Goal: Task Accomplishment & Management: Use online tool/utility

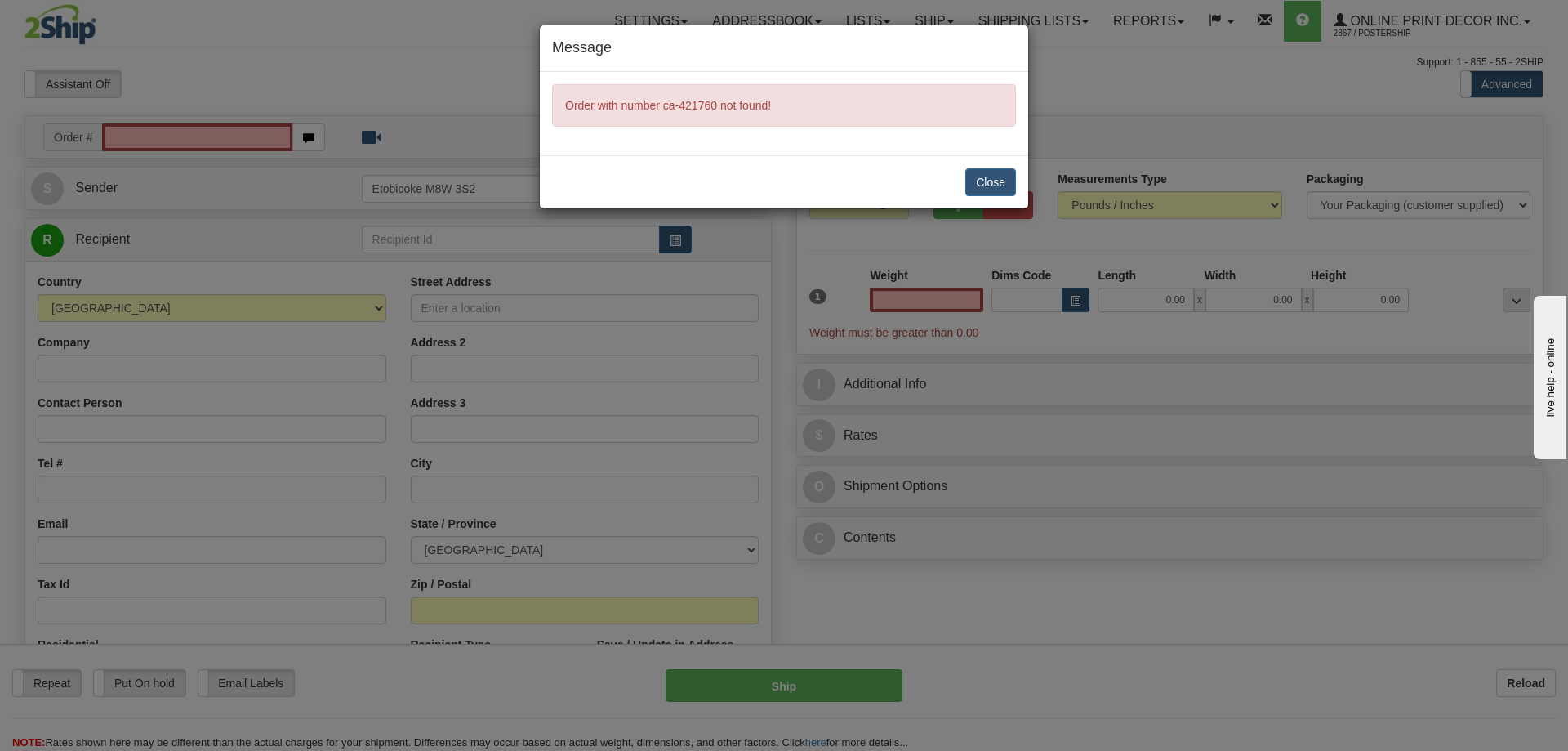
type input "0.00"
click at [120, 135] on div "Message Order with number ca-421760 not found! Close" at bounding box center [784, 376] width 1568 height 751
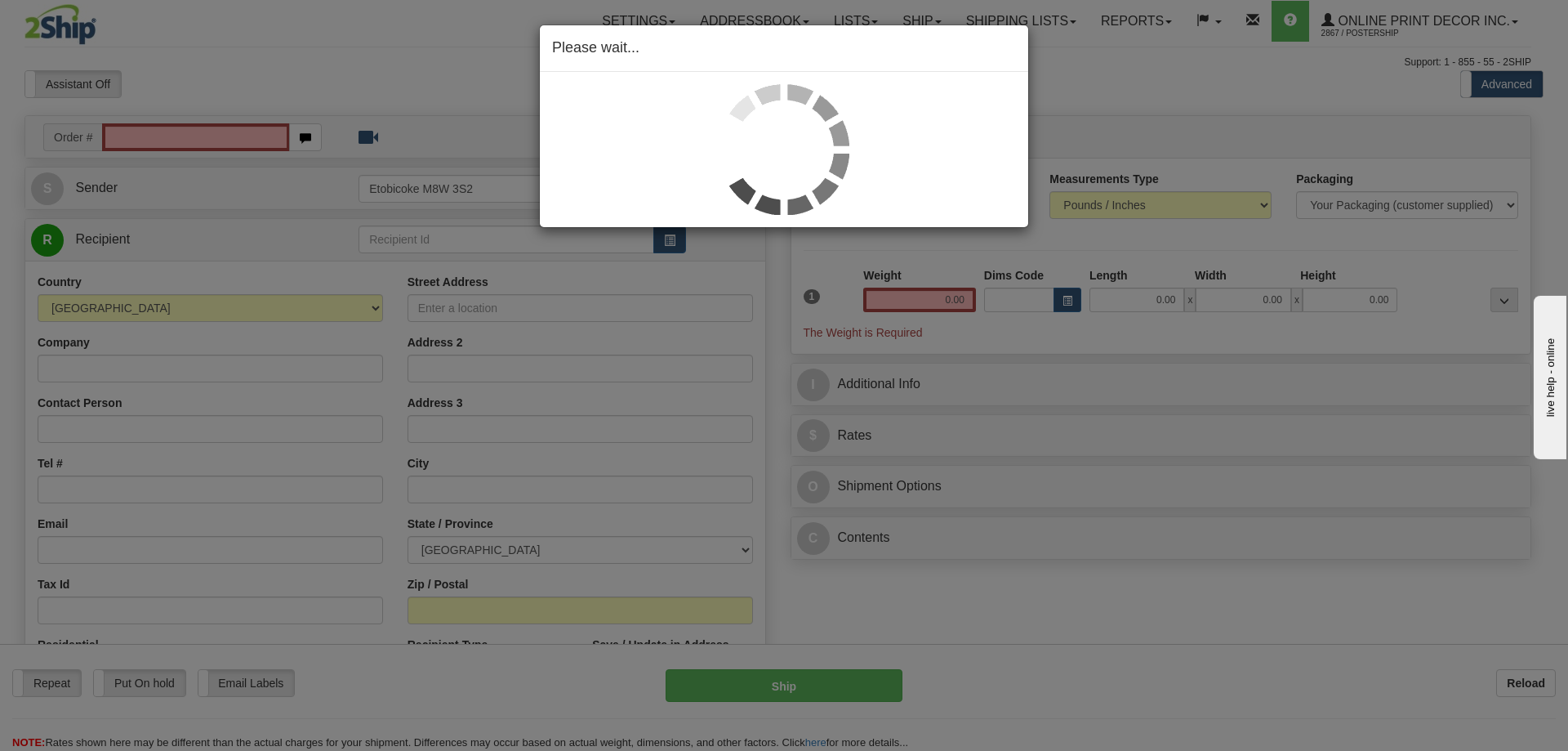
click at [134, 136] on div "Please wait..." at bounding box center [784, 376] width 1568 height 751
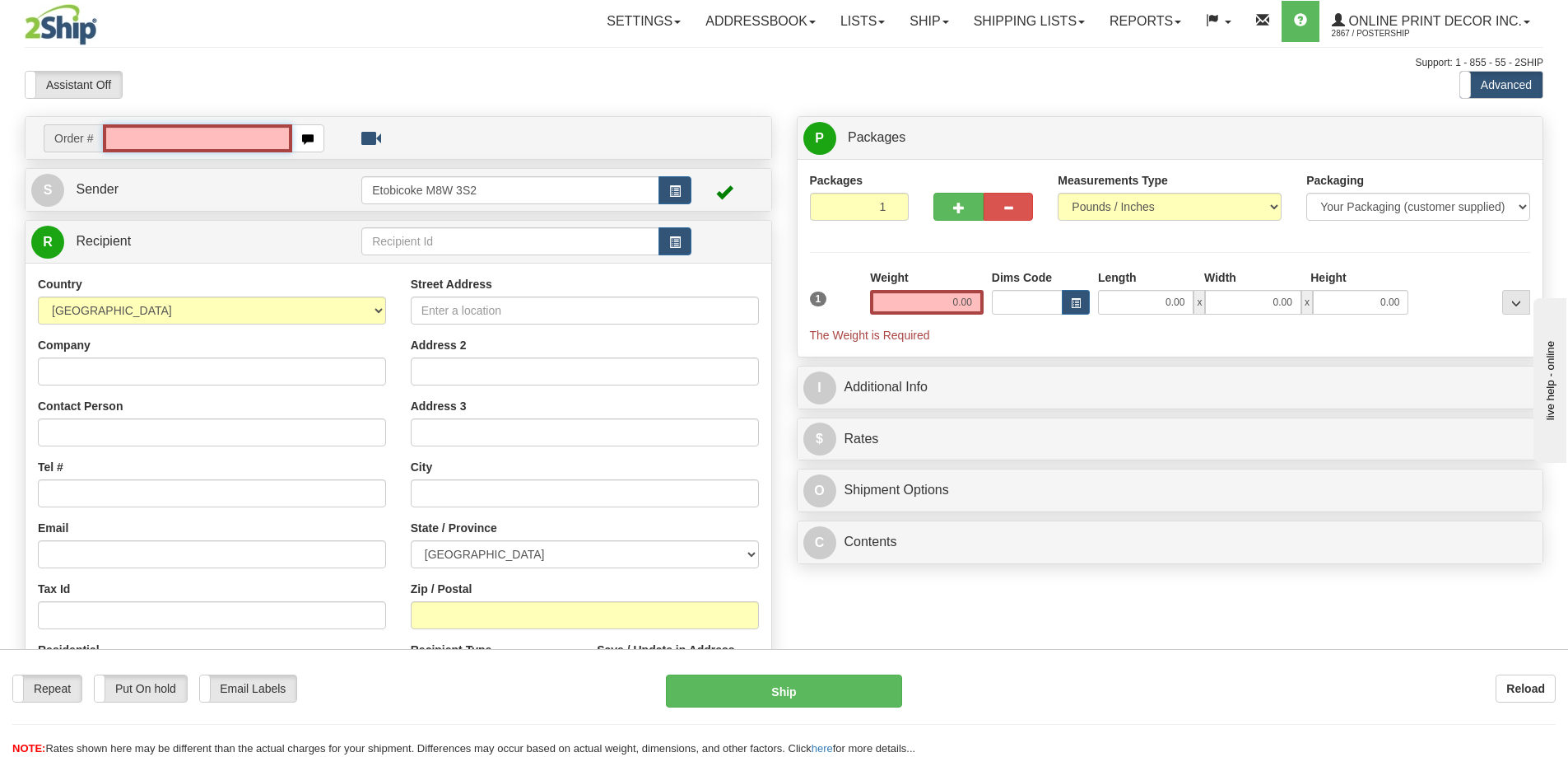
click at [132, 135] on input "text" at bounding box center [198, 138] width 190 height 28
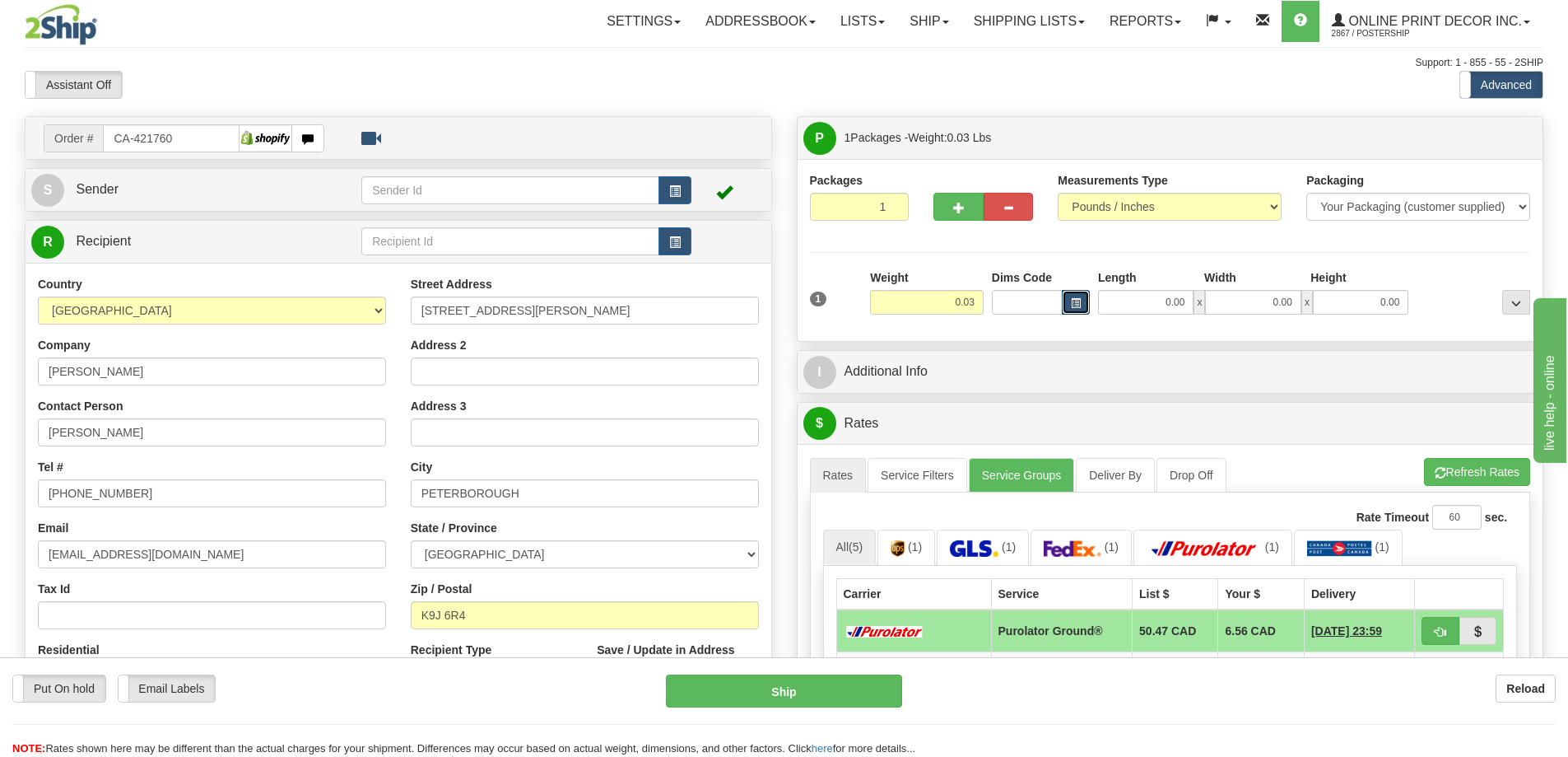
click at [1079, 299] on span "button" at bounding box center [1076, 302] width 10 height 9
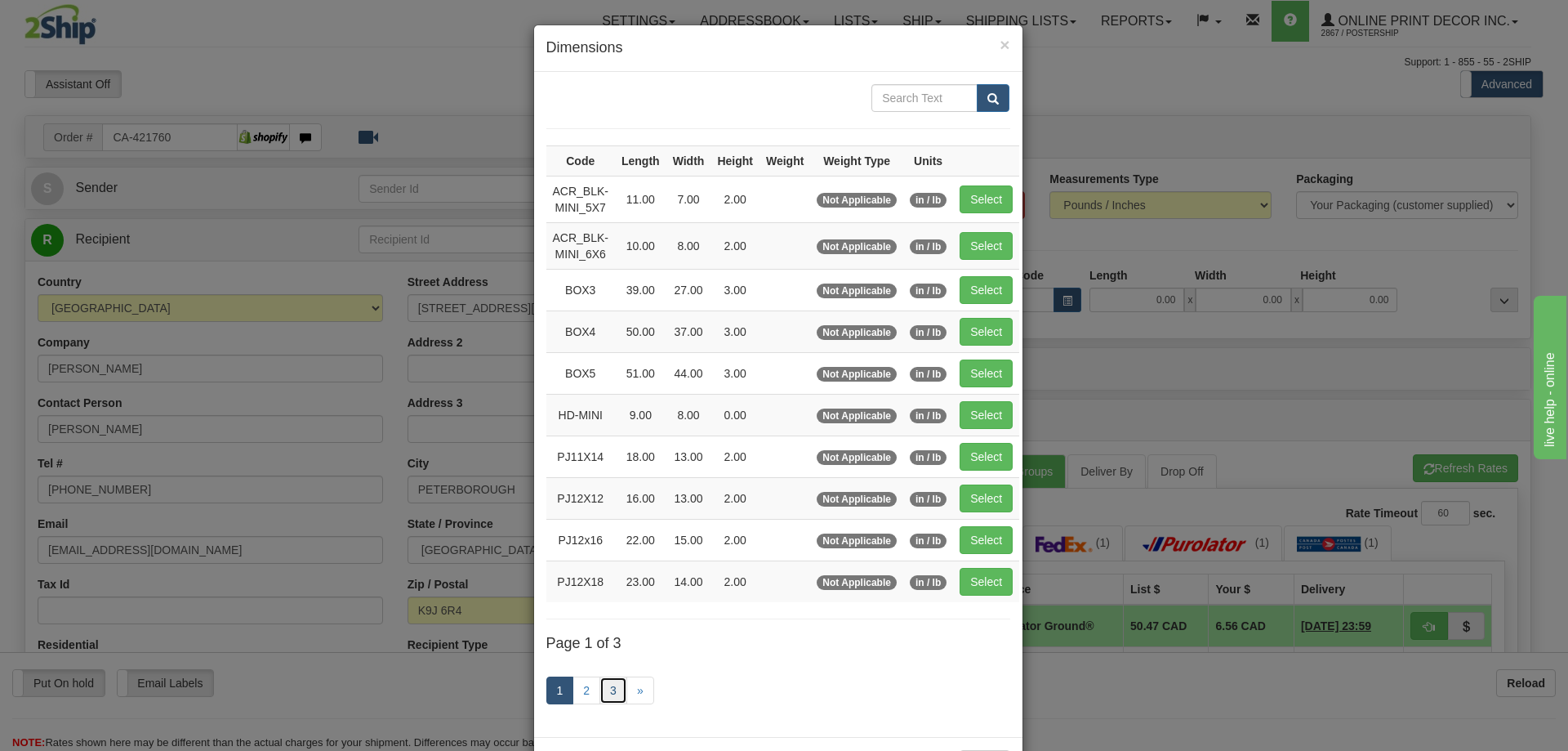
click at [600, 693] on link "3" at bounding box center [613, 690] width 27 height 27
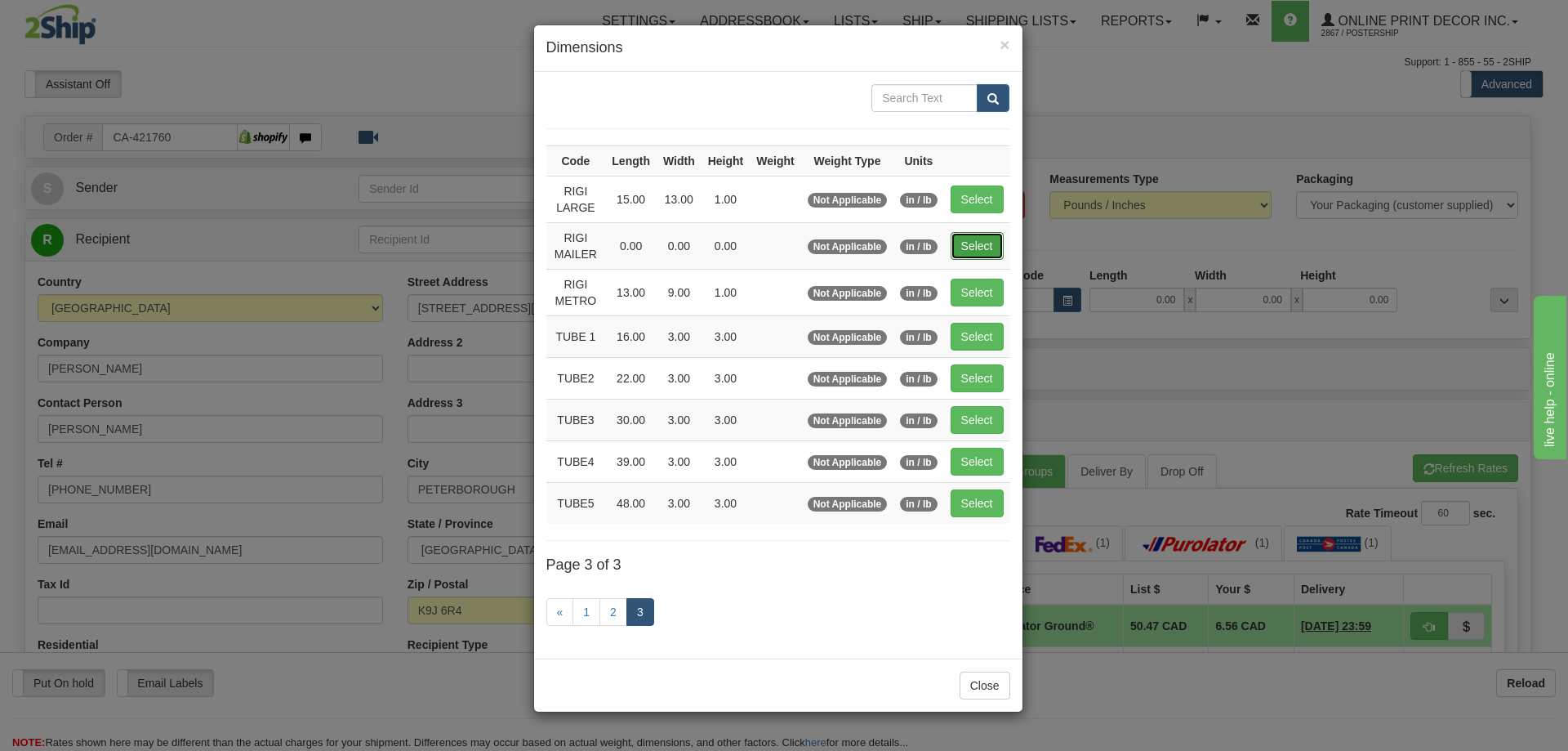
click at [966, 235] on button "Select" at bounding box center [977, 246] width 53 height 27
type input "RIGI MAILER"
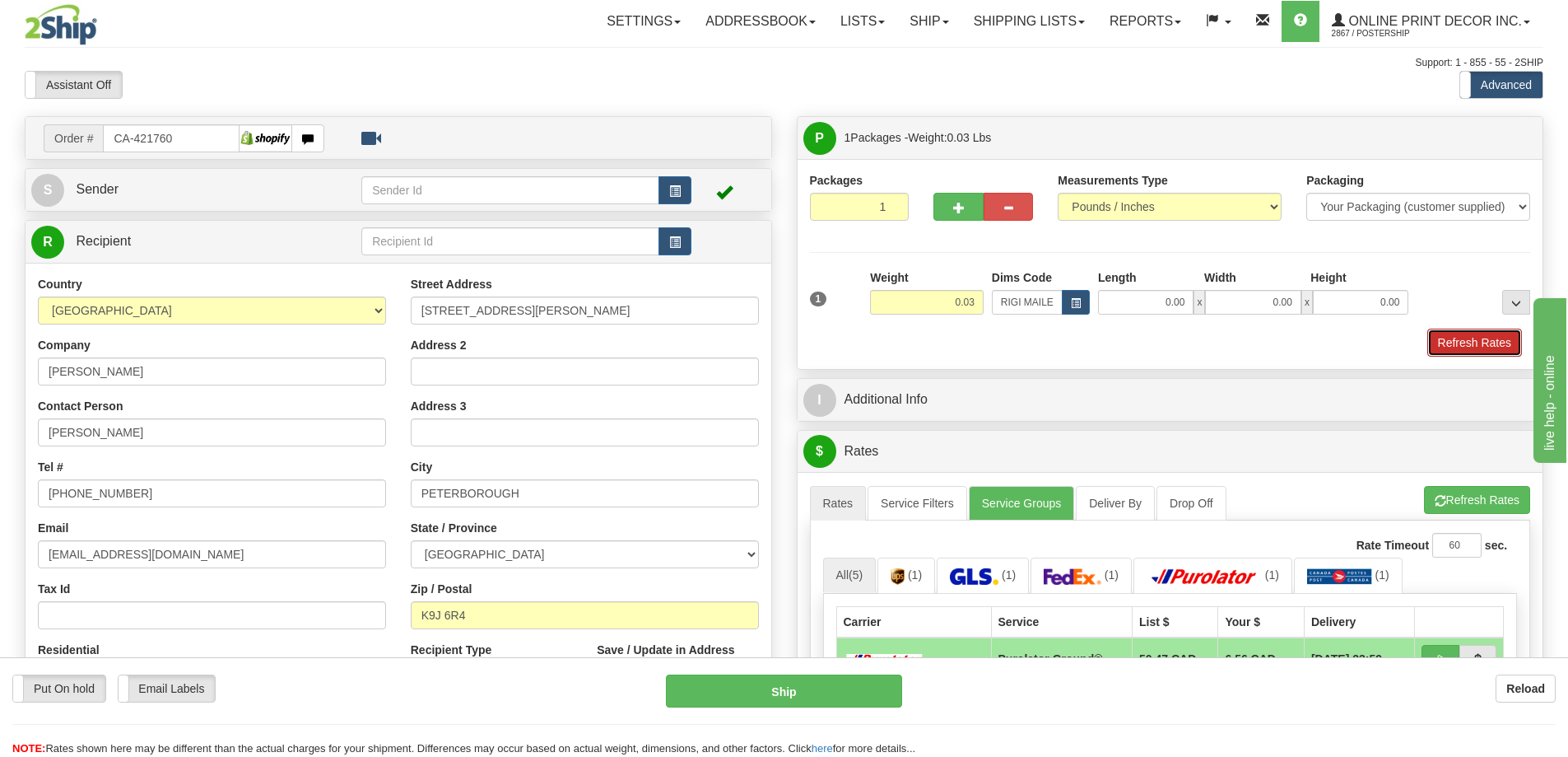
click at [1439, 338] on button "Refresh Rates" at bounding box center [1475, 342] width 95 height 28
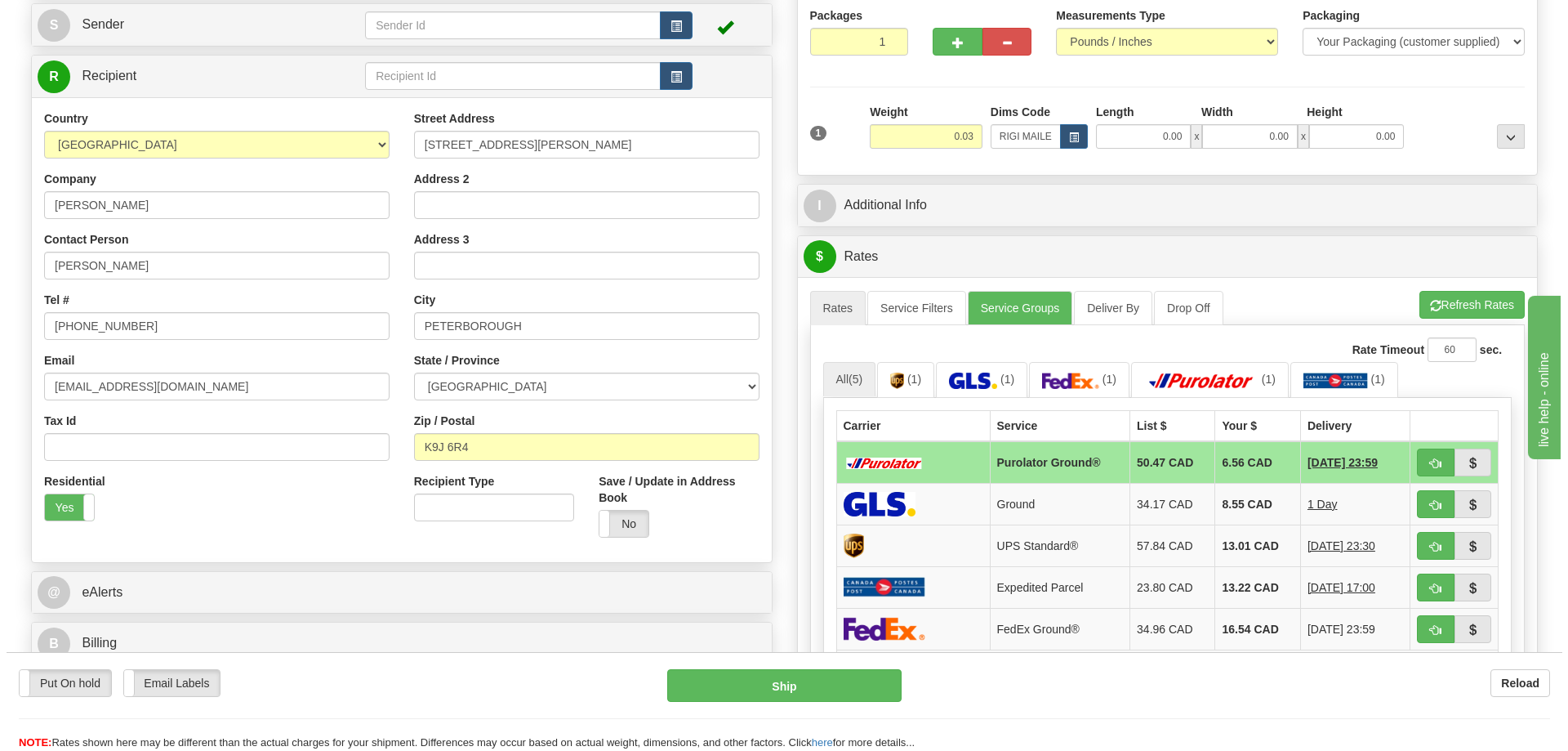
scroll to position [245, 0]
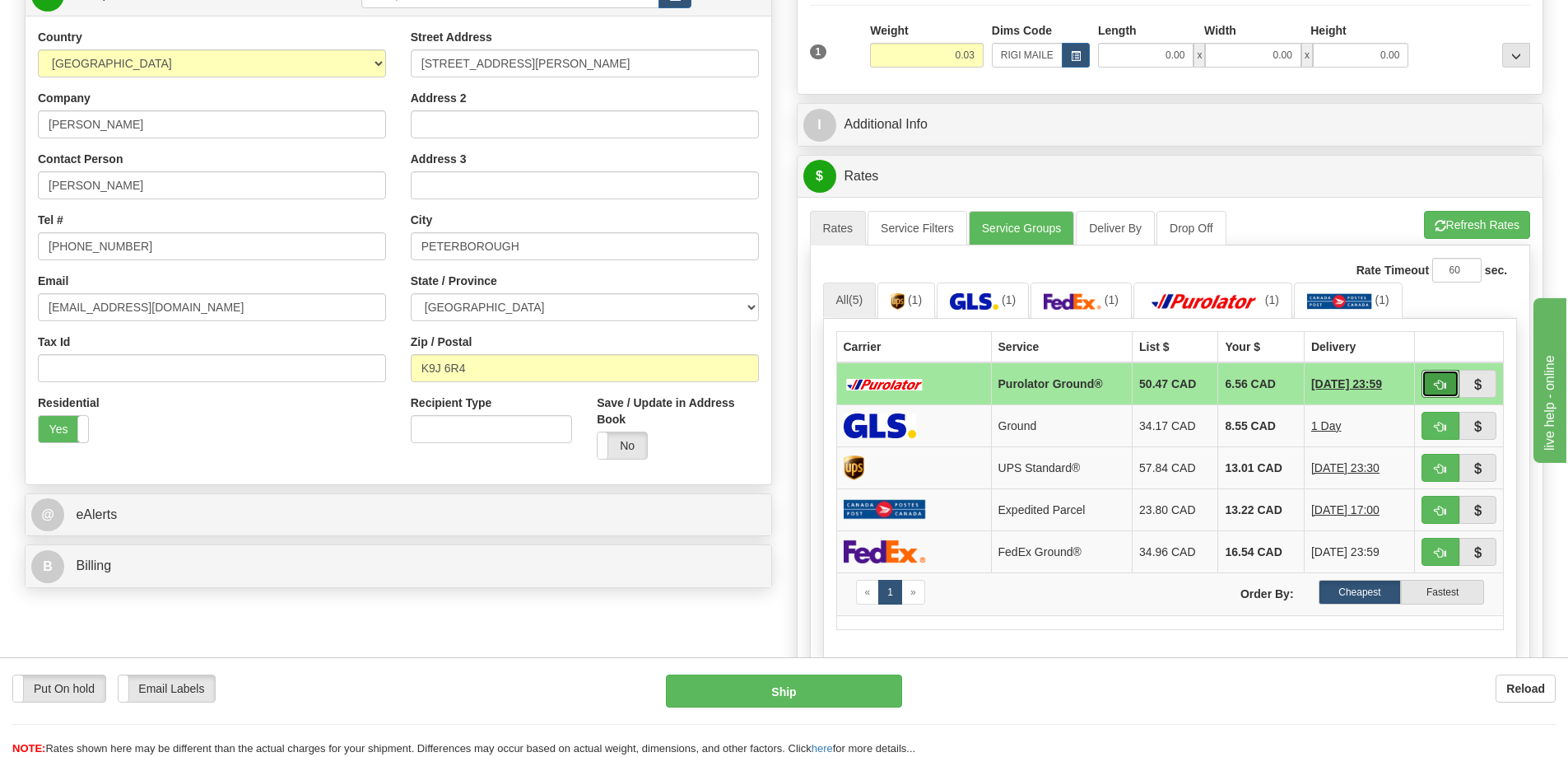
click at [1437, 382] on span "button" at bounding box center [1441, 384] width 12 height 11
type input "260"
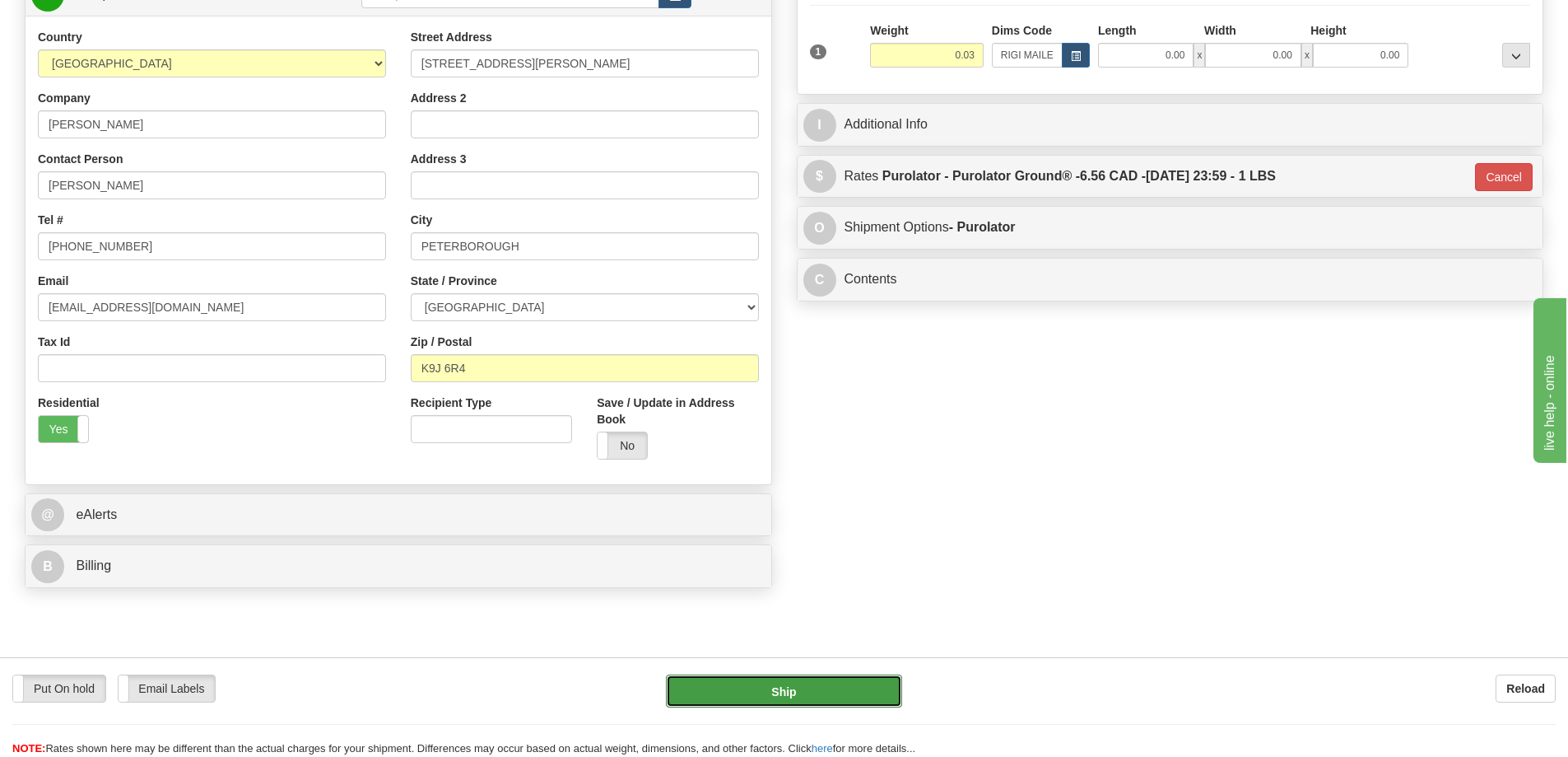
click at [836, 689] on button "Ship" at bounding box center [784, 690] width 236 height 33
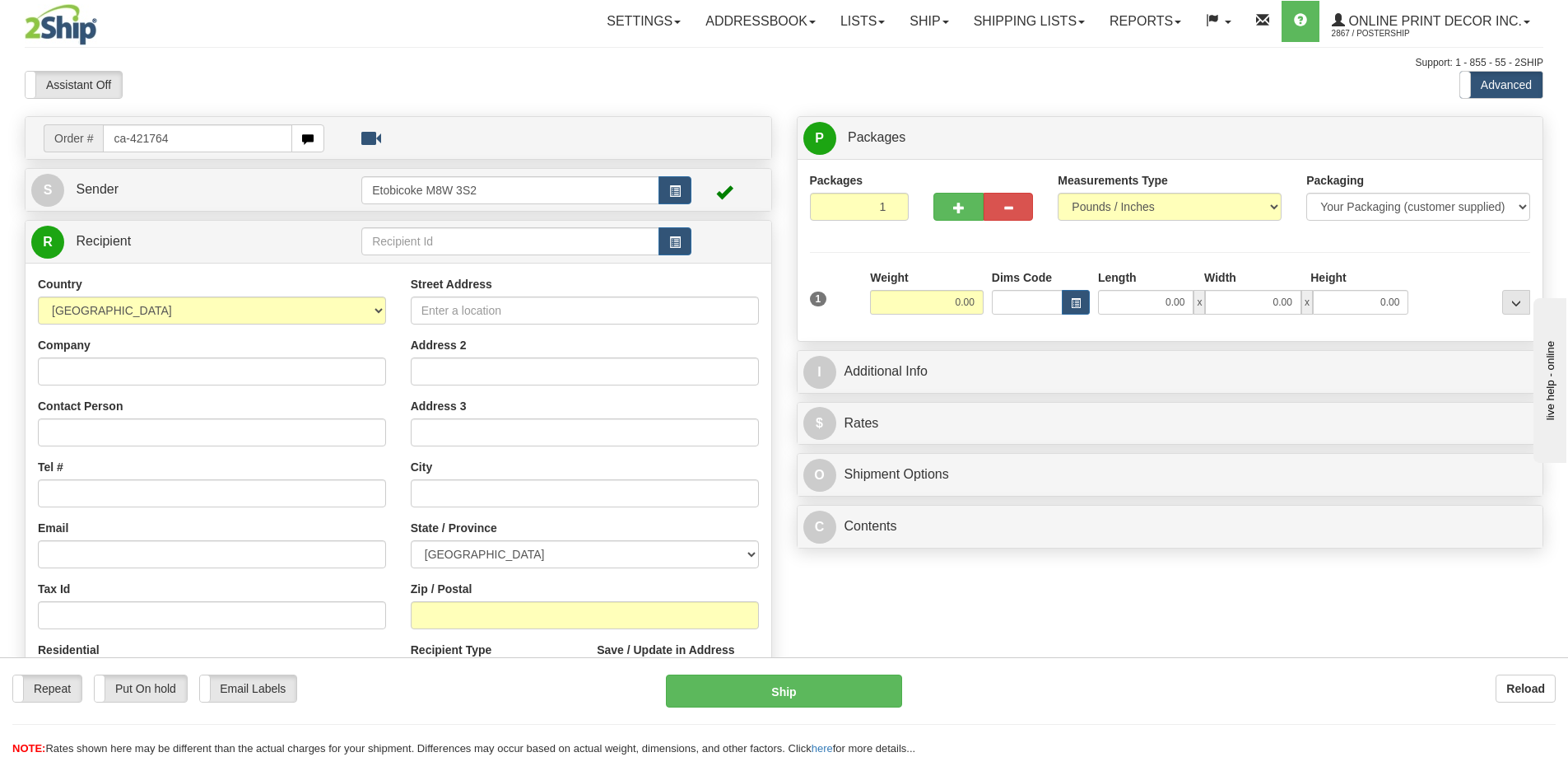
type input "ca-421764"
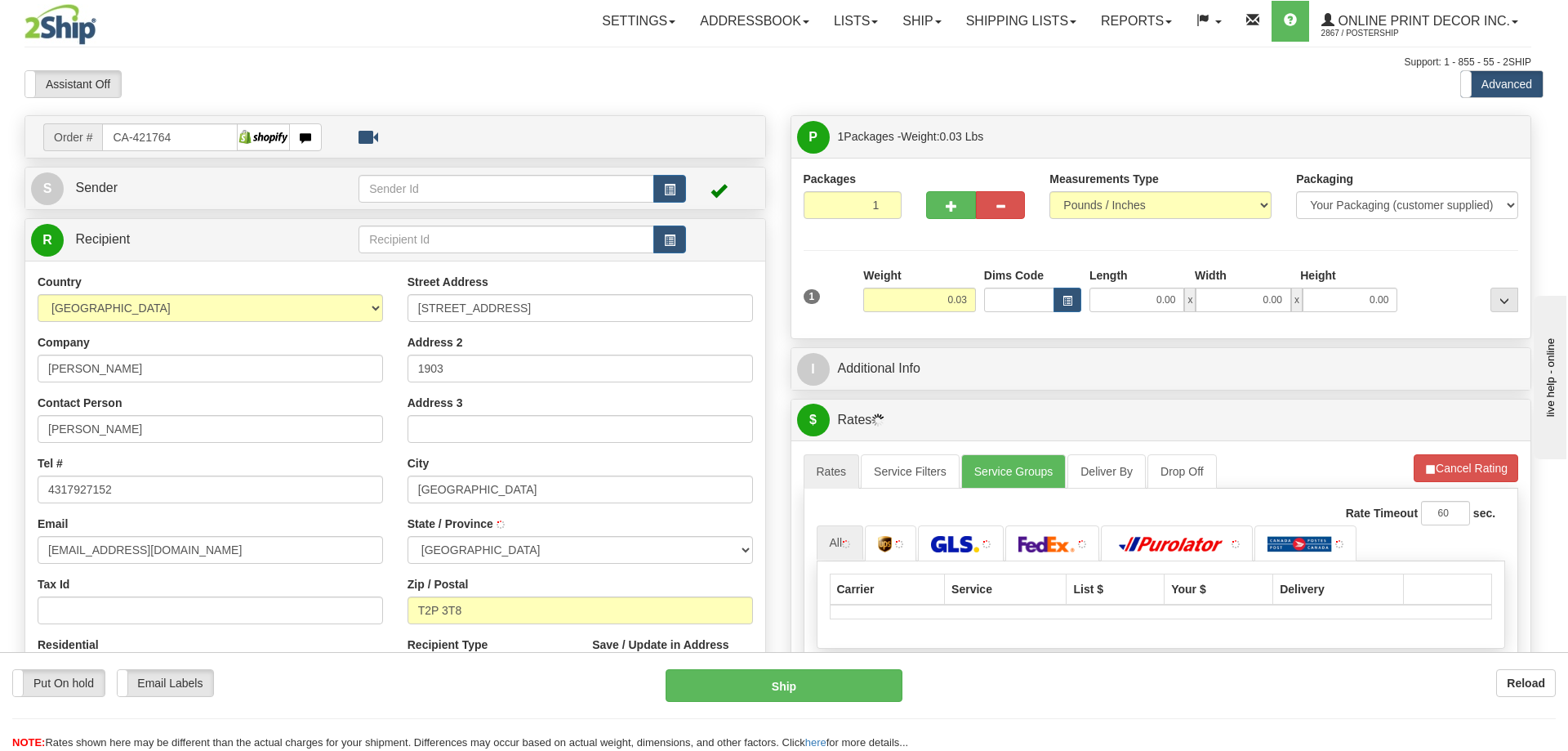
type input "CALGARY"
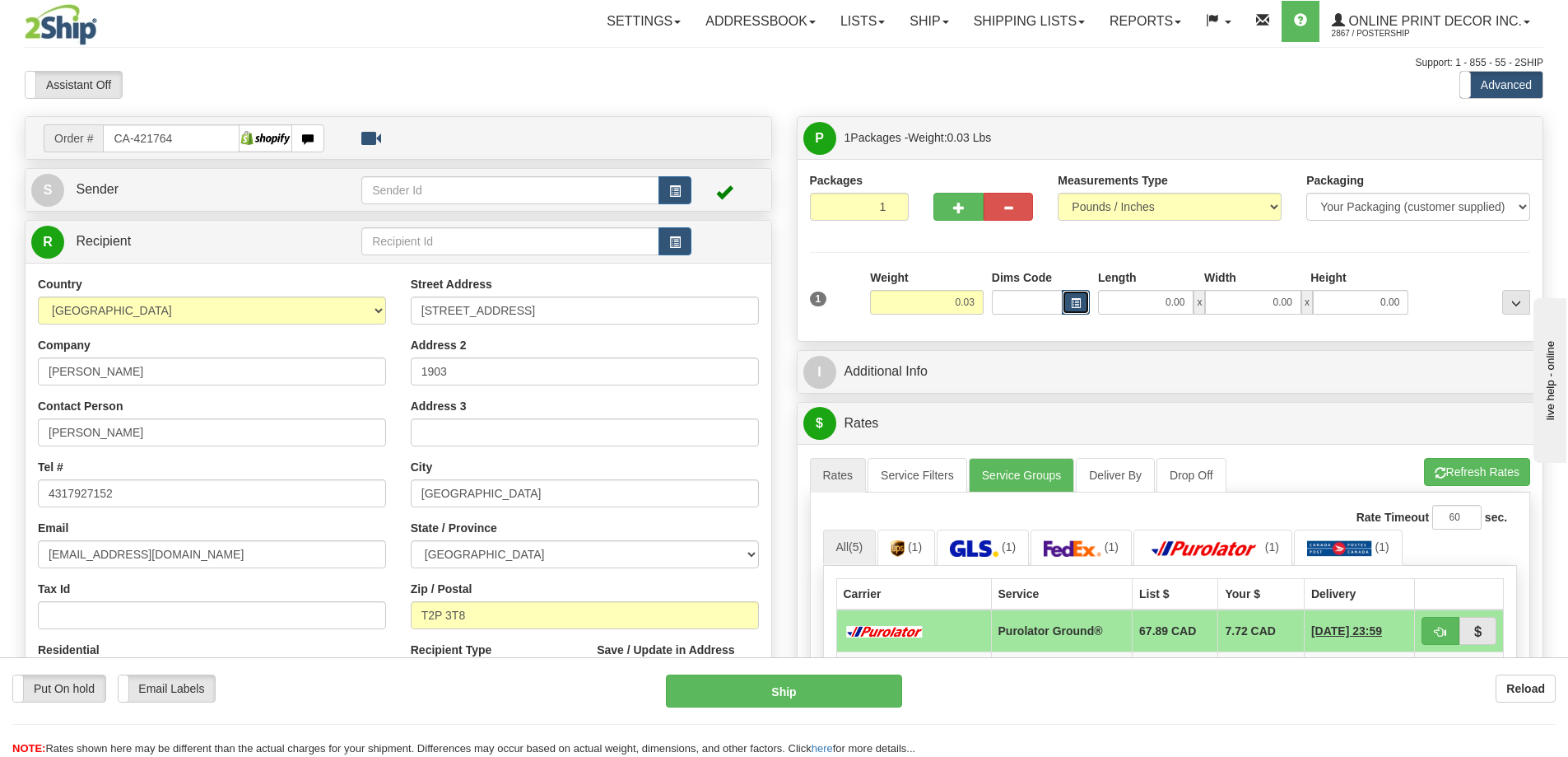
click at [1076, 294] on button "button" at bounding box center [1076, 301] width 28 height 25
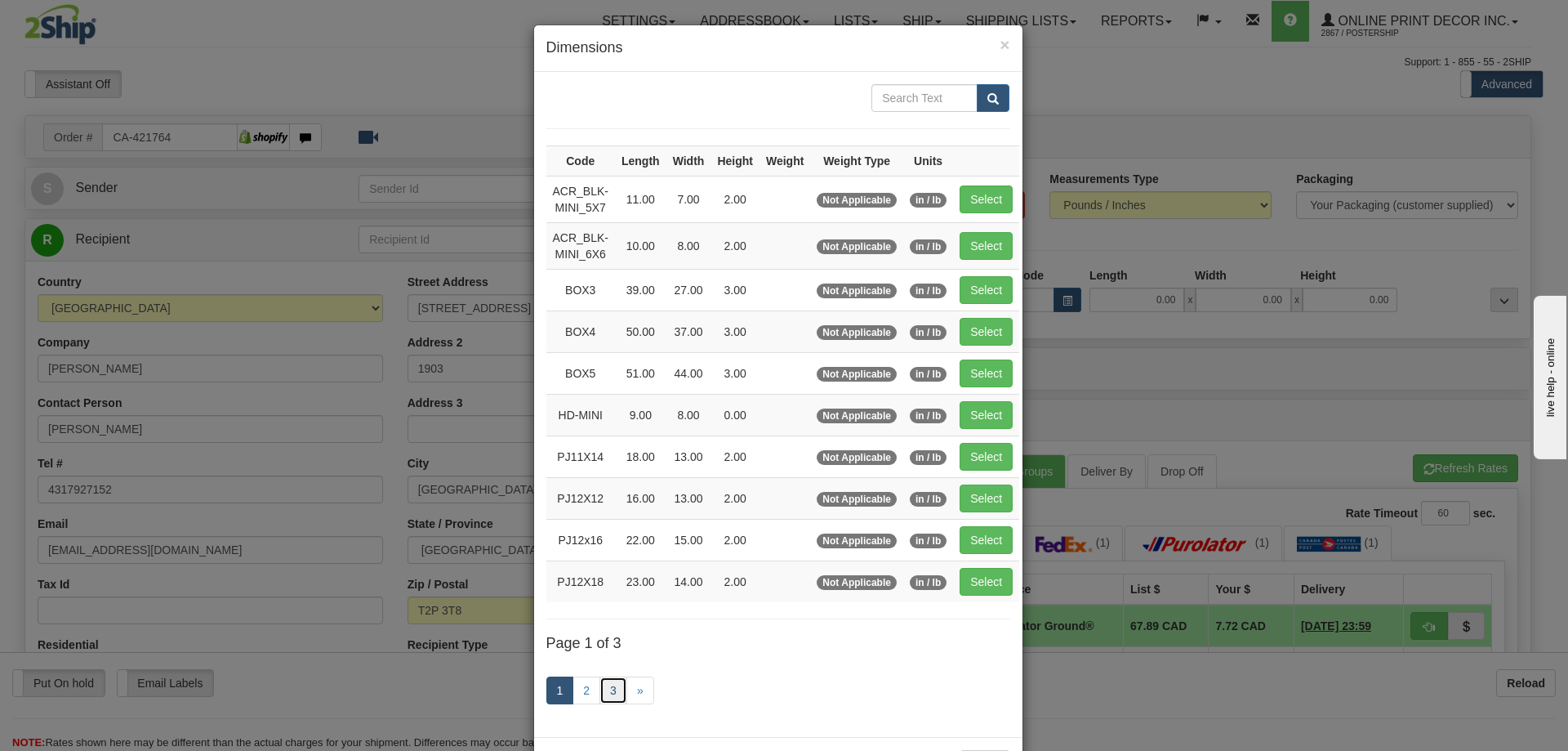
click at [612, 684] on link "3" at bounding box center [613, 690] width 27 height 27
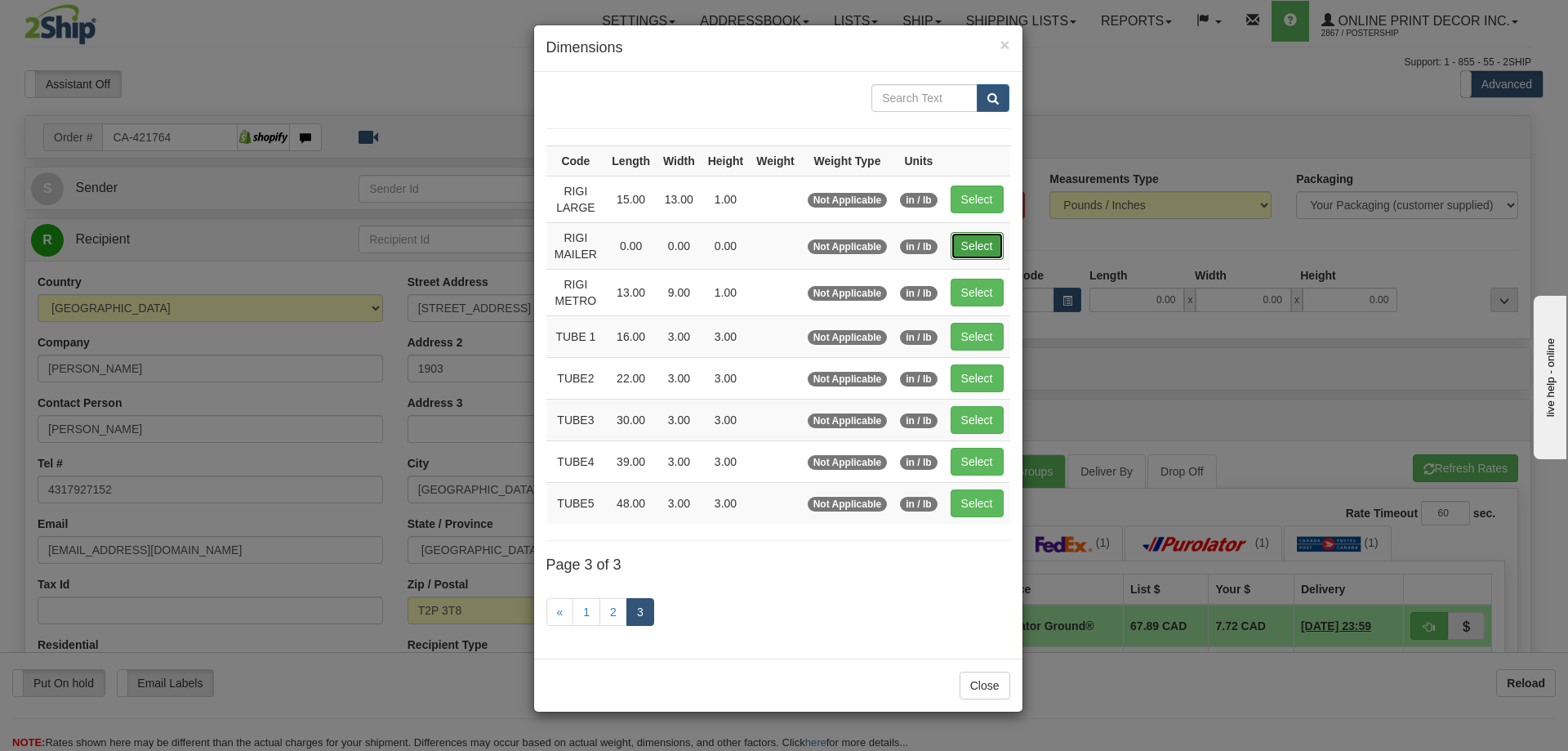
click at [976, 249] on button "Select" at bounding box center [977, 246] width 53 height 27
type input "RIGI MAILER"
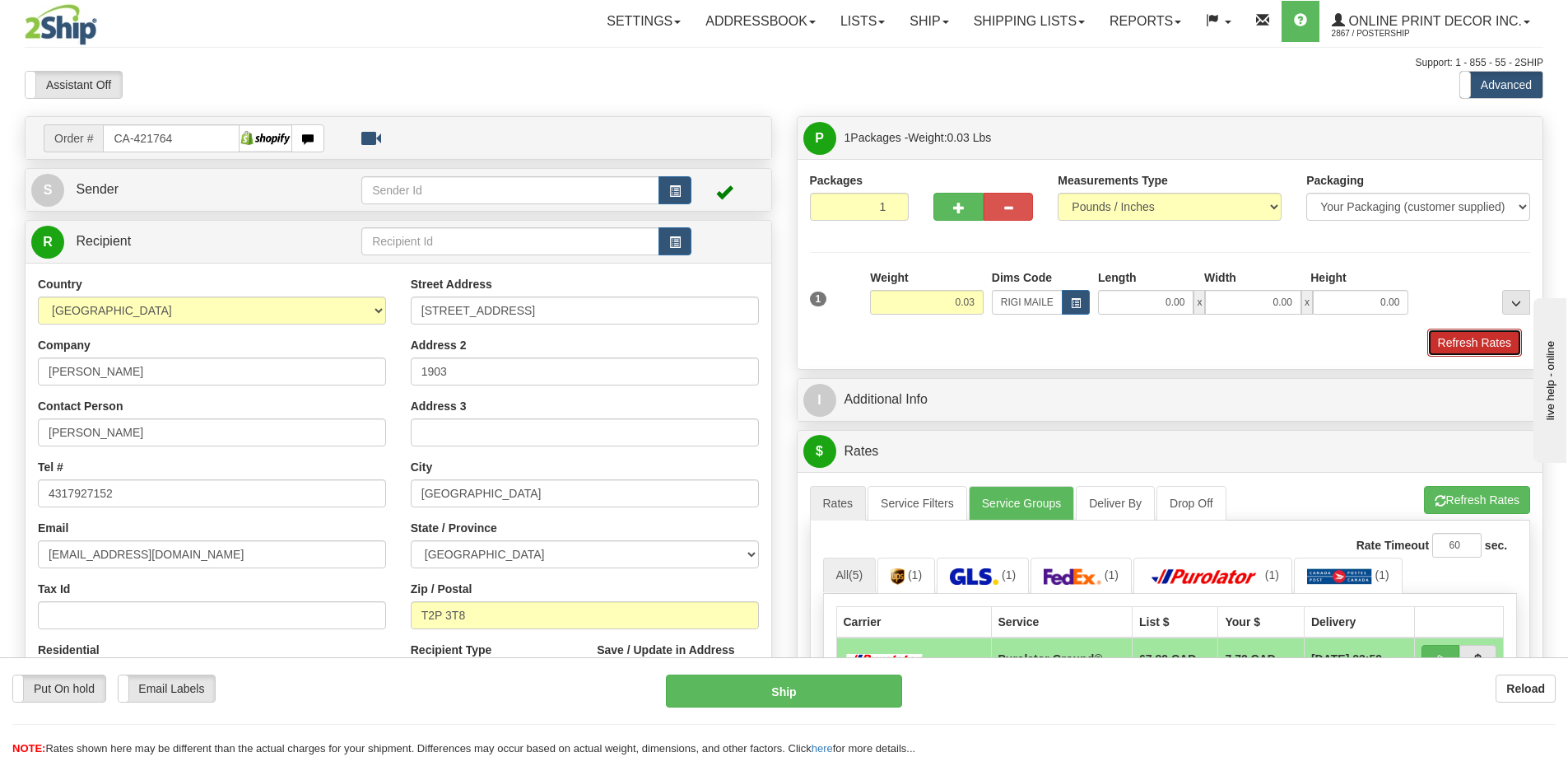
click at [1447, 336] on button "Refresh Rates" at bounding box center [1475, 342] width 95 height 28
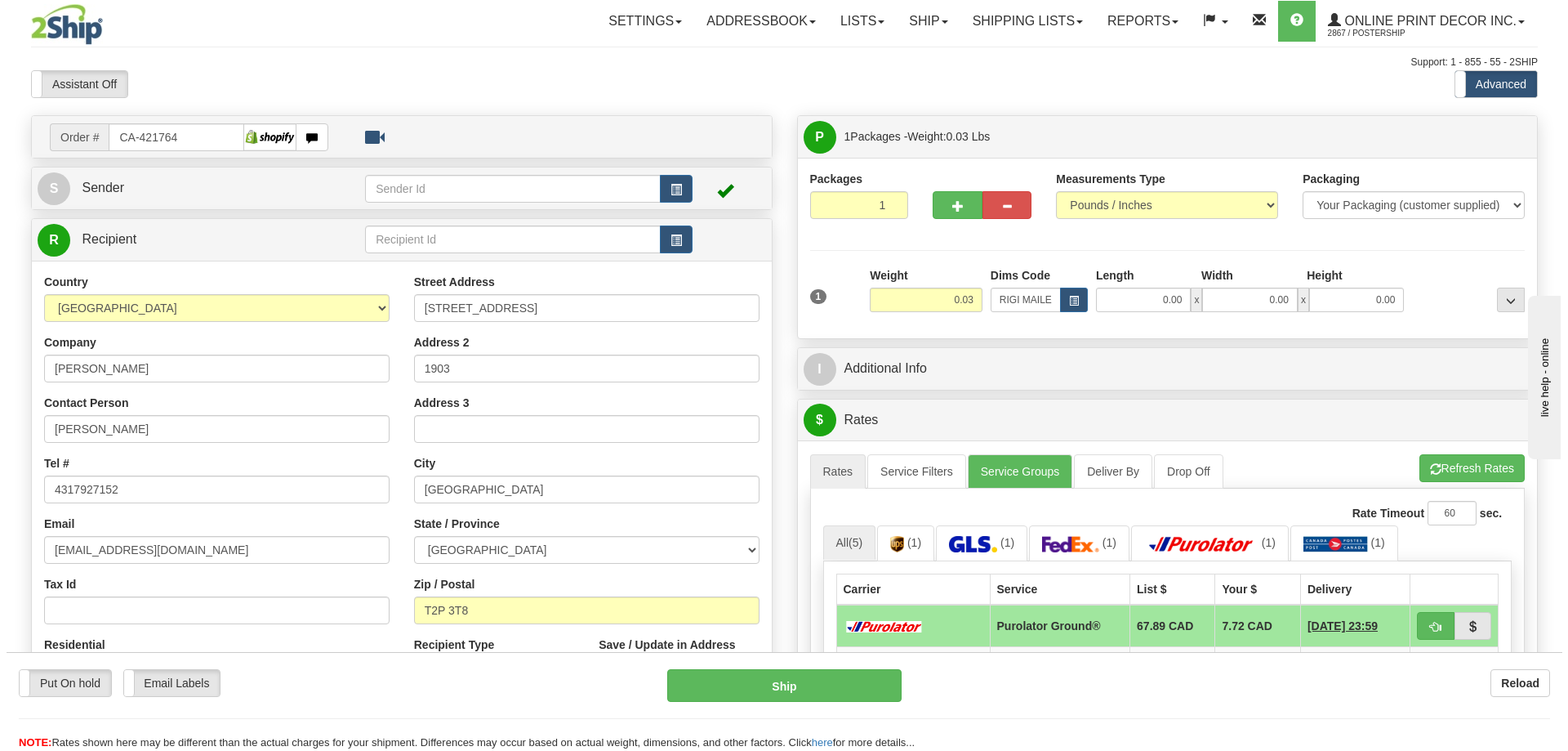
scroll to position [164, 0]
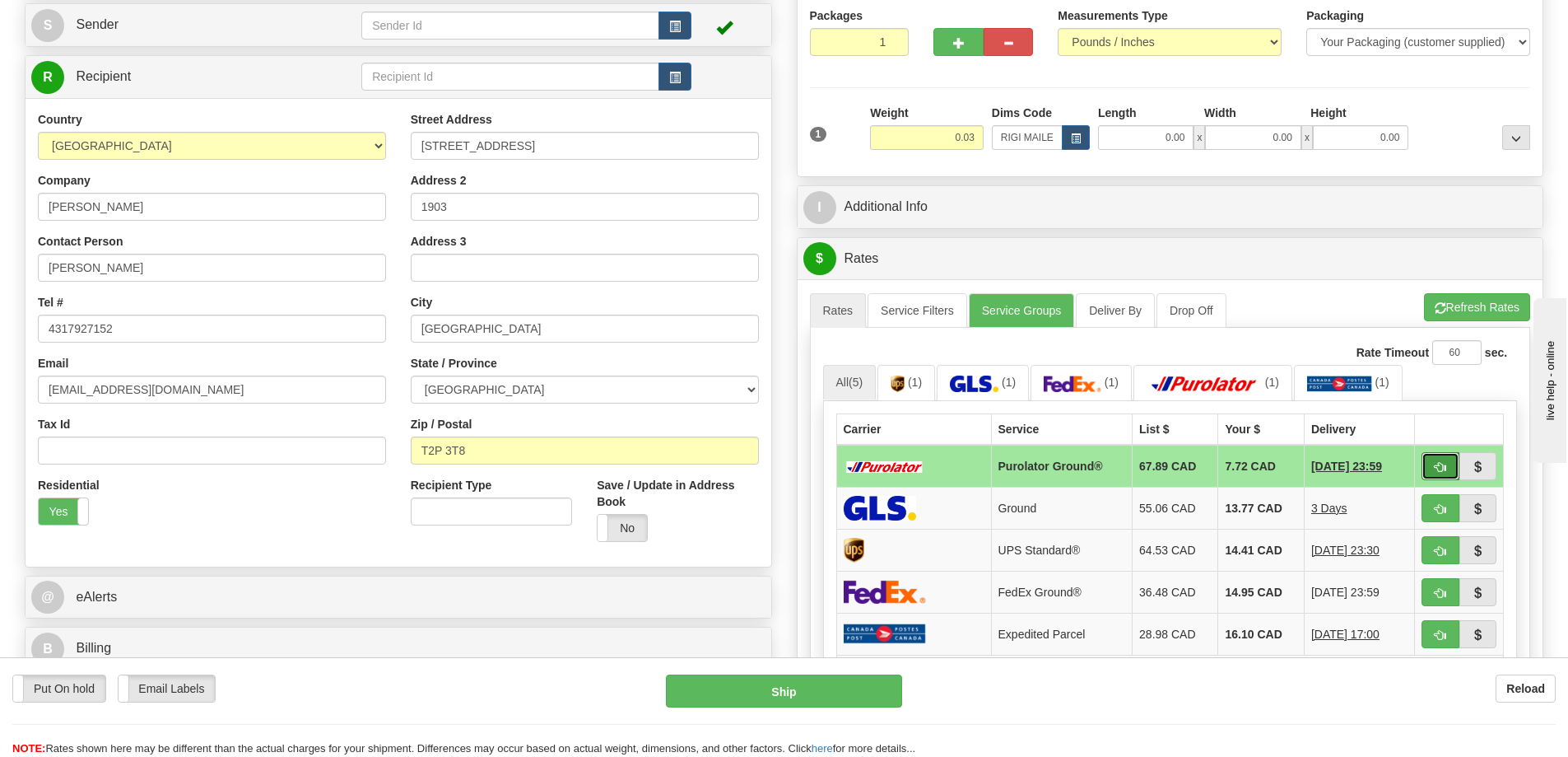
click at [1441, 465] on span "button" at bounding box center [1441, 466] width 12 height 11
type input "260"
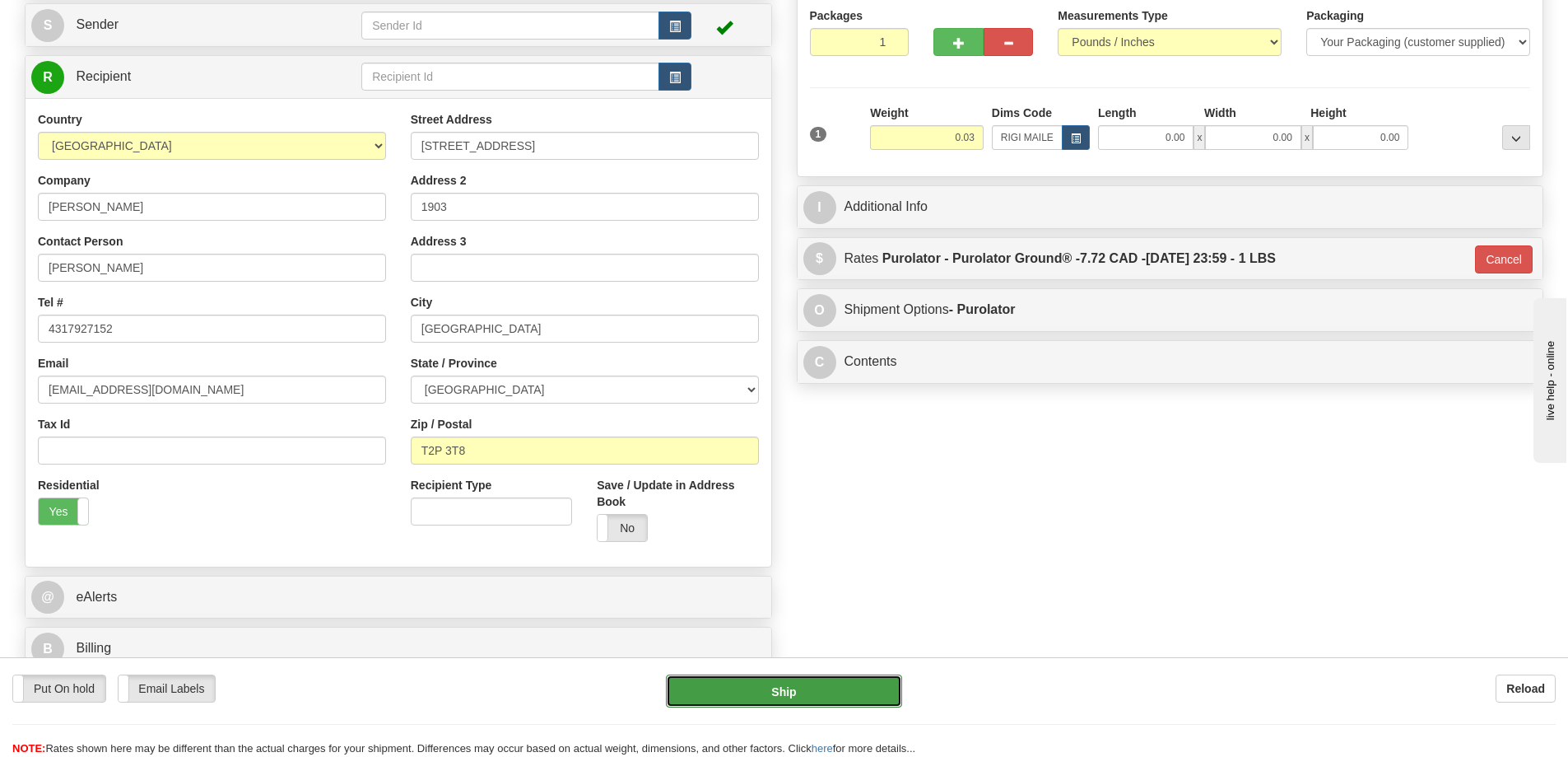
click at [888, 679] on button "Ship" at bounding box center [784, 690] width 236 height 33
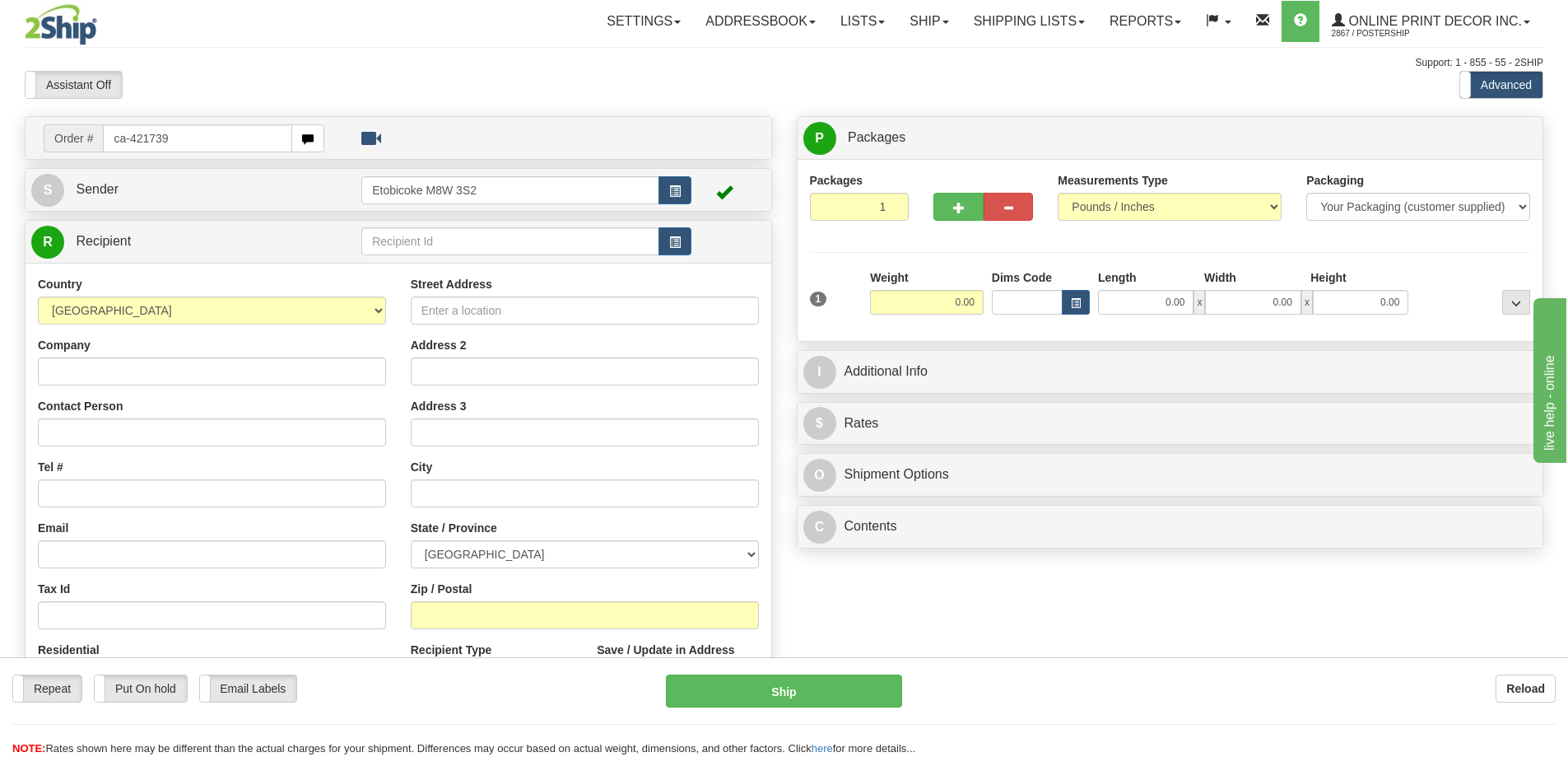
type input "ca-421739"
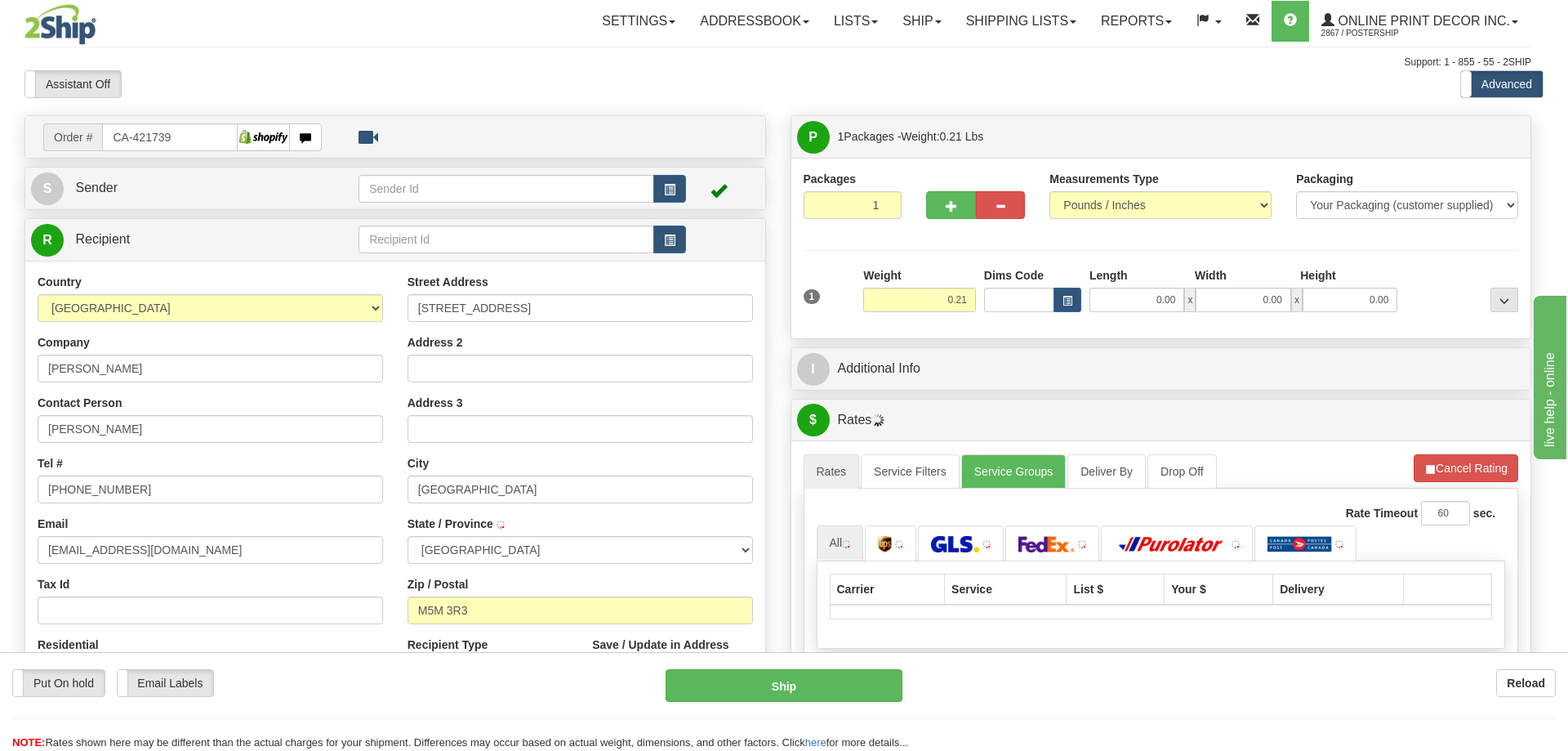
type input "NORTH YORK"
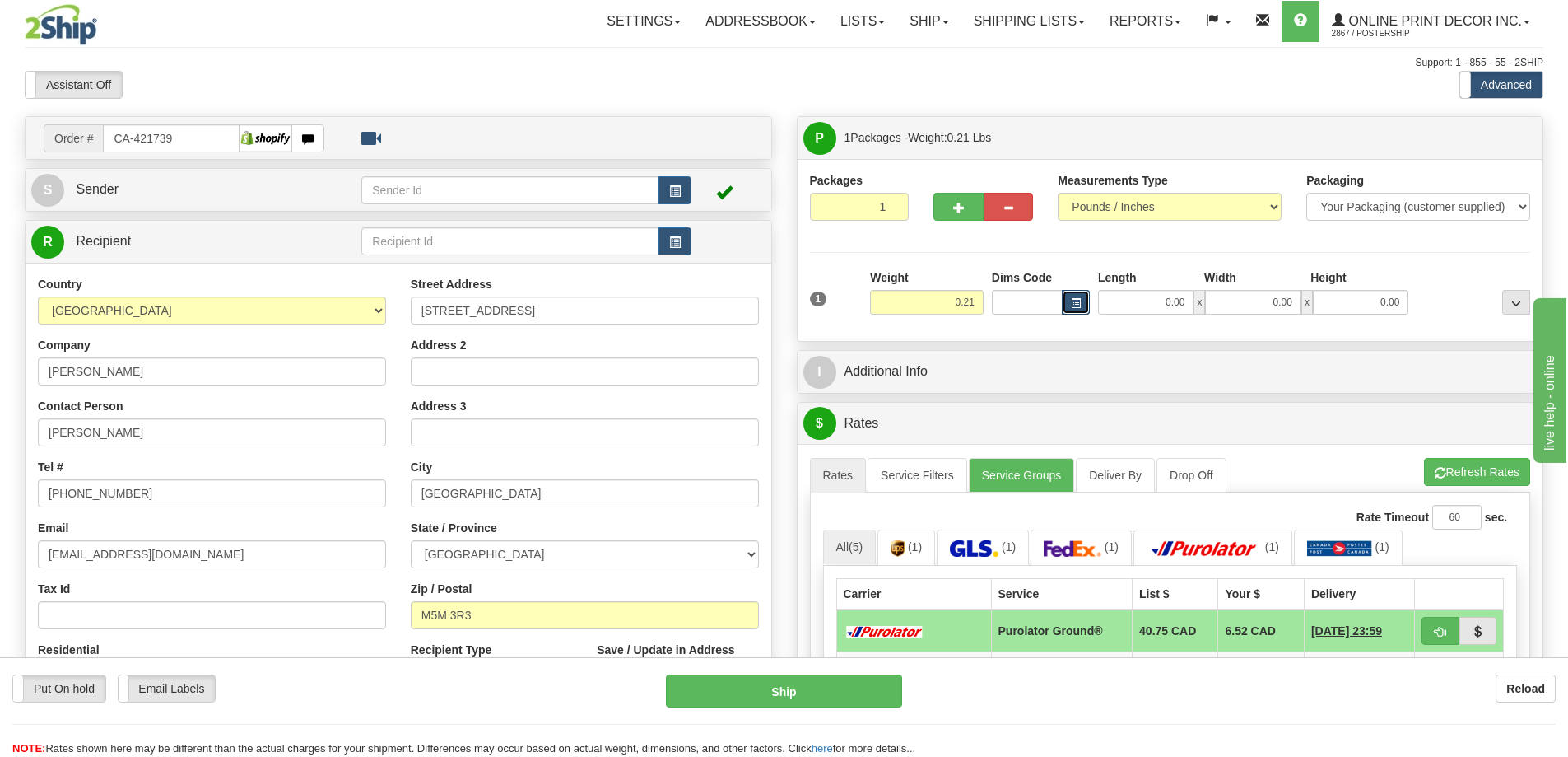
click at [1083, 294] on button "button" at bounding box center [1076, 301] width 28 height 25
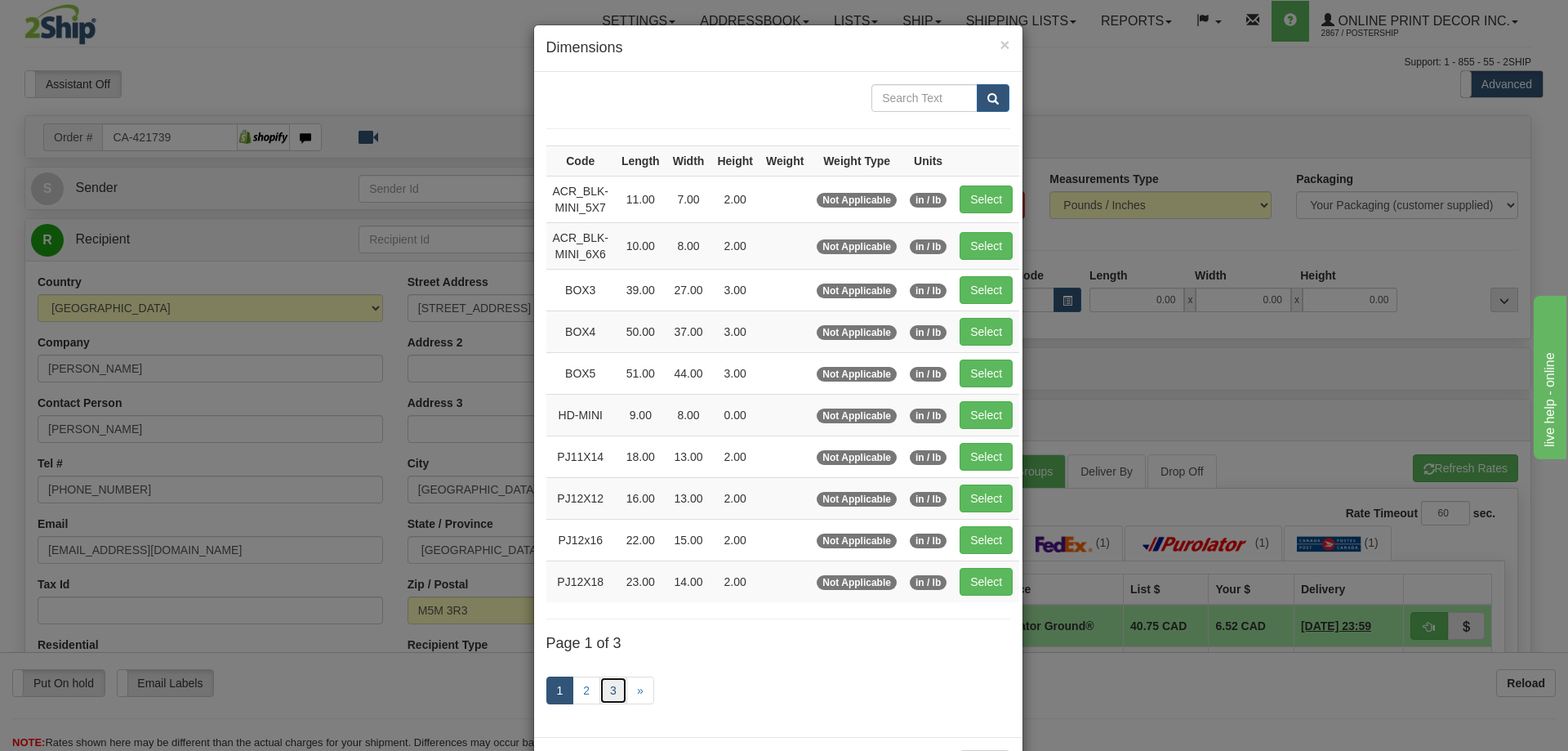
click at [605, 689] on link "3" at bounding box center [613, 690] width 27 height 27
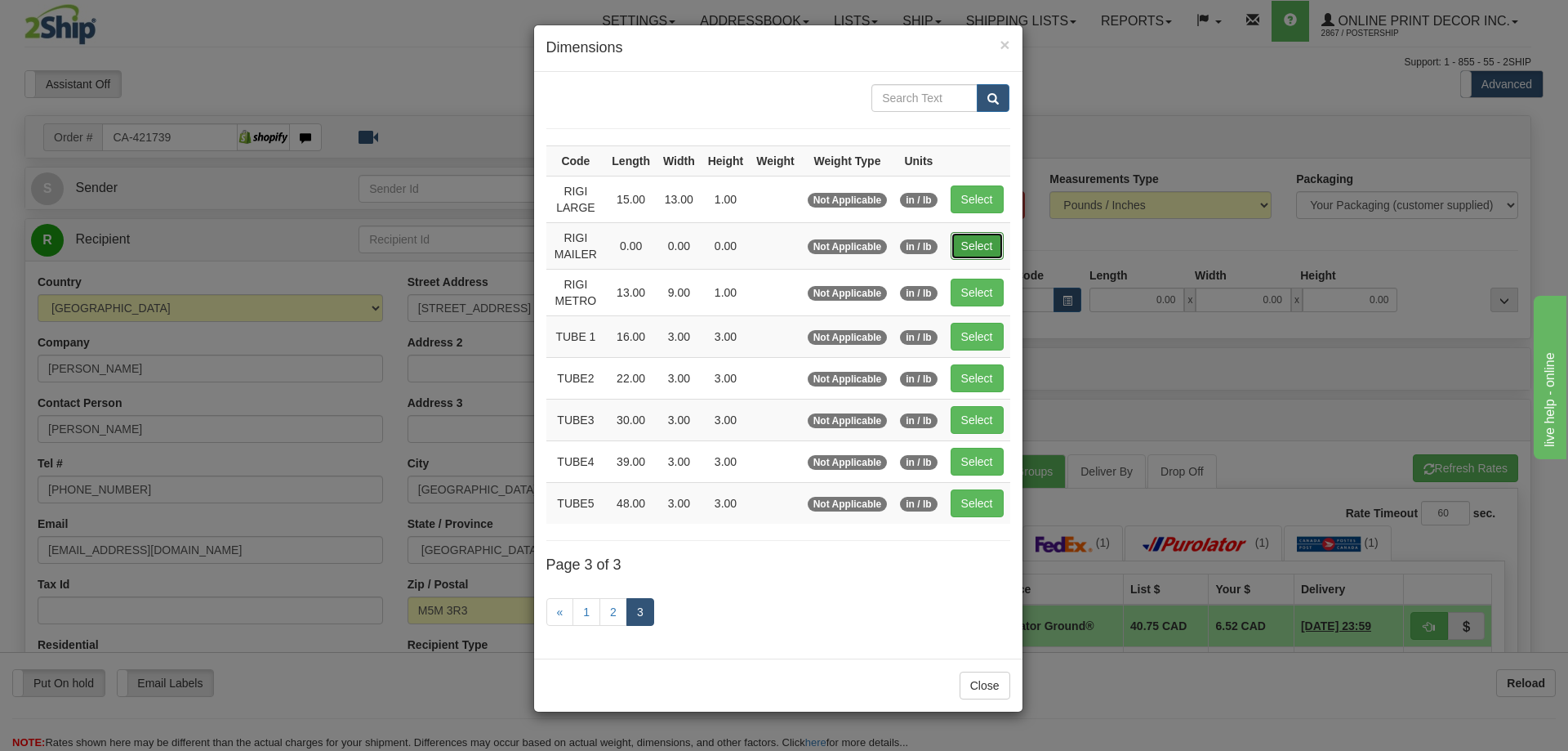
click at [986, 237] on button "Select" at bounding box center [977, 246] width 53 height 27
type input "RIGI MAILER"
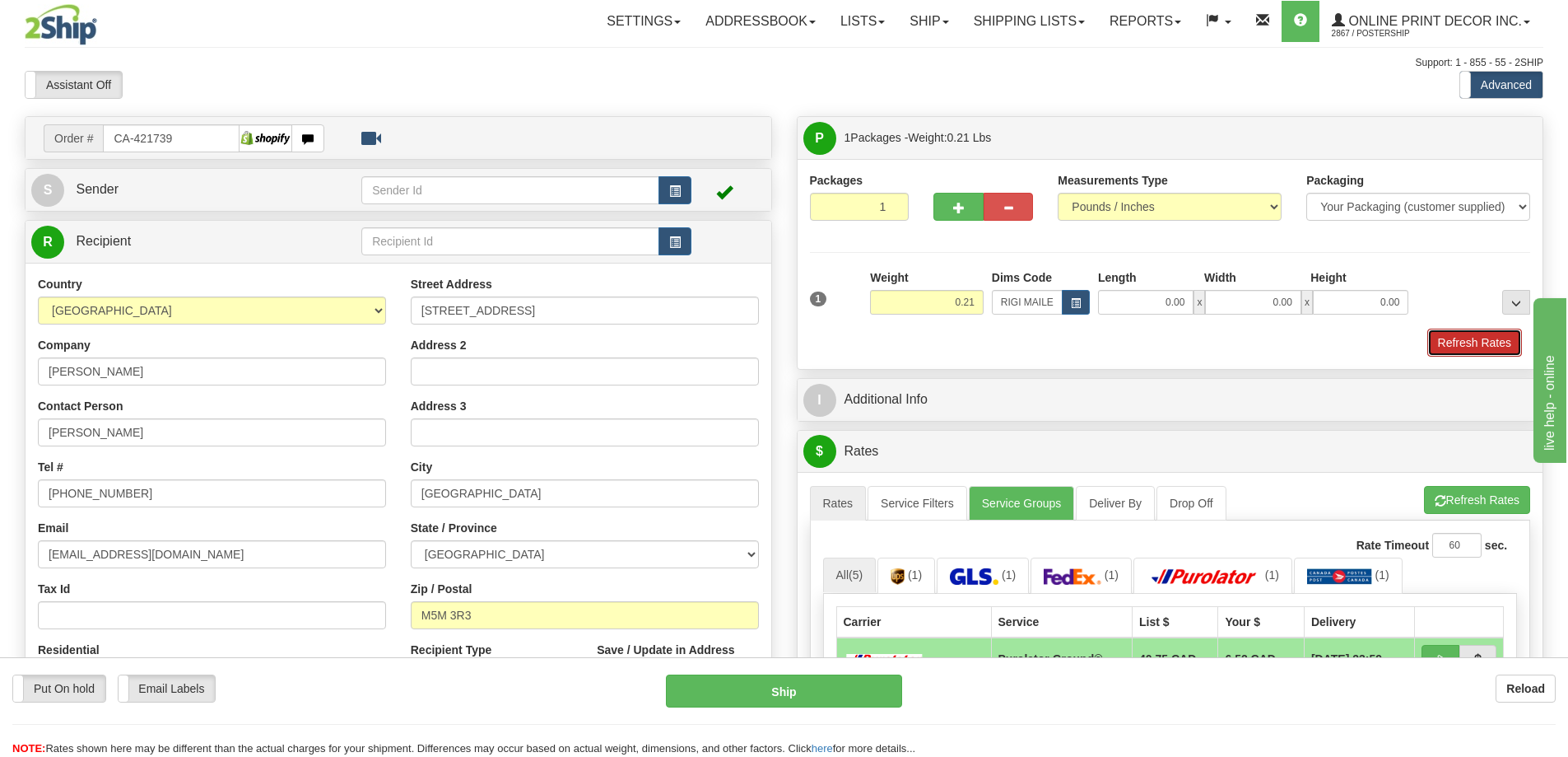
click at [1452, 333] on button "Refresh Rates" at bounding box center [1475, 342] width 95 height 28
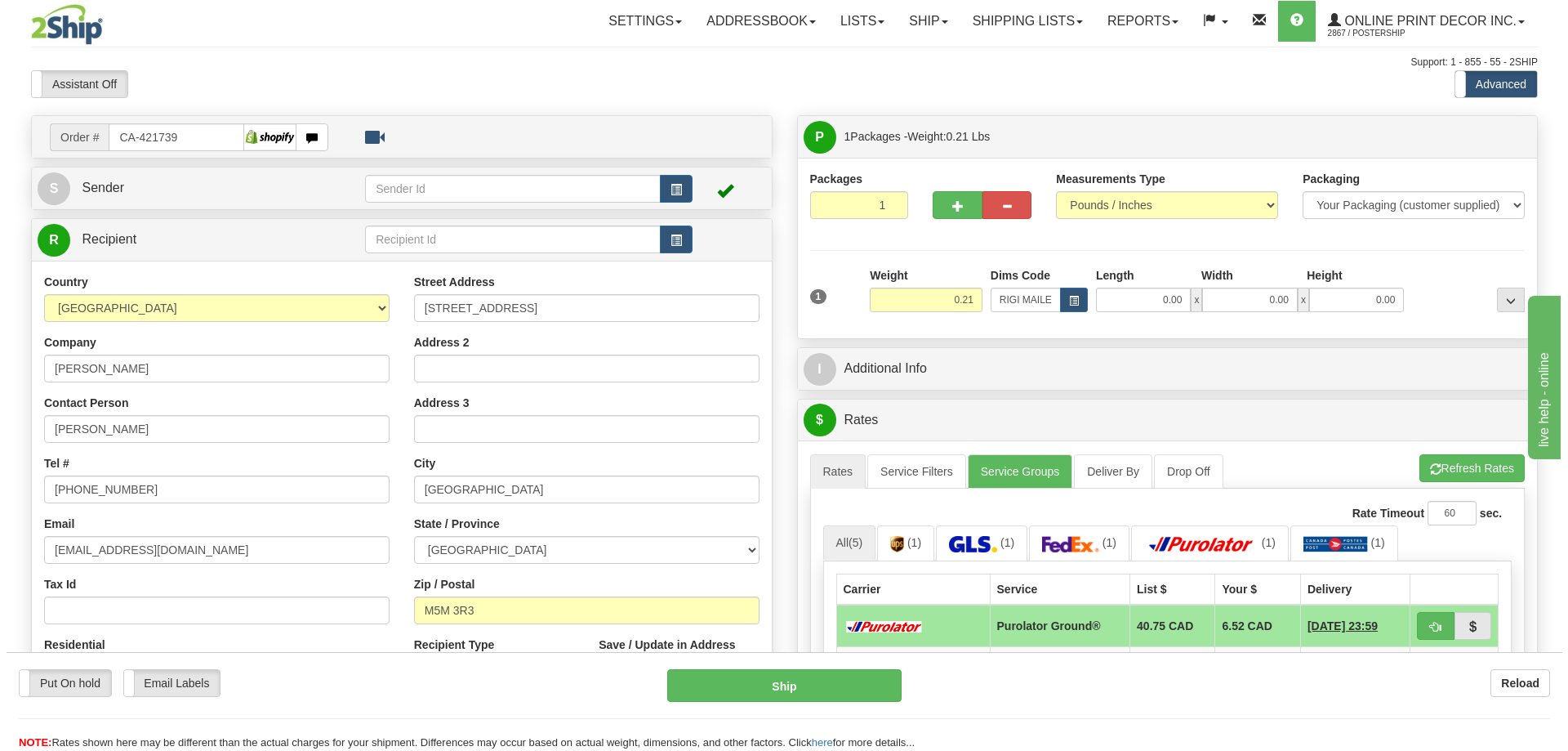
scroll to position [164, 0]
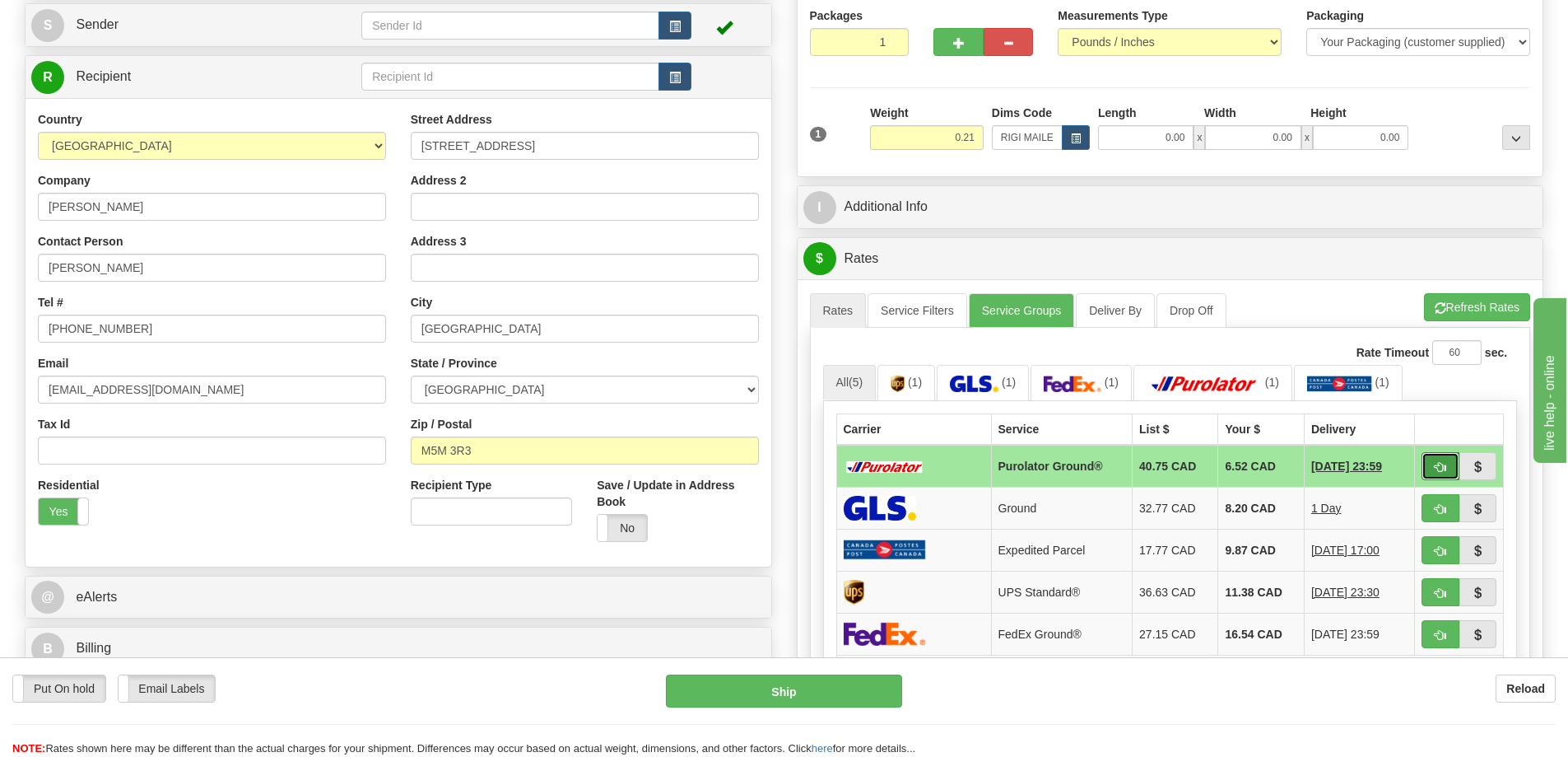
click at [1439, 465] on span "button" at bounding box center [1441, 466] width 12 height 11
type input "260"
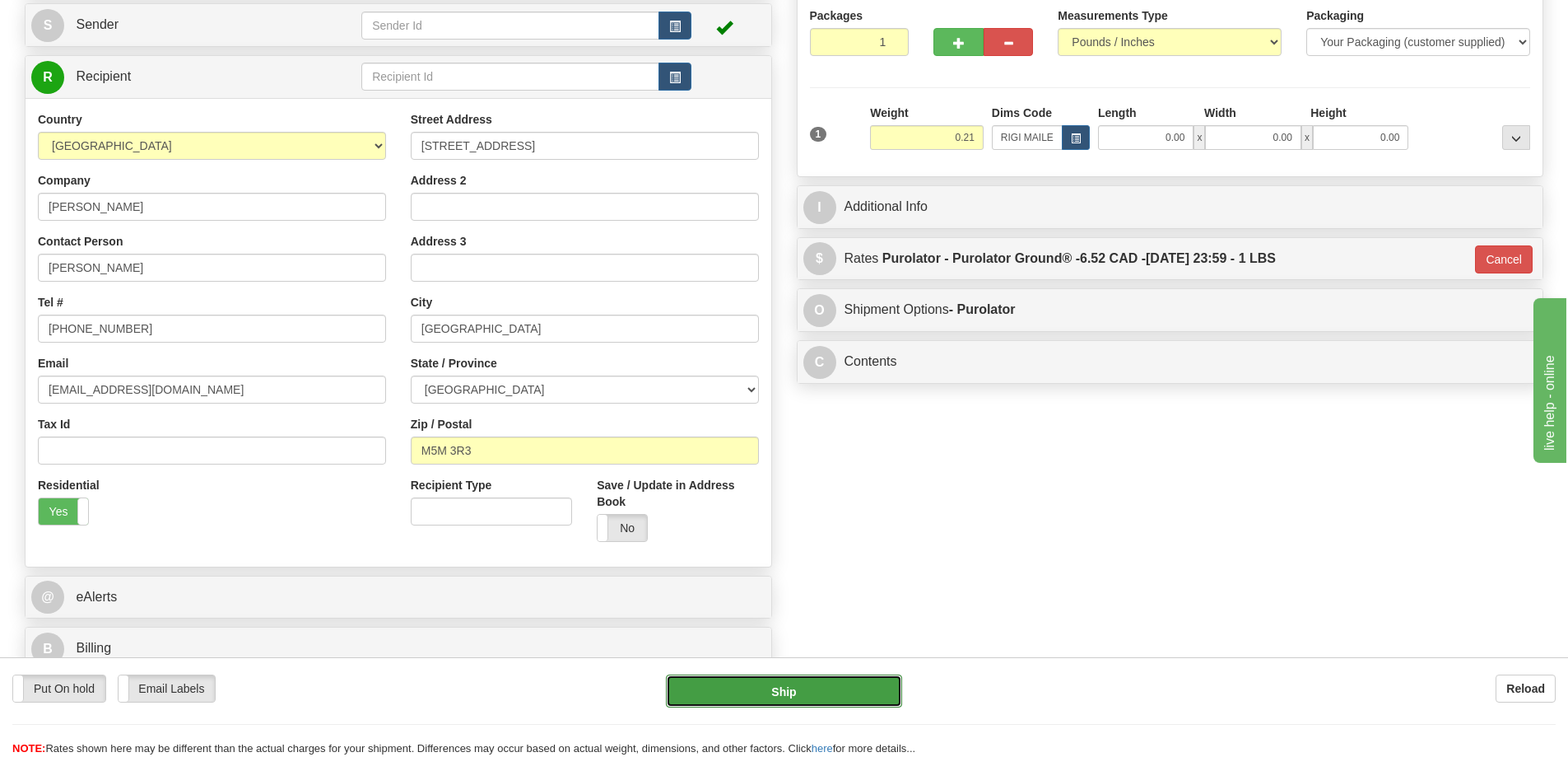
click at [854, 687] on button "Ship" at bounding box center [784, 690] width 236 height 33
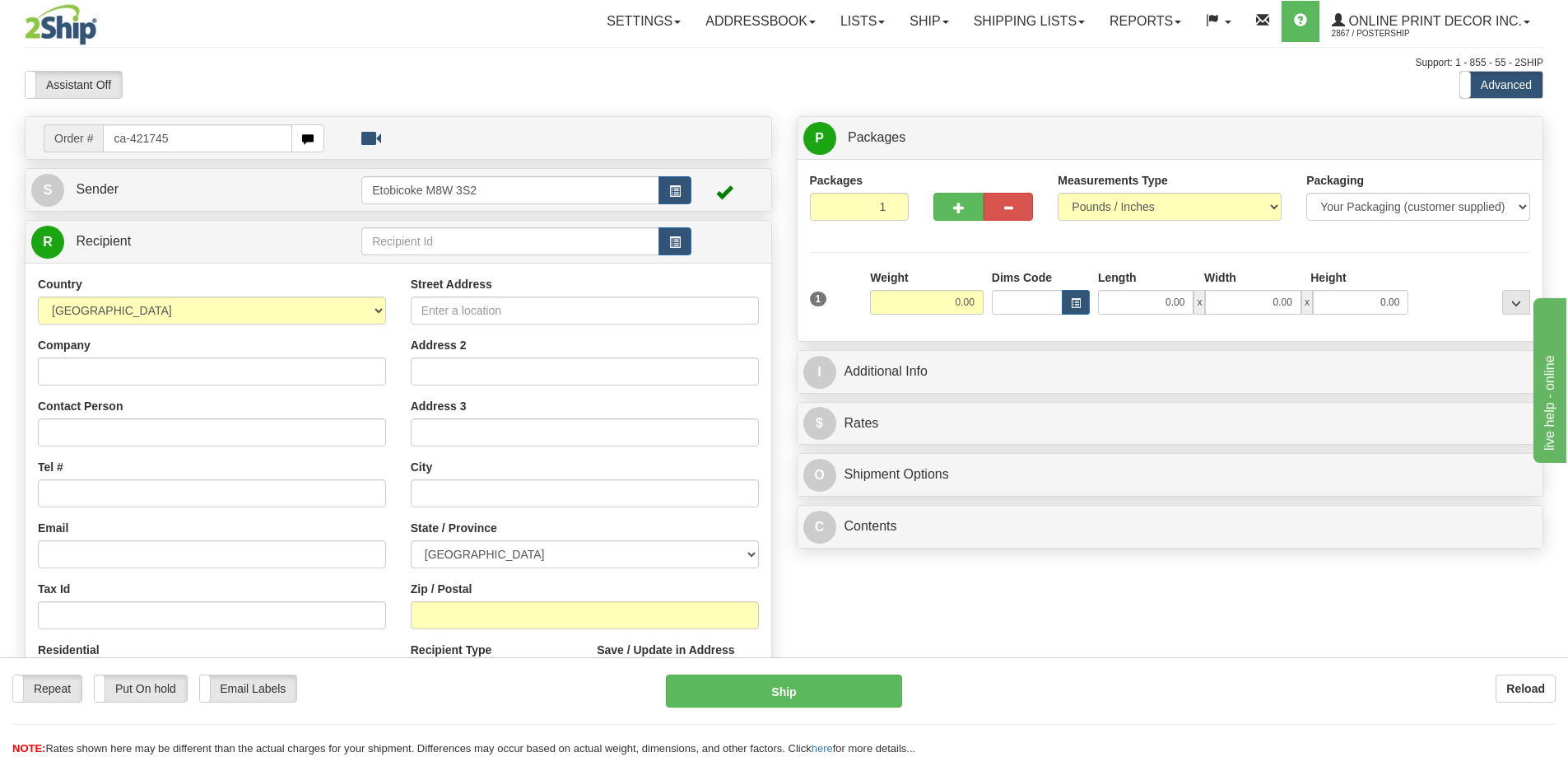
type input "ca-421745"
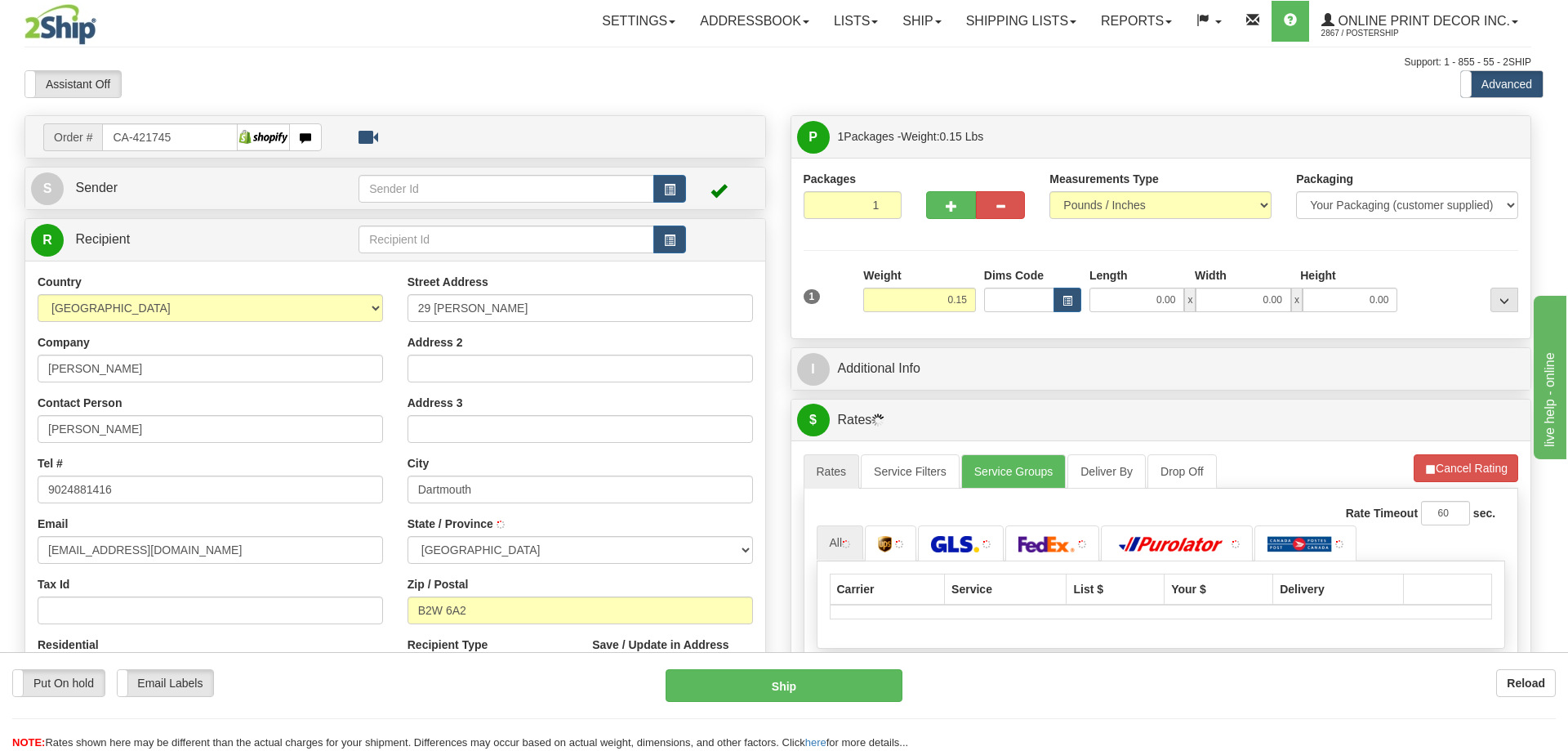
type input "[GEOGRAPHIC_DATA]"
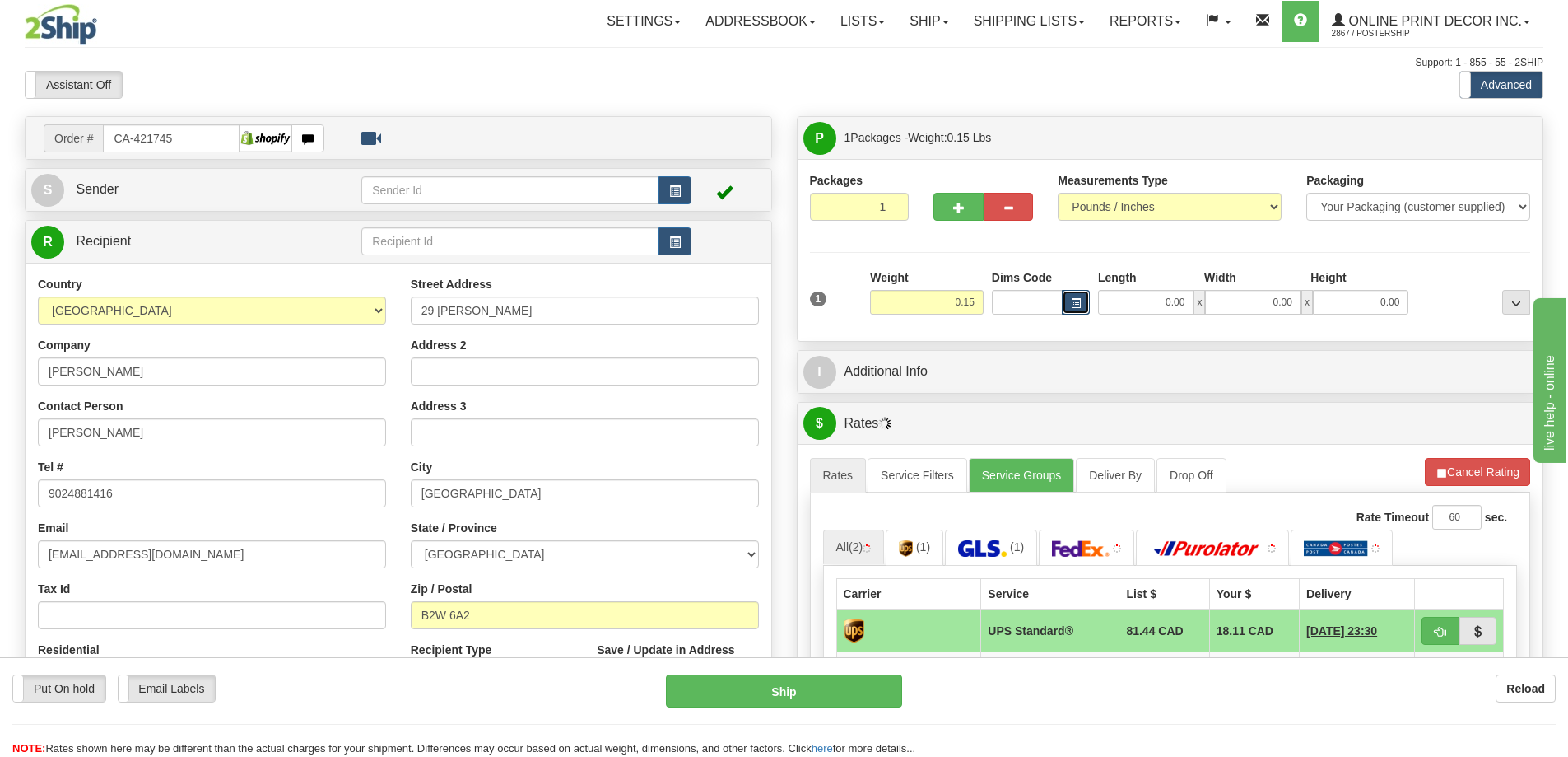
click at [1069, 293] on button "button" at bounding box center [1076, 301] width 28 height 25
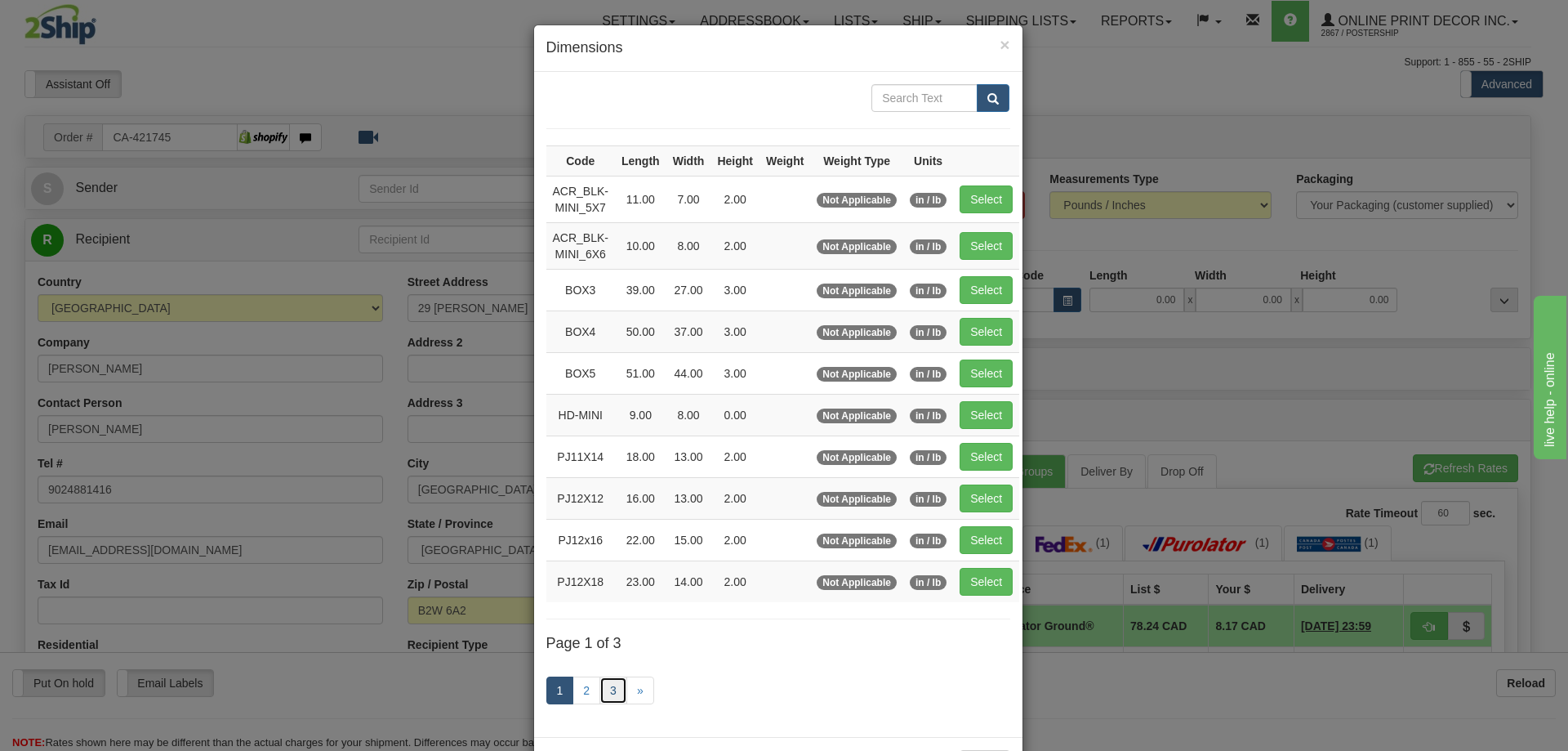
click at [600, 683] on link "3" at bounding box center [613, 690] width 27 height 27
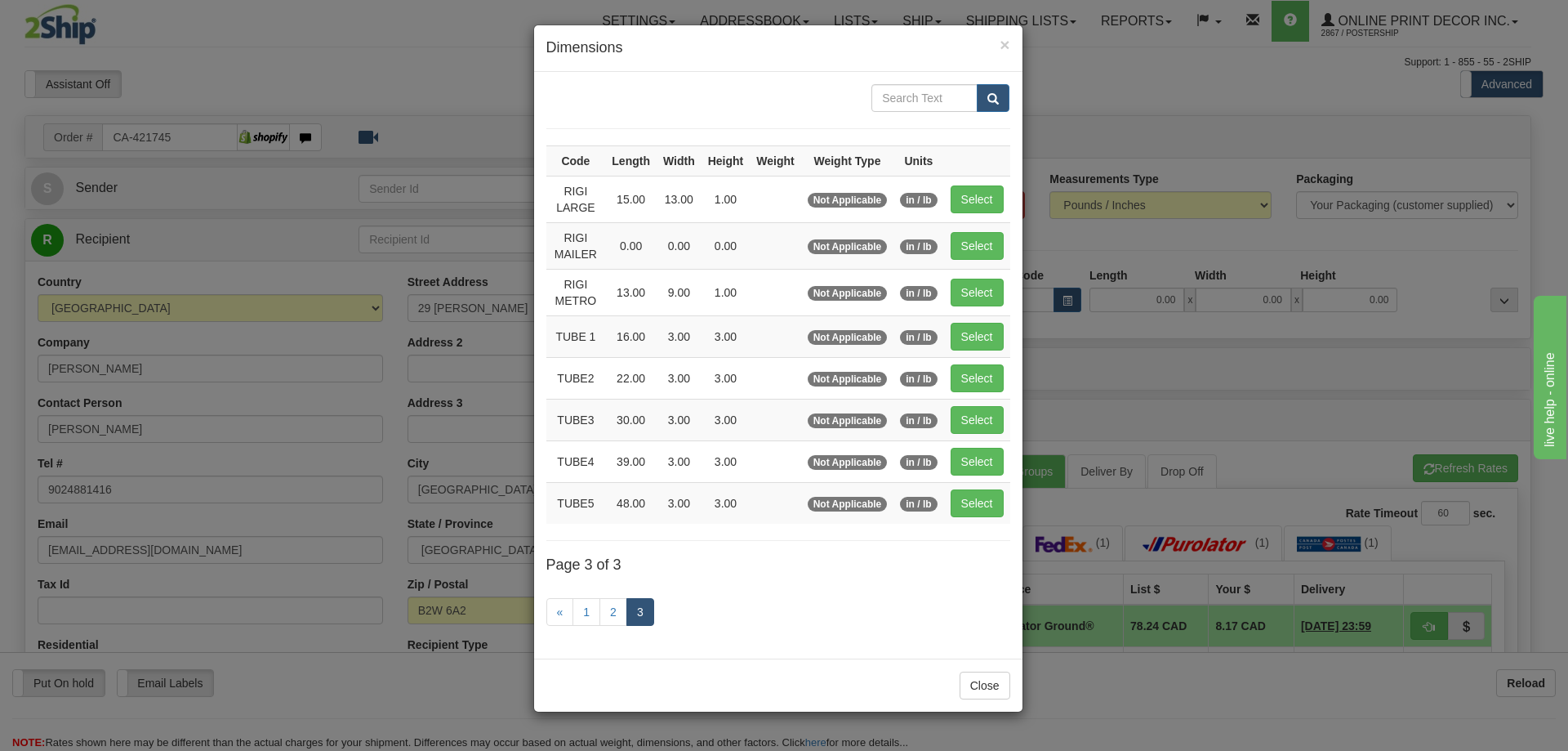
click at [610, 684] on div "Close" at bounding box center [778, 685] width 488 height 53
click at [957, 334] on button "Select" at bounding box center [977, 336] width 53 height 27
type input "TUBE 1"
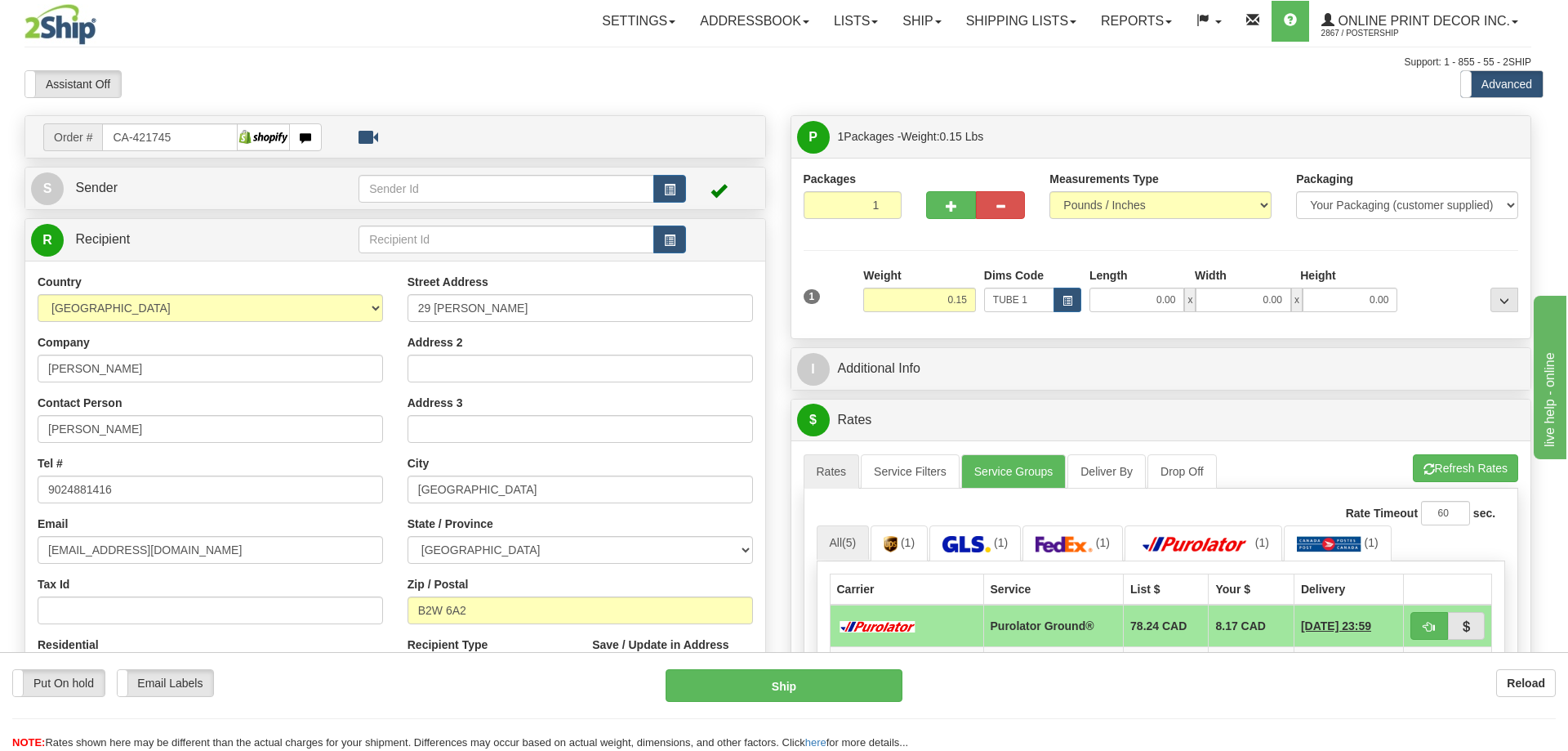
type input "16.00"
type input "3.00"
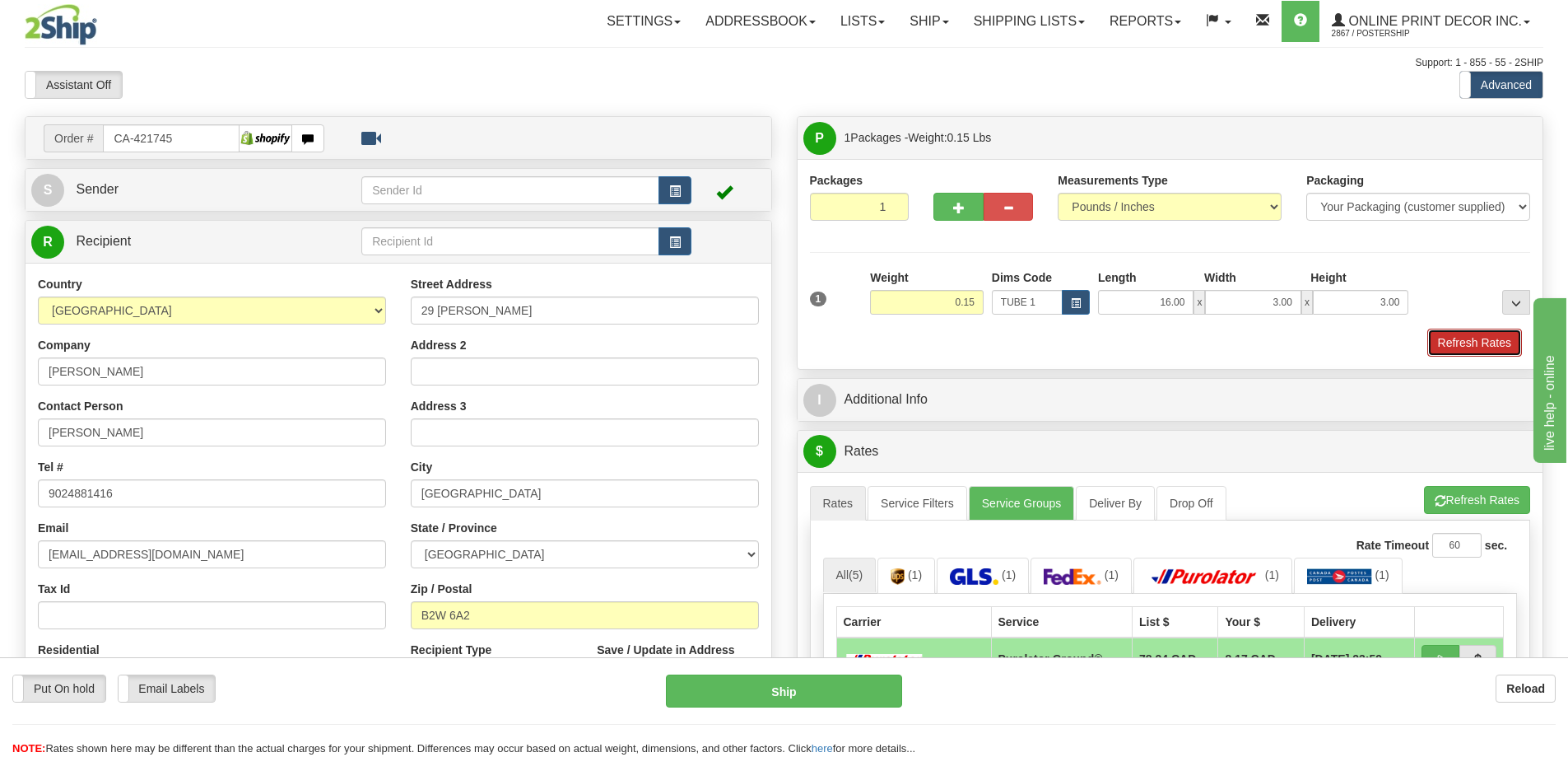
click at [1454, 346] on button "Refresh Rates" at bounding box center [1475, 342] width 95 height 28
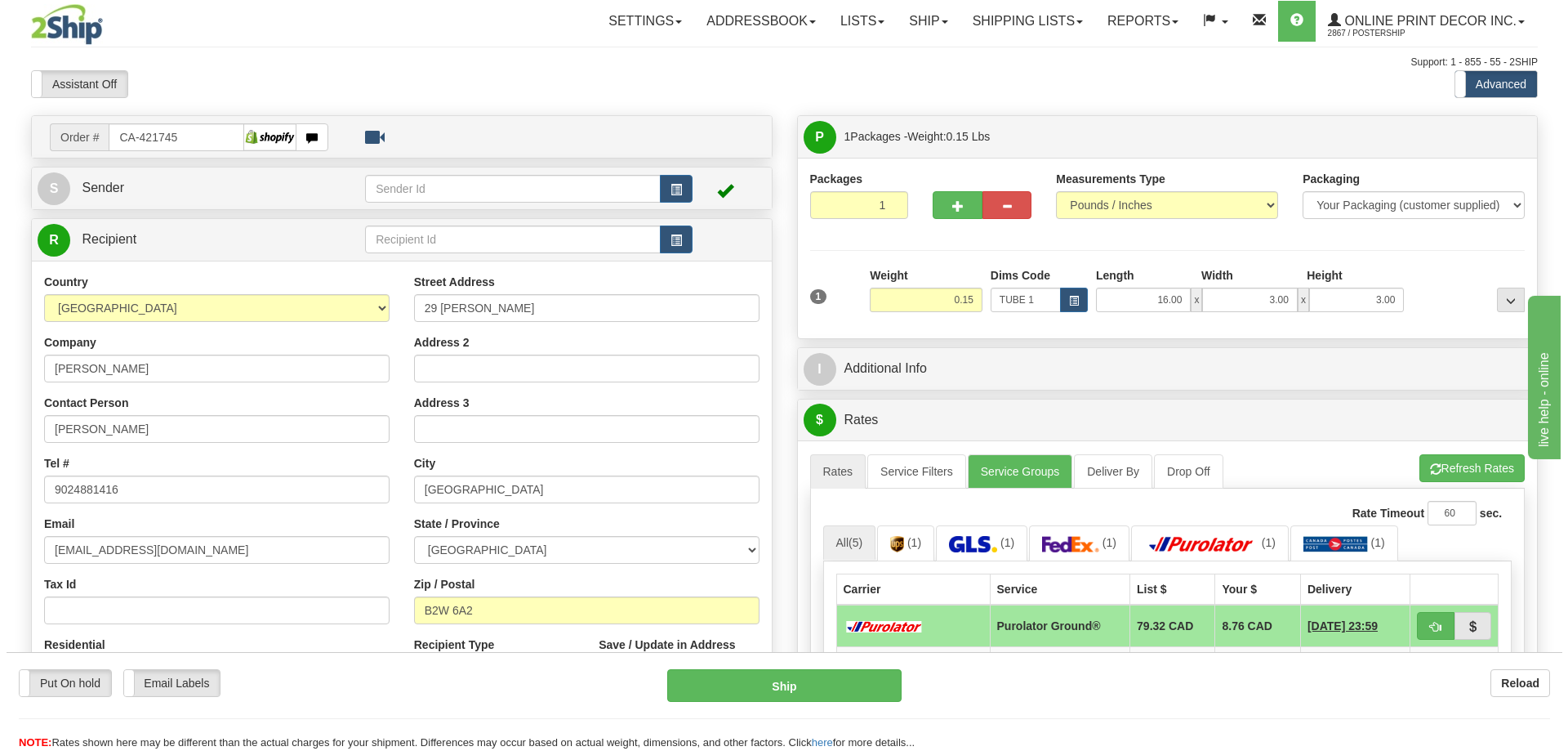
scroll to position [164, 0]
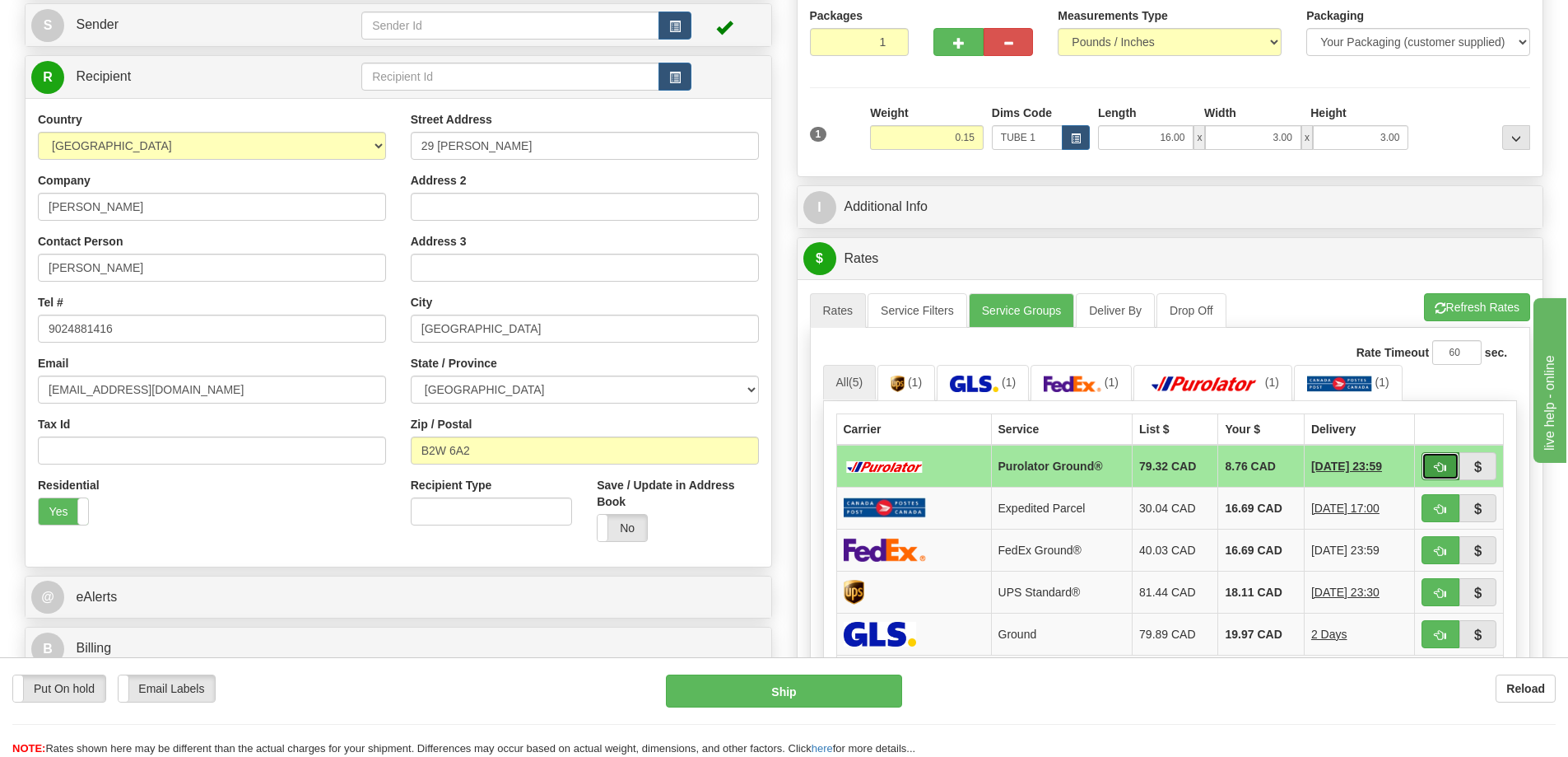
click at [1433, 462] on button "button" at bounding box center [1441, 465] width 38 height 28
type input "260"
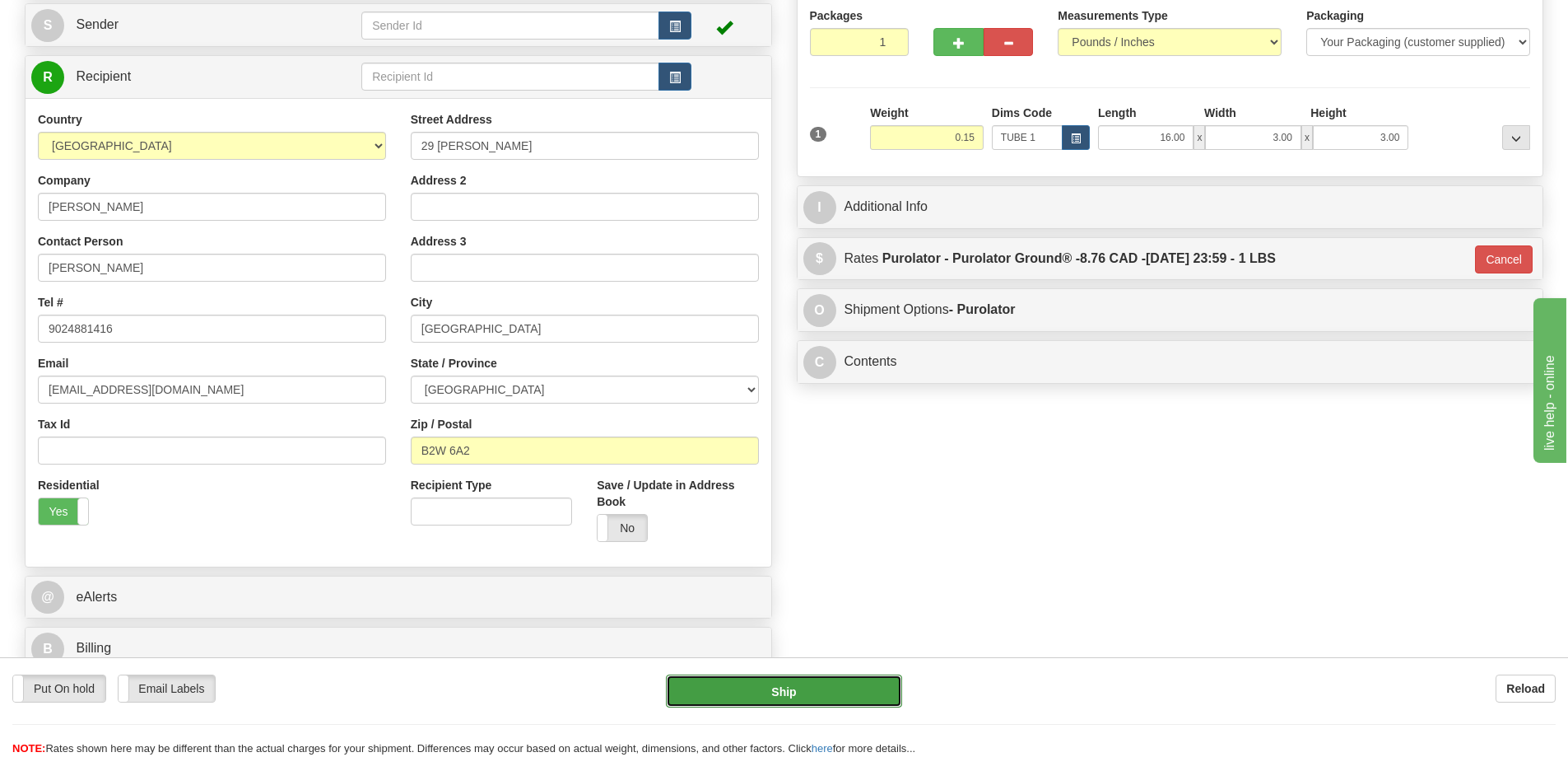
click at [800, 682] on button "Ship" at bounding box center [784, 690] width 236 height 33
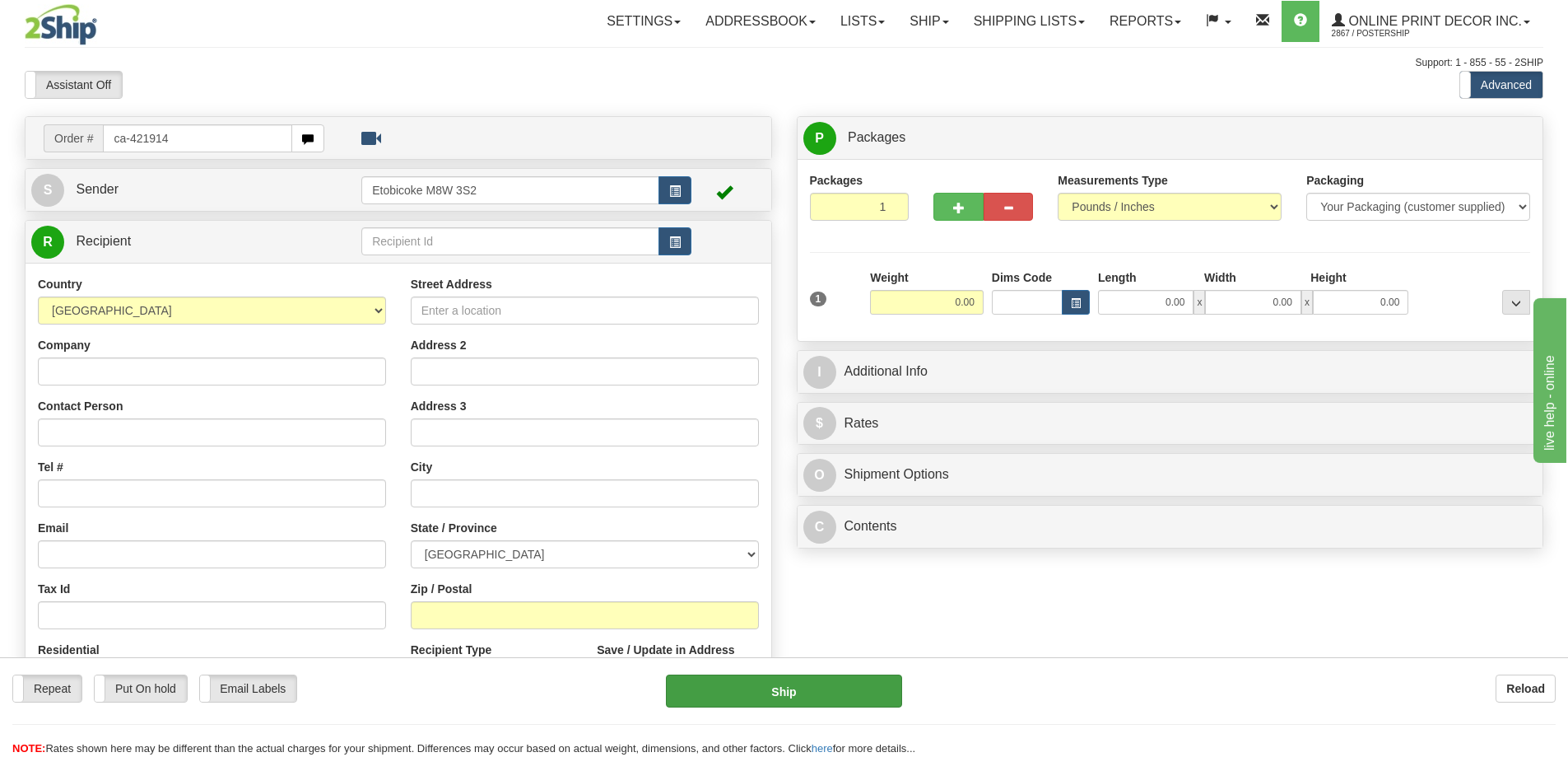
type input "ca-421914"
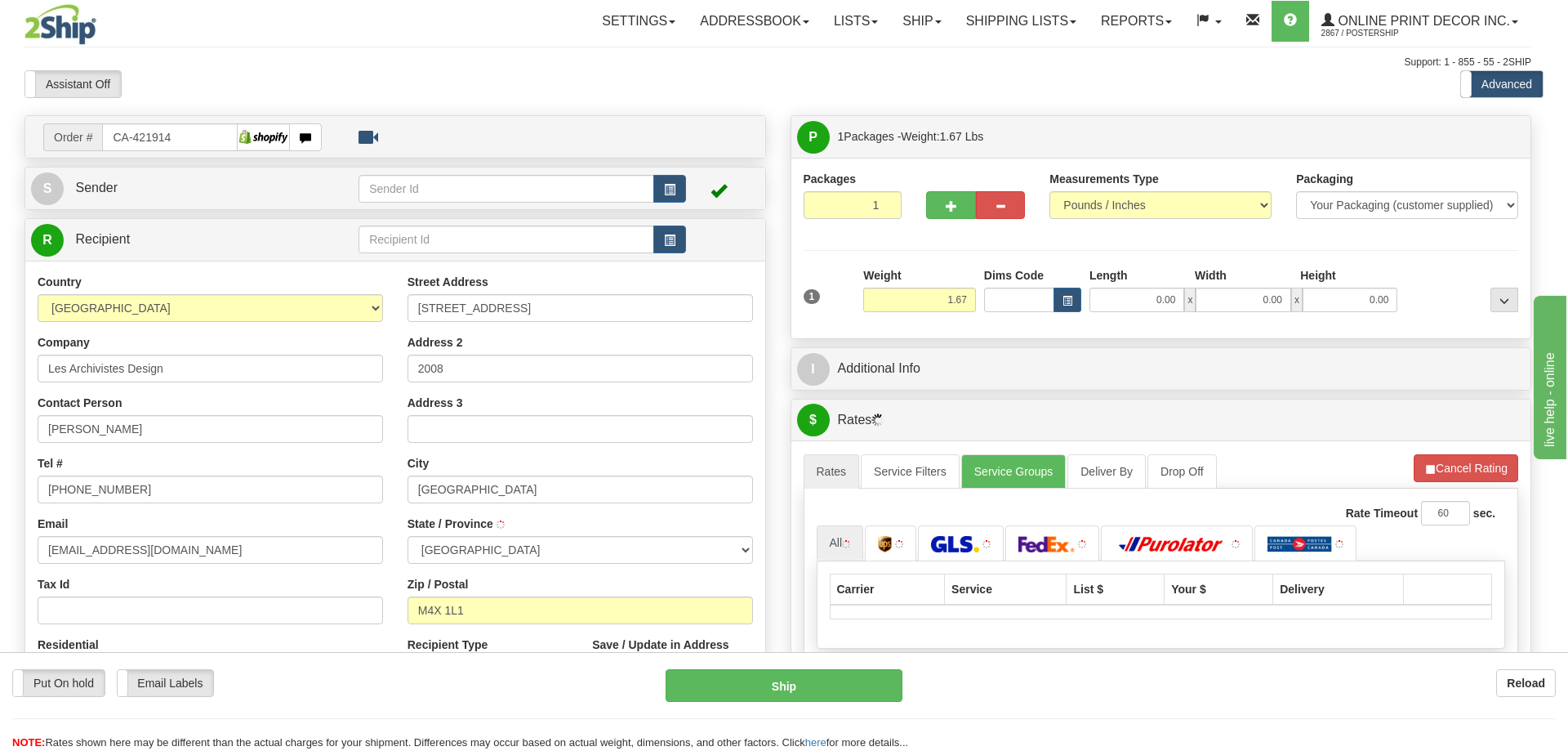
type input "[GEOGRAPHIC_DATA]"
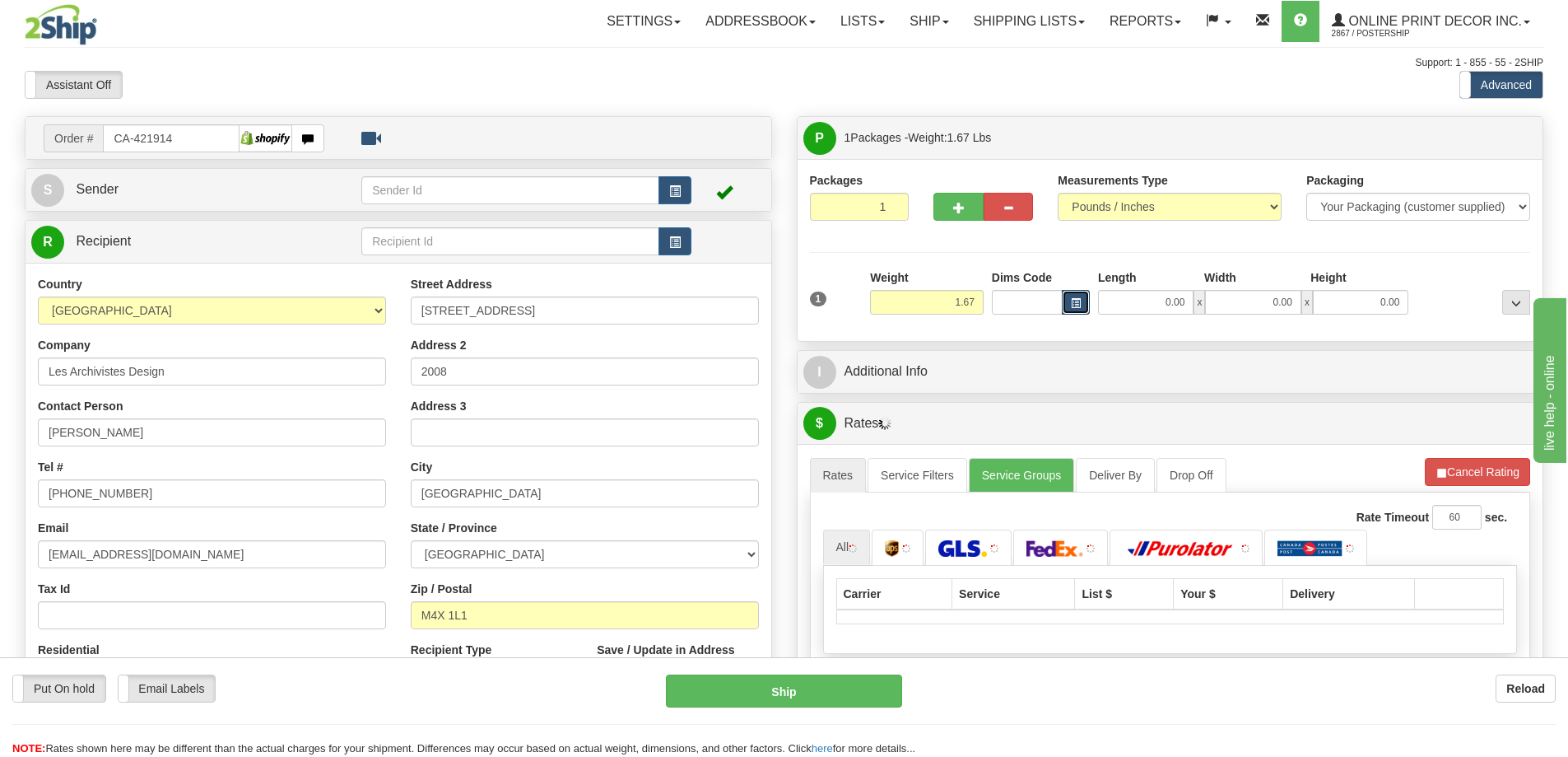
click at [1084, 295] on button "button" at bounding box center [1076, 301] width 28 height 25
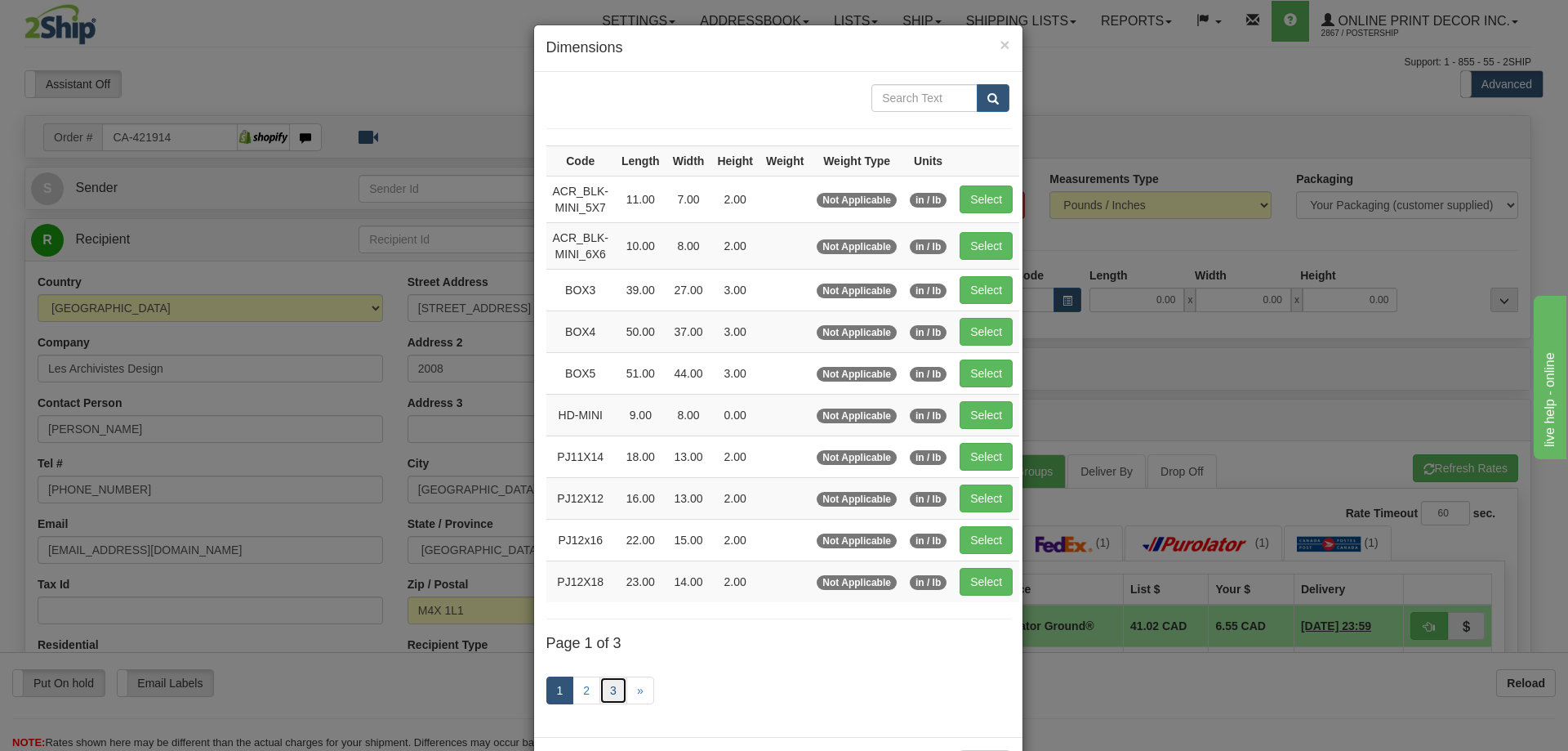
click at [604, 687] on link "3" at bounding box center [613, 690] width 27 height 27
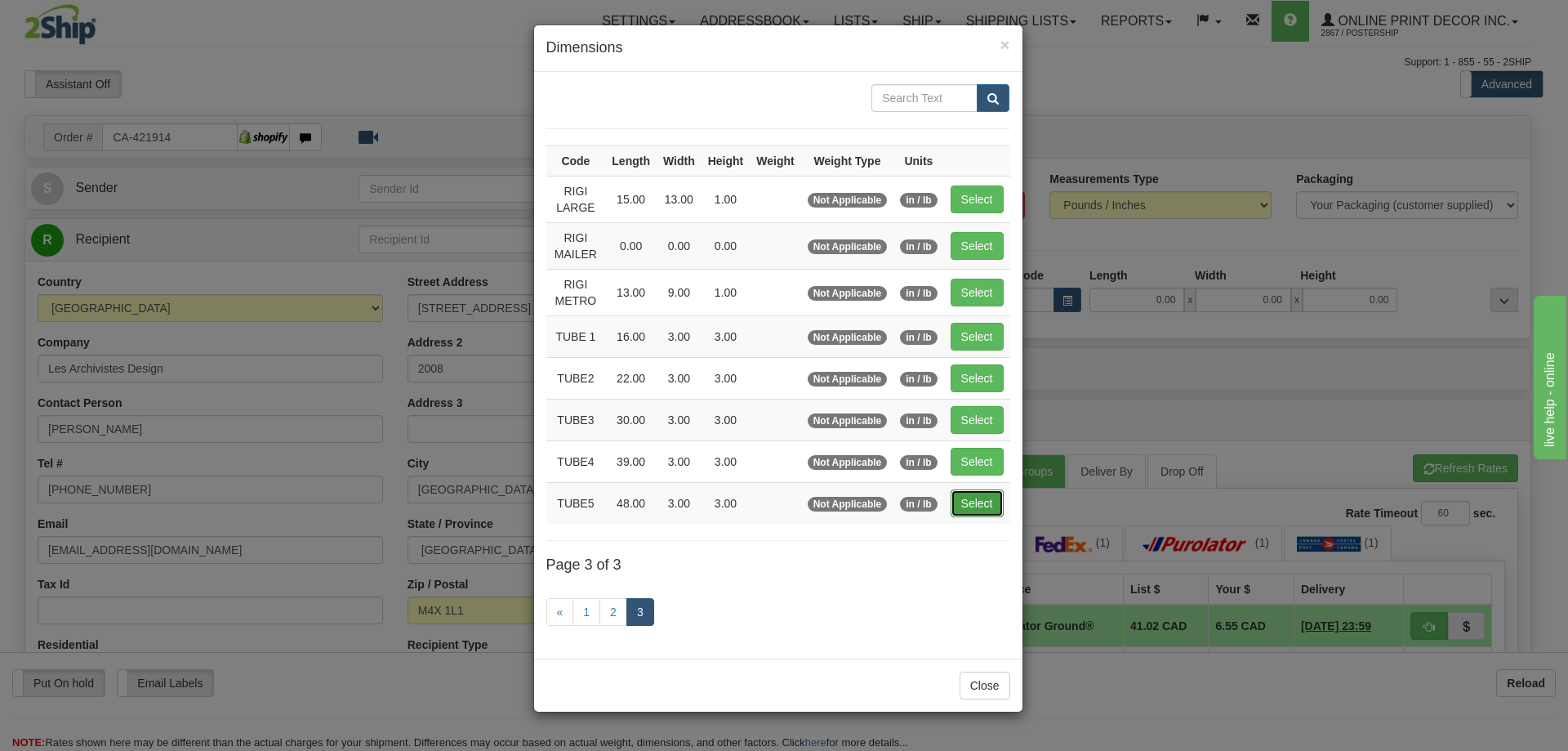
click at [970, 490] on button "Select" at bounding box center [977, 503] width 53 height 27
type input "TUBE5"
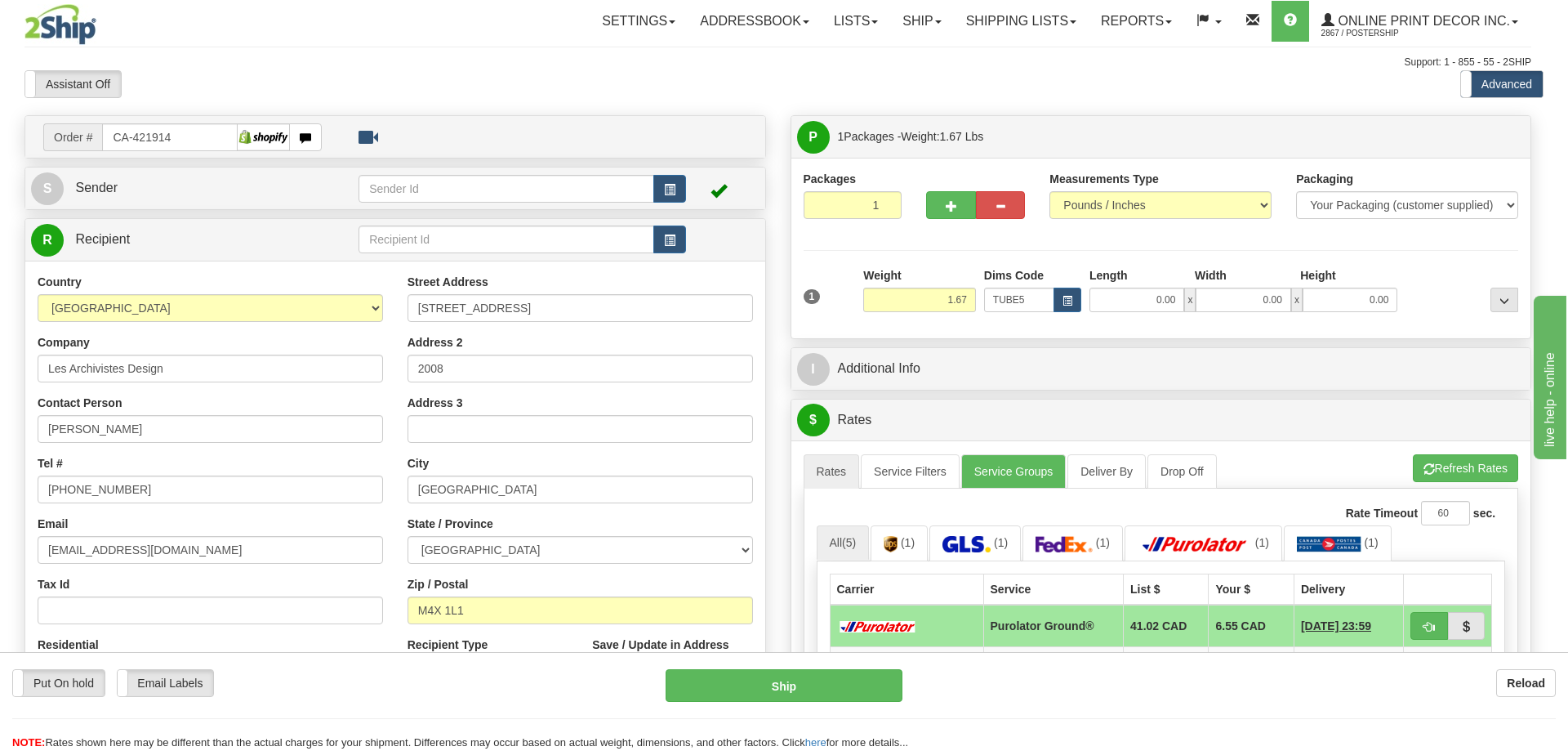
type input "48.00"
type input "3.00"
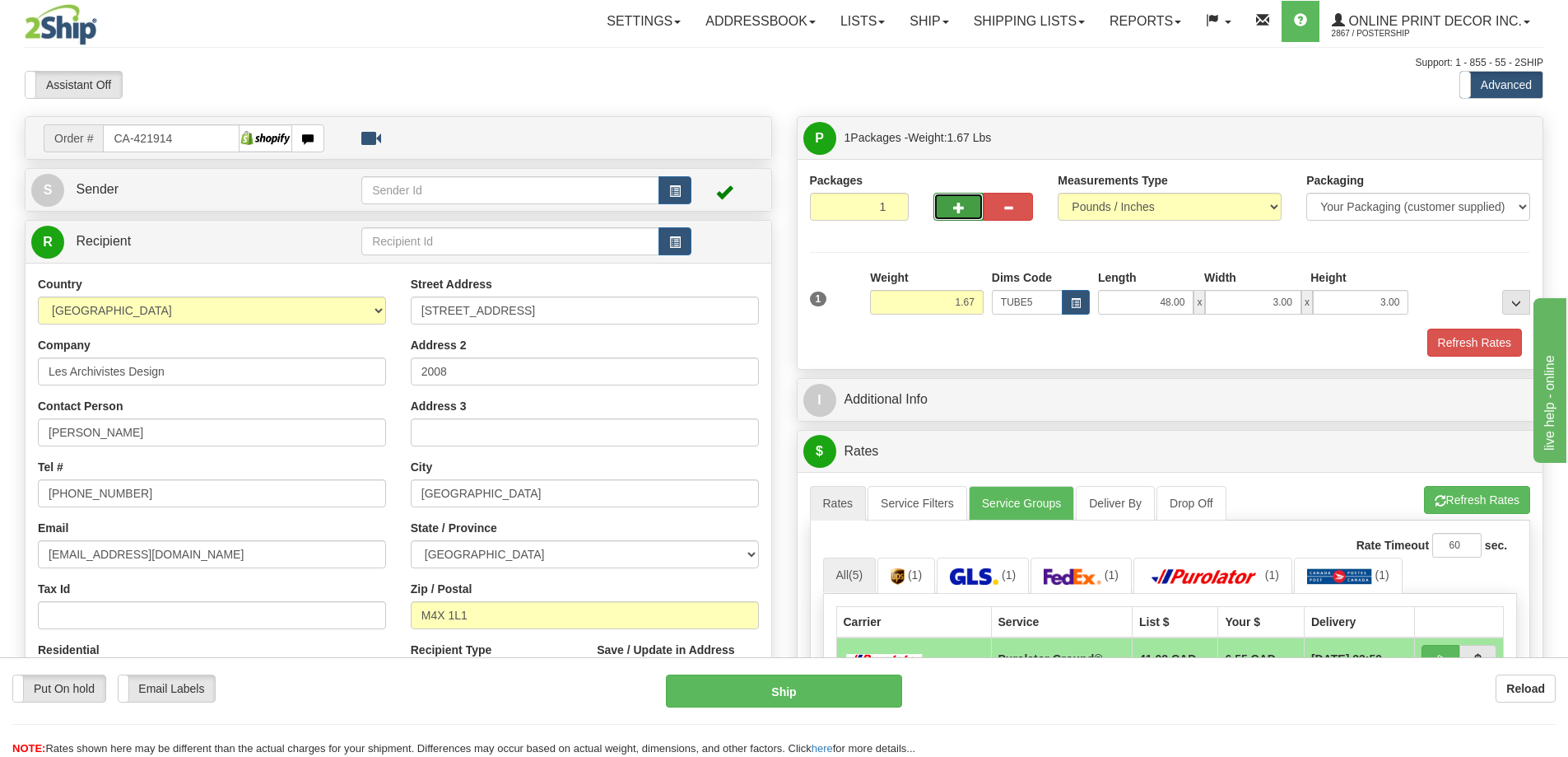
click at [965, 203] on button "button" at bounding box center [958, 207] width 49 height 28
radio input "true"
type input "2"
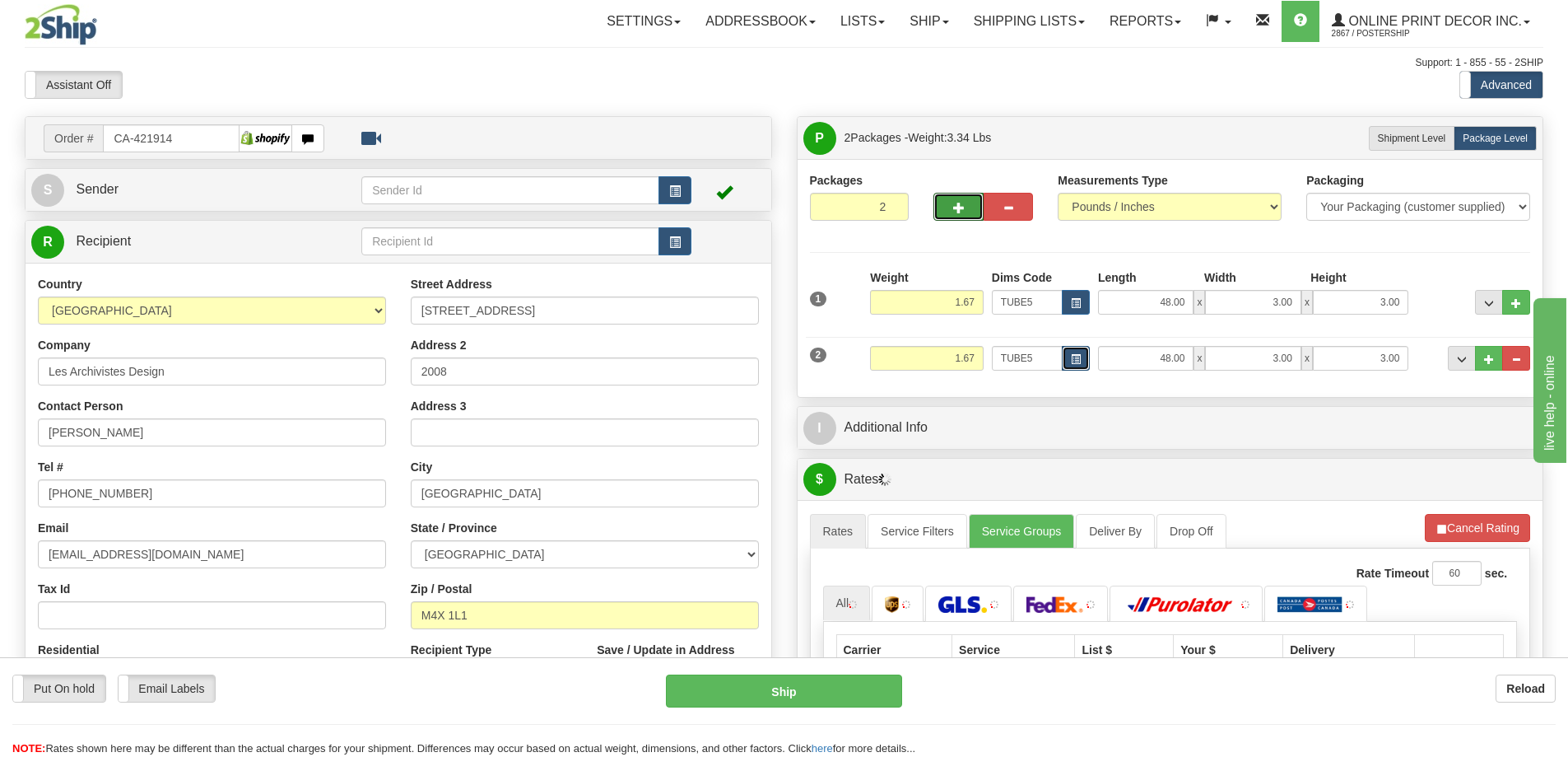
click at [1071, 357] on span "button" at bounding box center [1076, 359] width 10 height 9
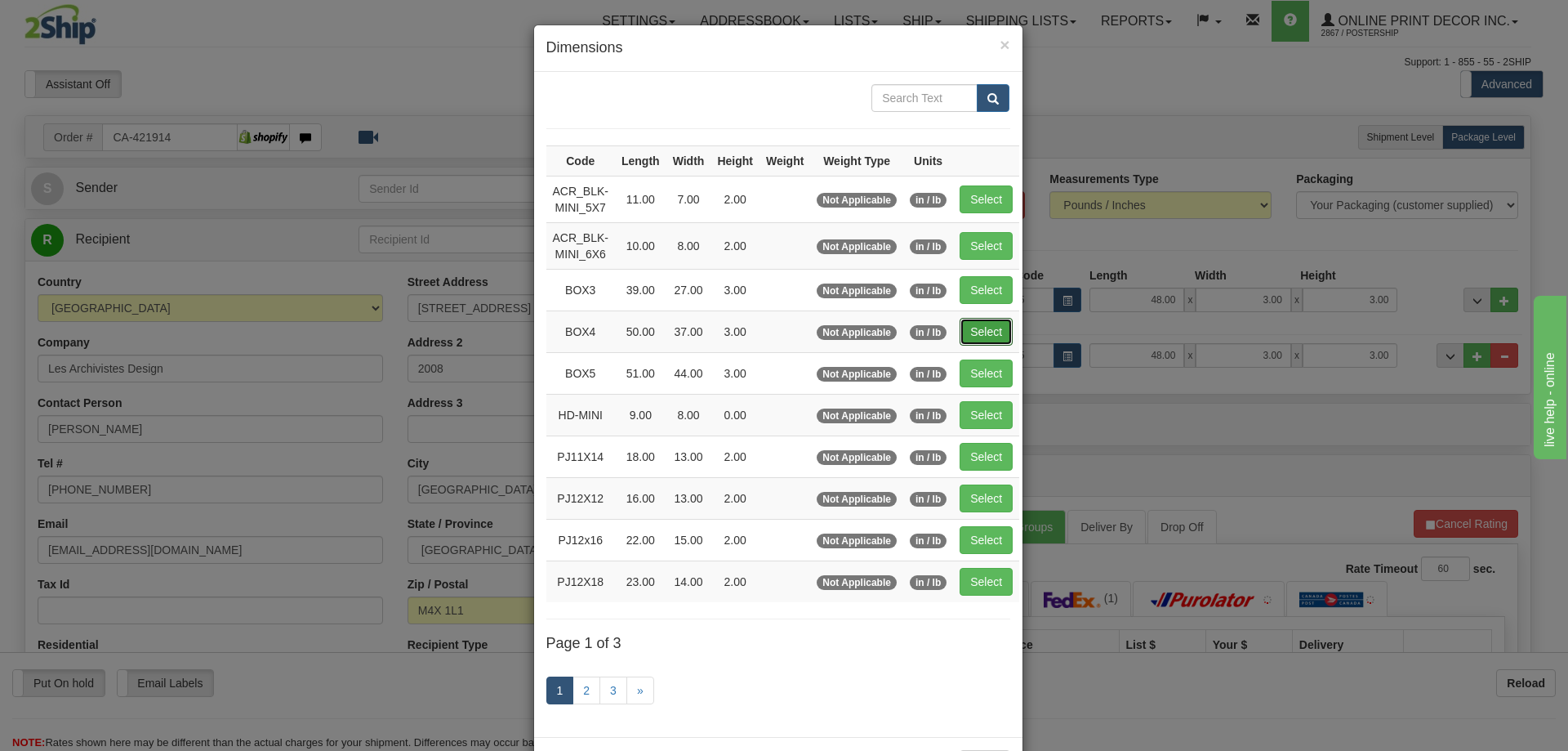
drag, startPoint x: 991, startPoint y: 323, endPoint x: 1008, endPoint y: 321, distance: 17.1
click at [991, 322] on button "Select" at bounding box center [986, 331] width 53 height 27
type input "BOX4"
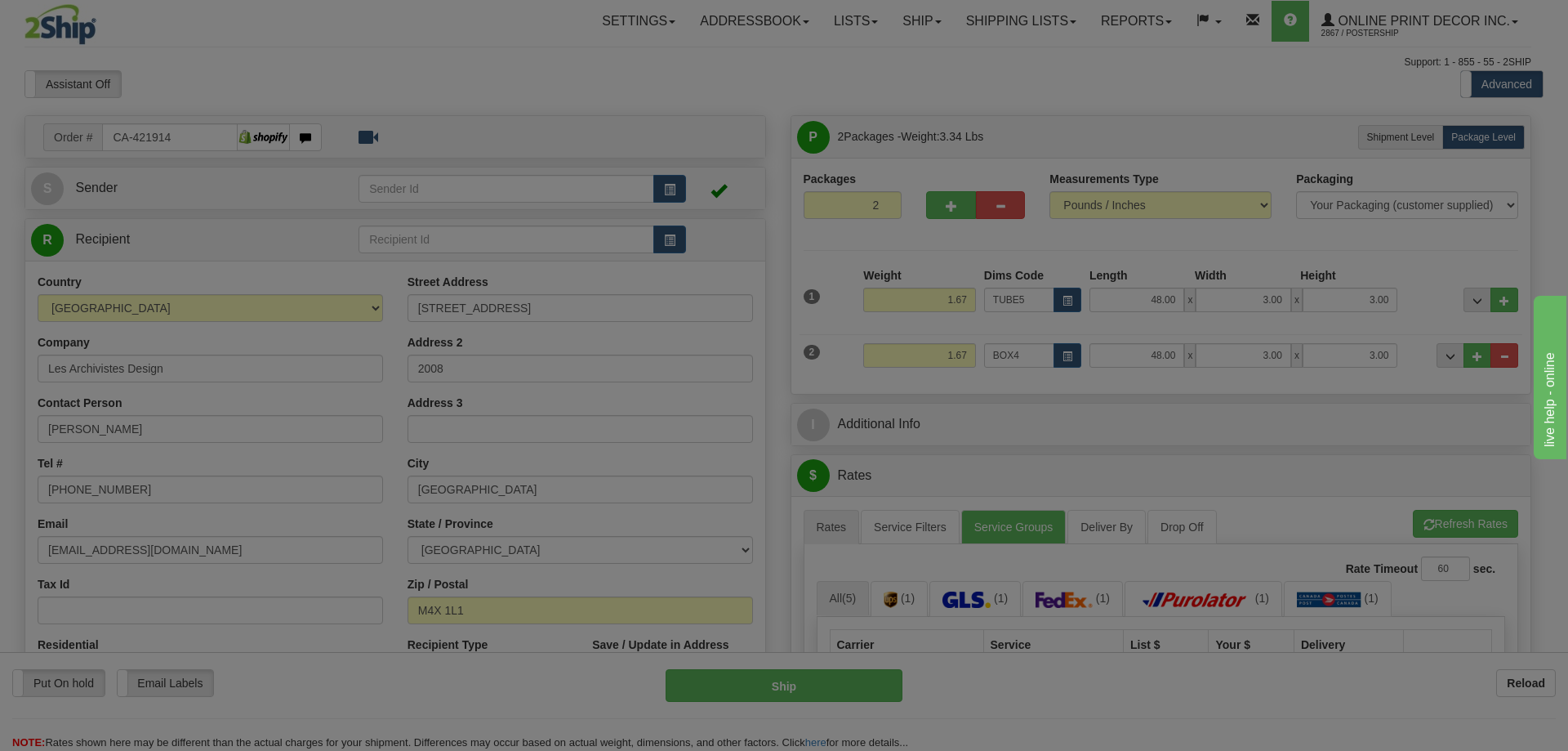
type input "50.00"
type input "37.00"
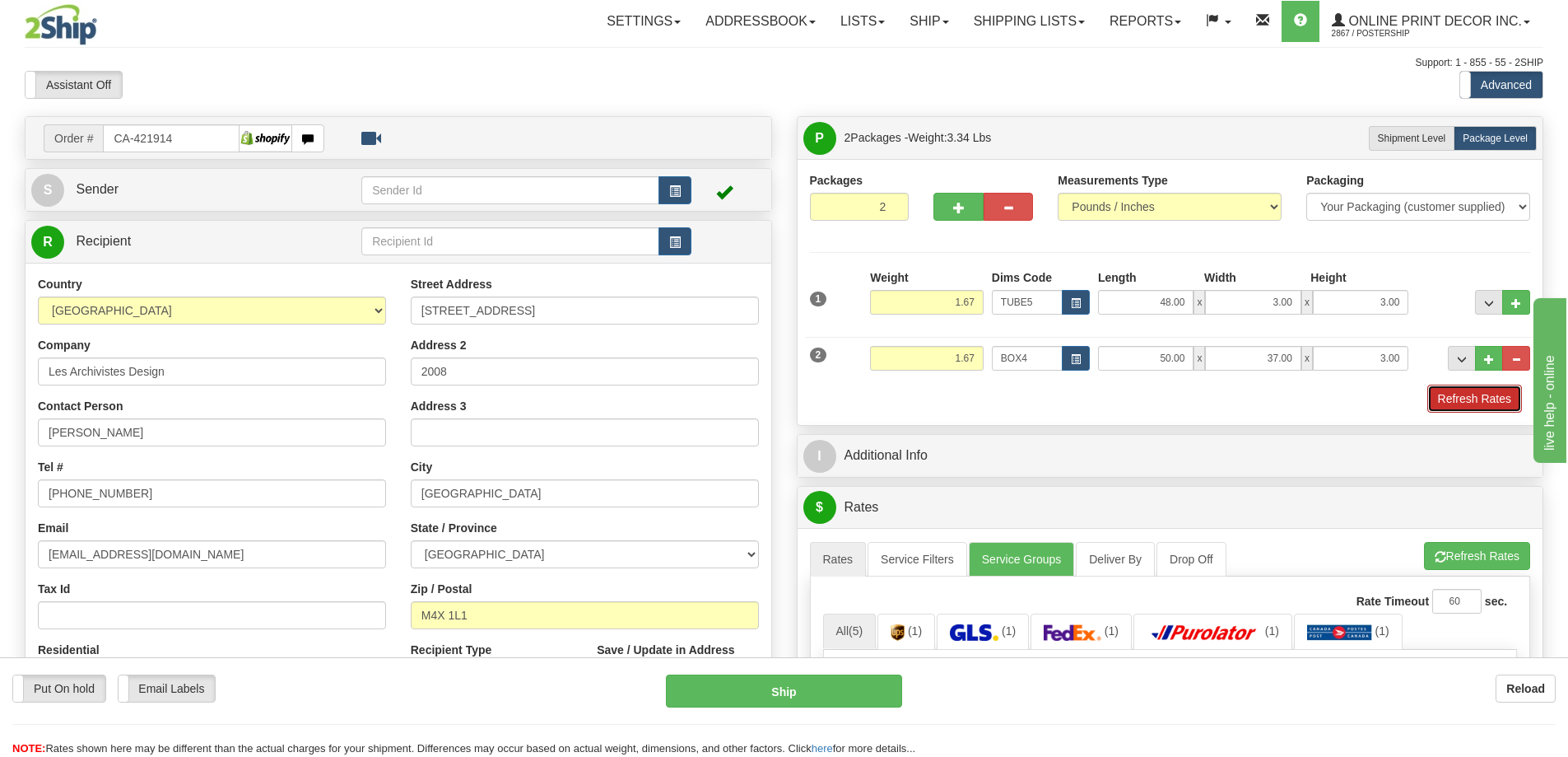
click at [1493, 391] on button "Refresh Rates" at bounding box center [1475, 398] width 95 height 28
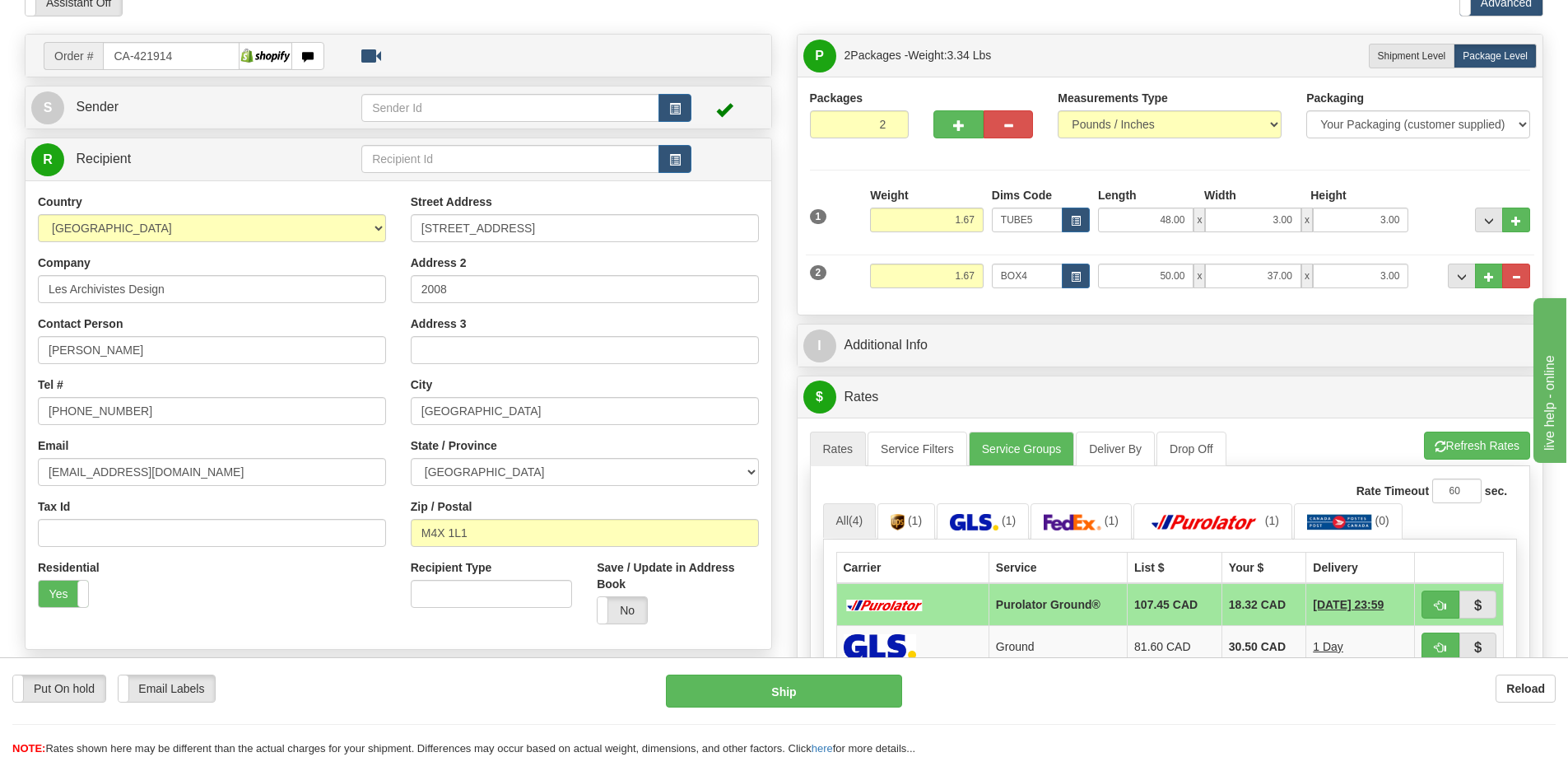
scroll to position [165, 0]
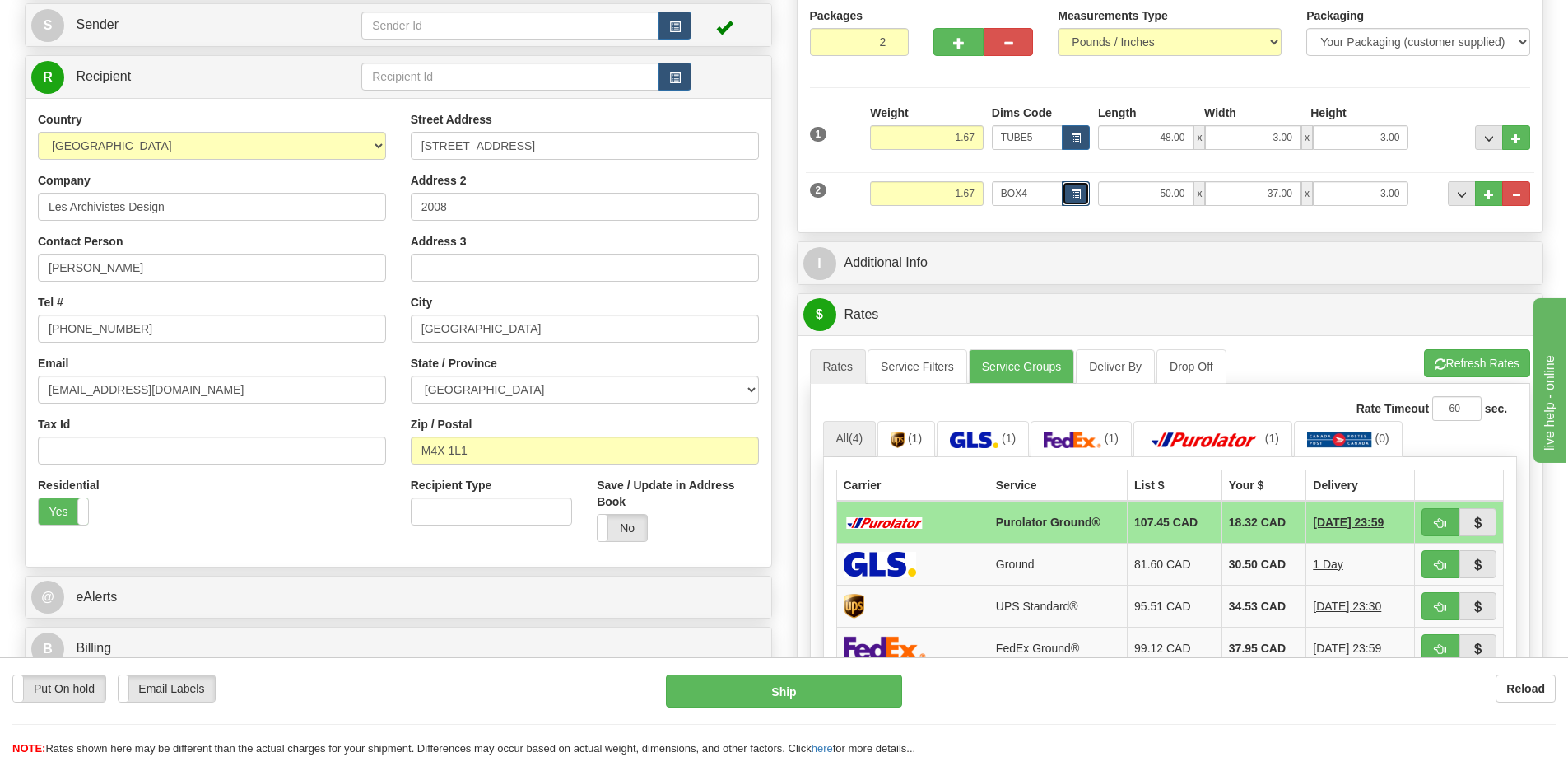
click at [1074, 193] on span "button" at bounding box center [1076, 194] width 10 height 9
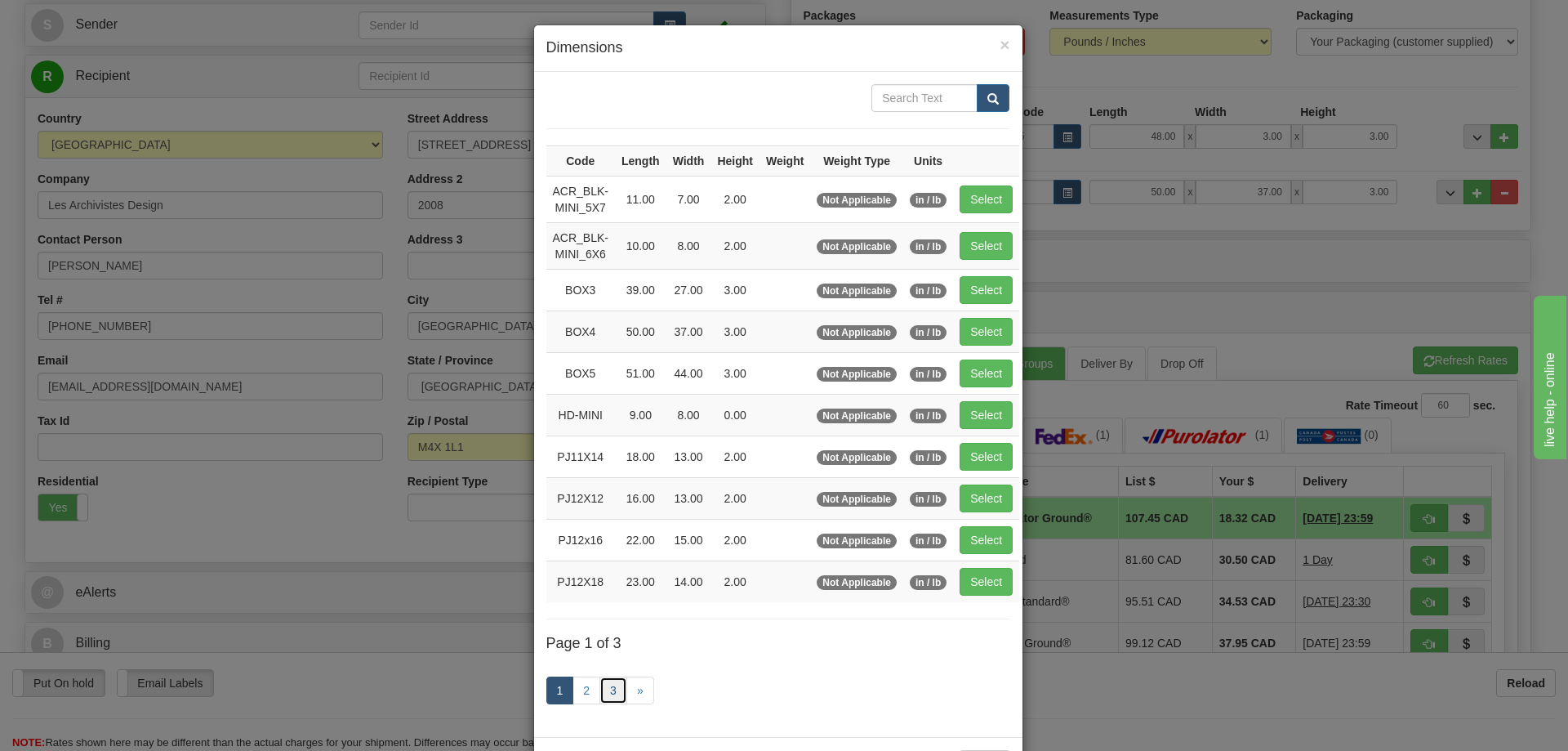
click at [606, 678] on link "3" at bounding box center [613, 690] width 27 height 27
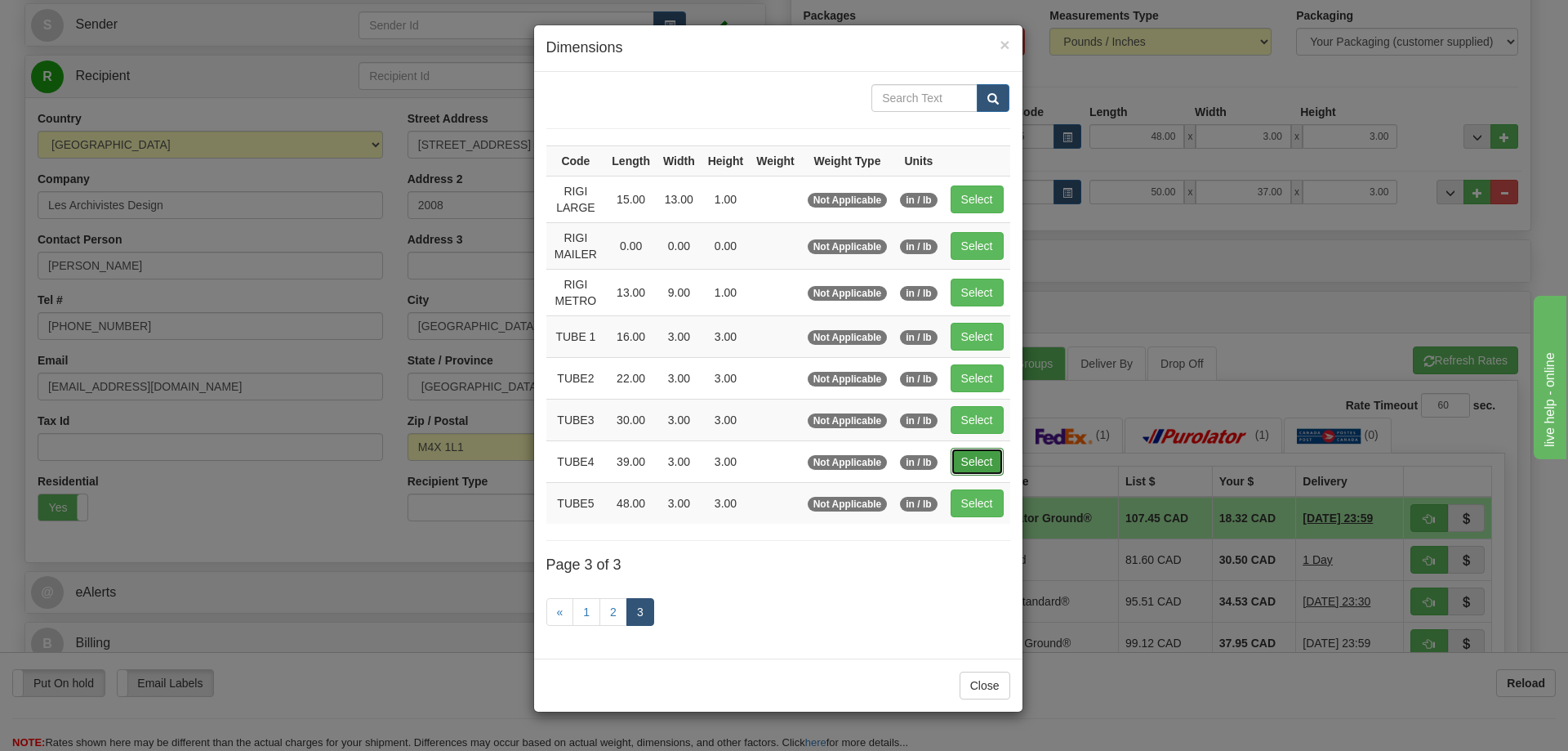
click at [981, 458] on button "Select" at bounding box center [977, 462] width 53 height 27
type input "TUBE4"
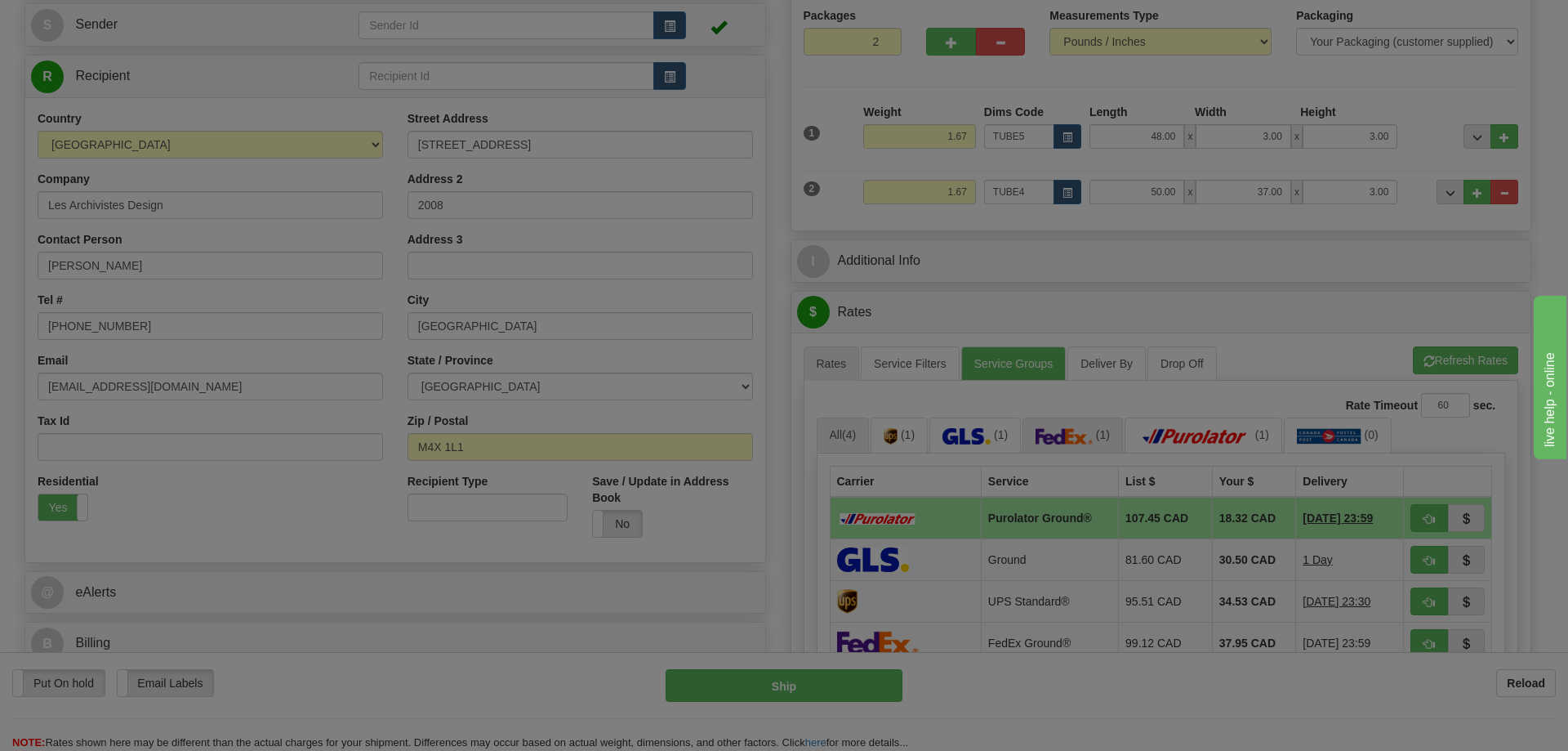
type input "39.00"
type input "3.00"
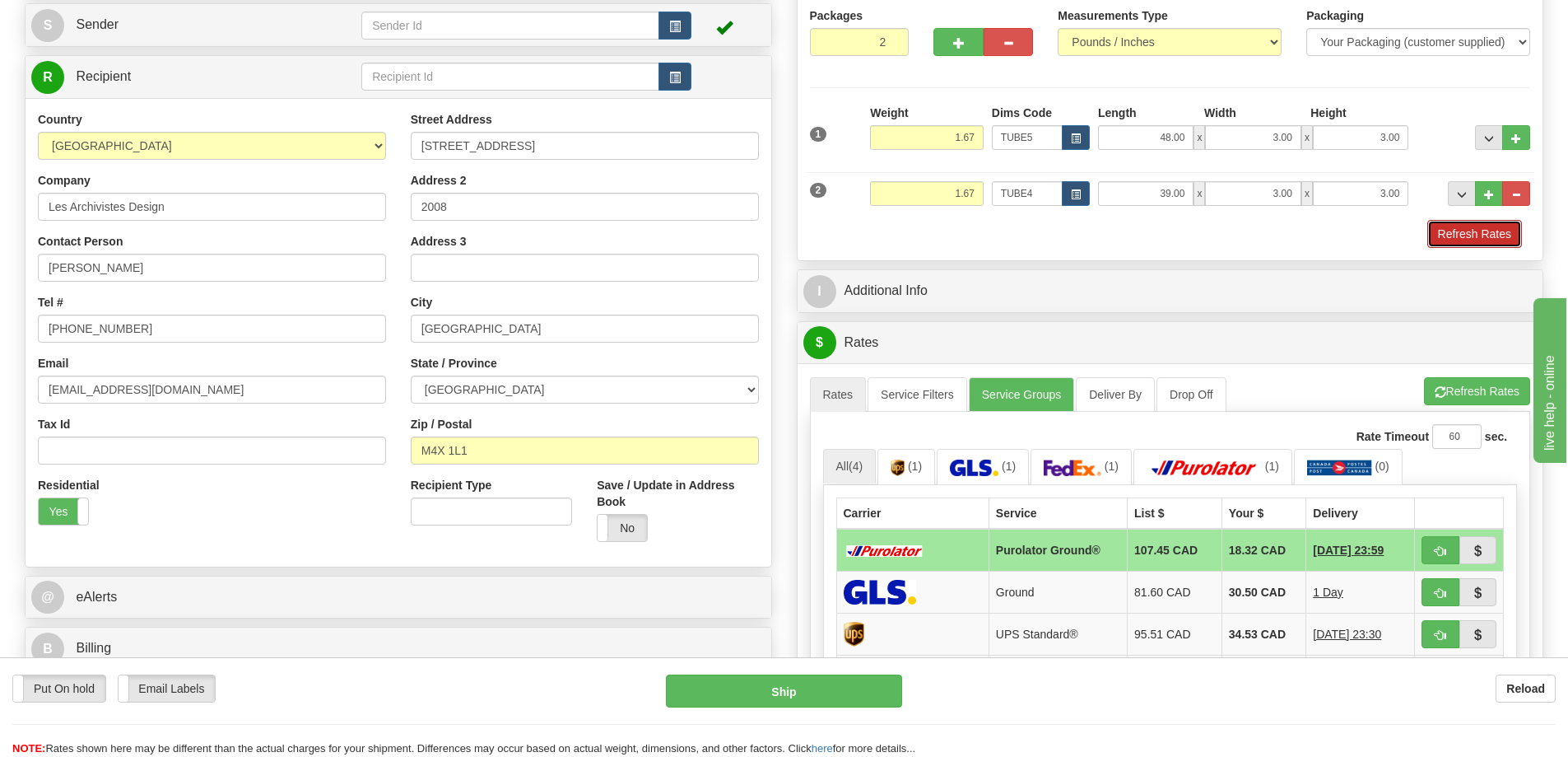
click at [1494, 238] on button "Refresh Rates" at bounding box center [1475, 233] width 95 height 28
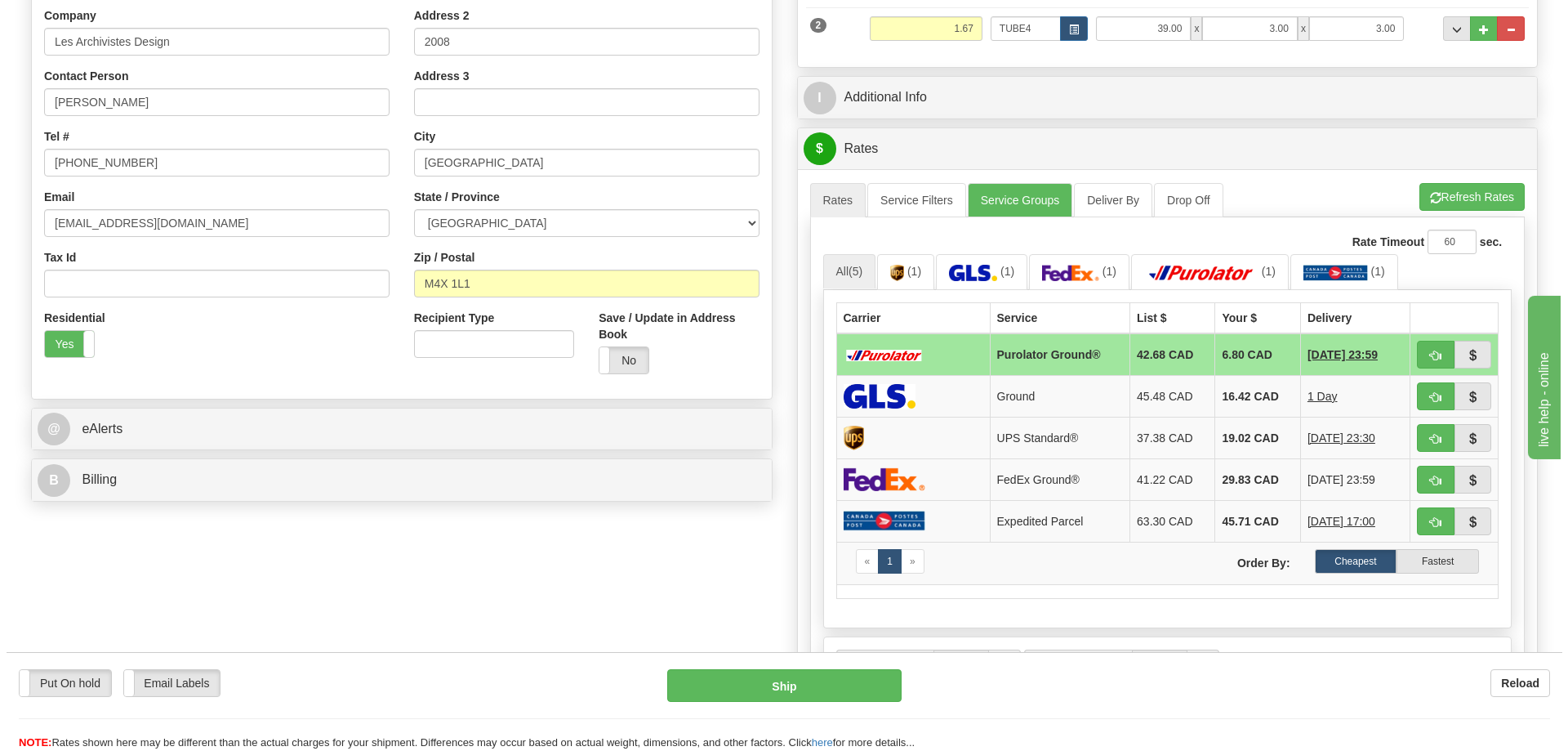
scroll to position [409, 0]
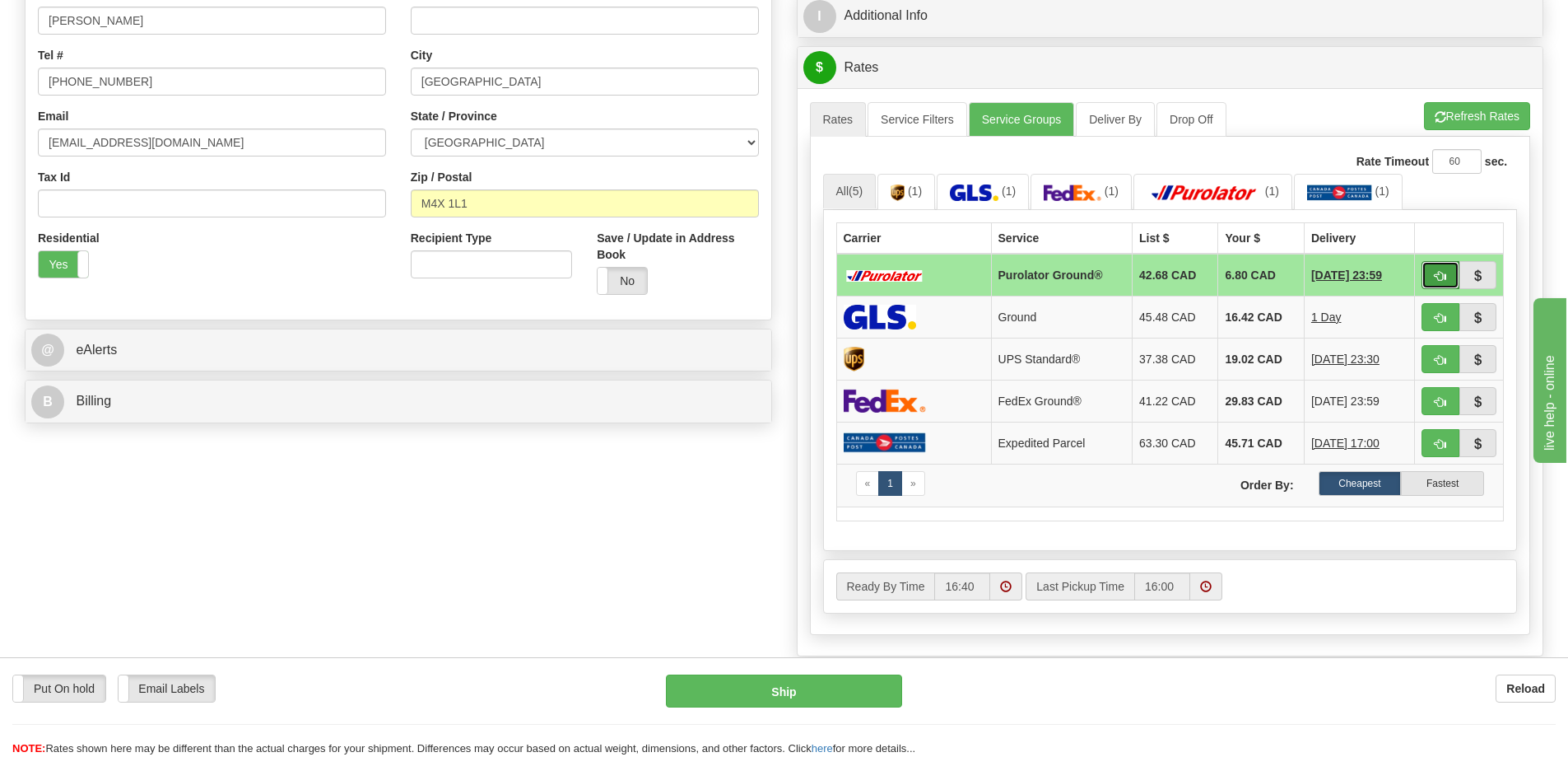
click at [1441, 268] on button "button" at bounding box center [1441, 275] width 38 height 28
type input "260"
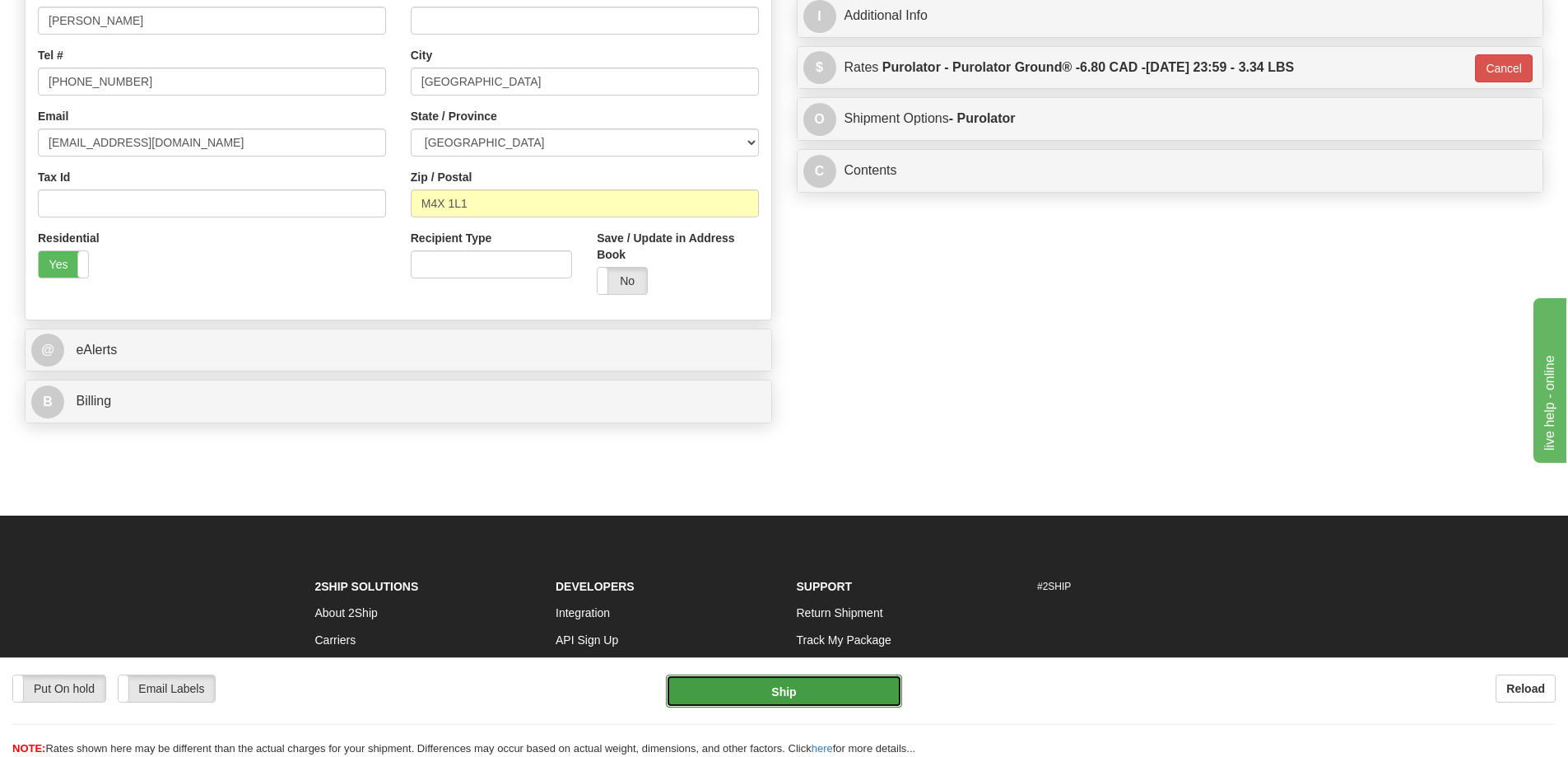
click at [858, 687] on button "Ship" at bounding box center [784, 690] width 236 height 33
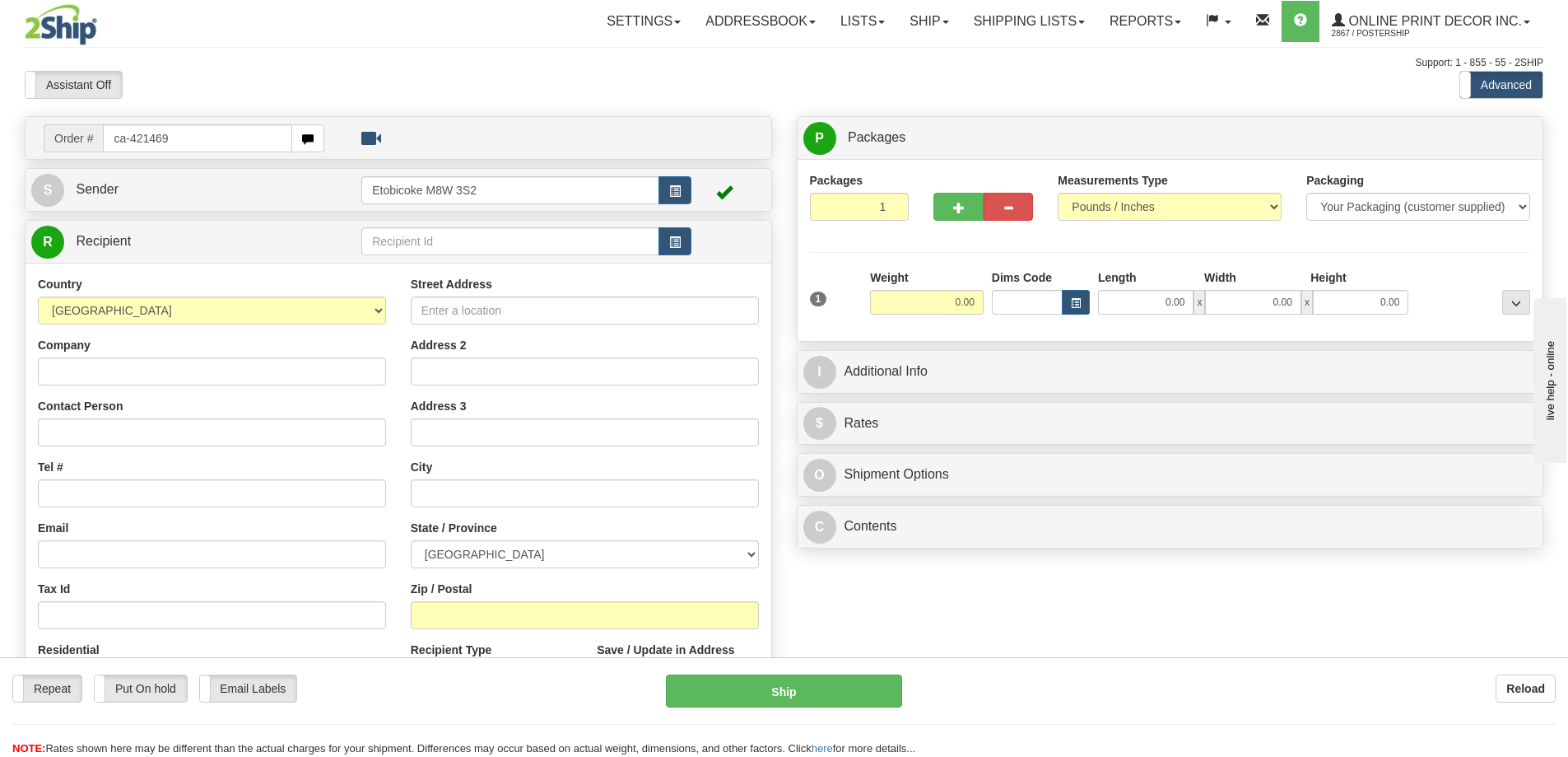
type input "ca-421469"
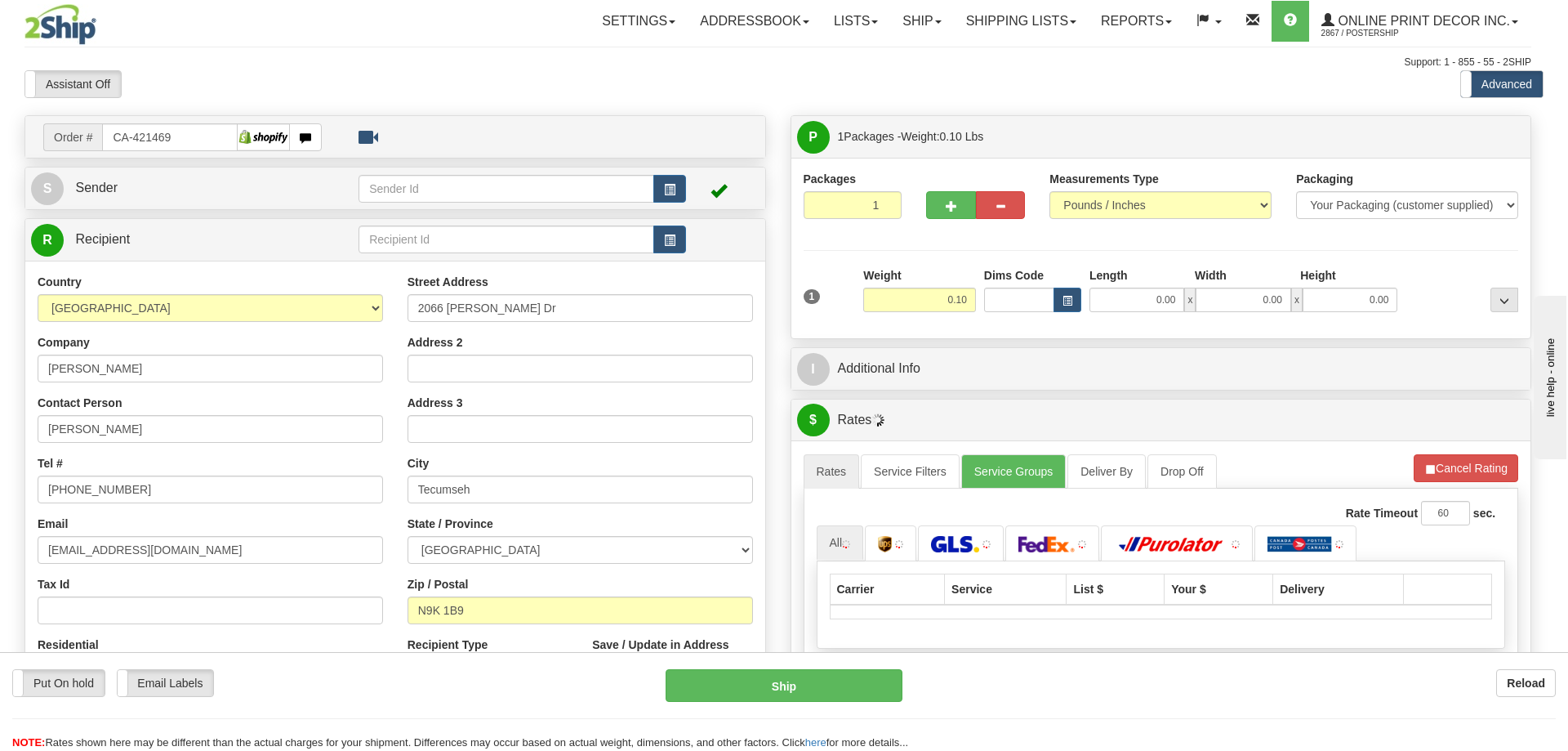
type input "TECUMSEH"
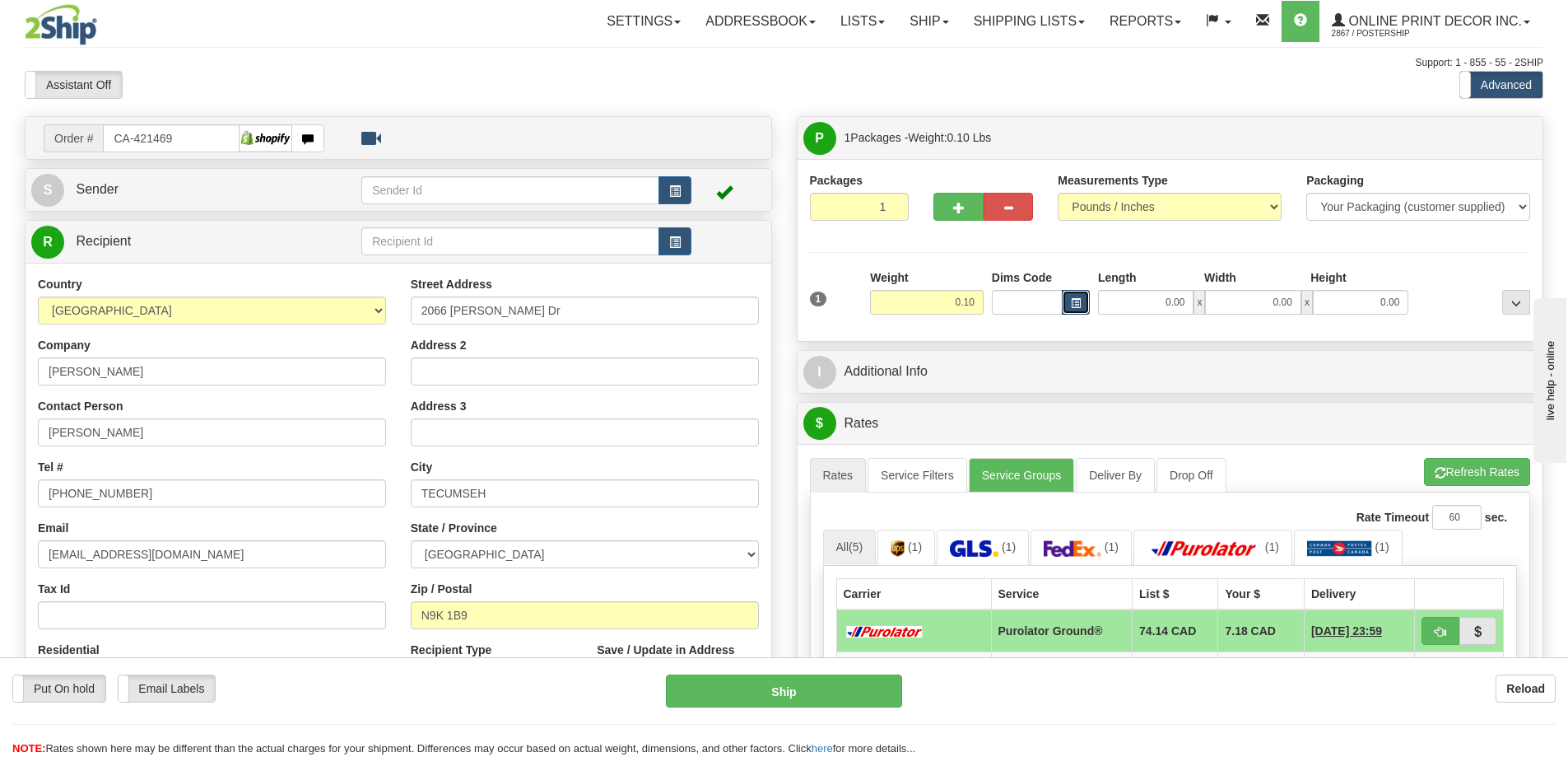
click at [1063, 302] on button "button" at bounding box center [1076, 301] width 28 height 25
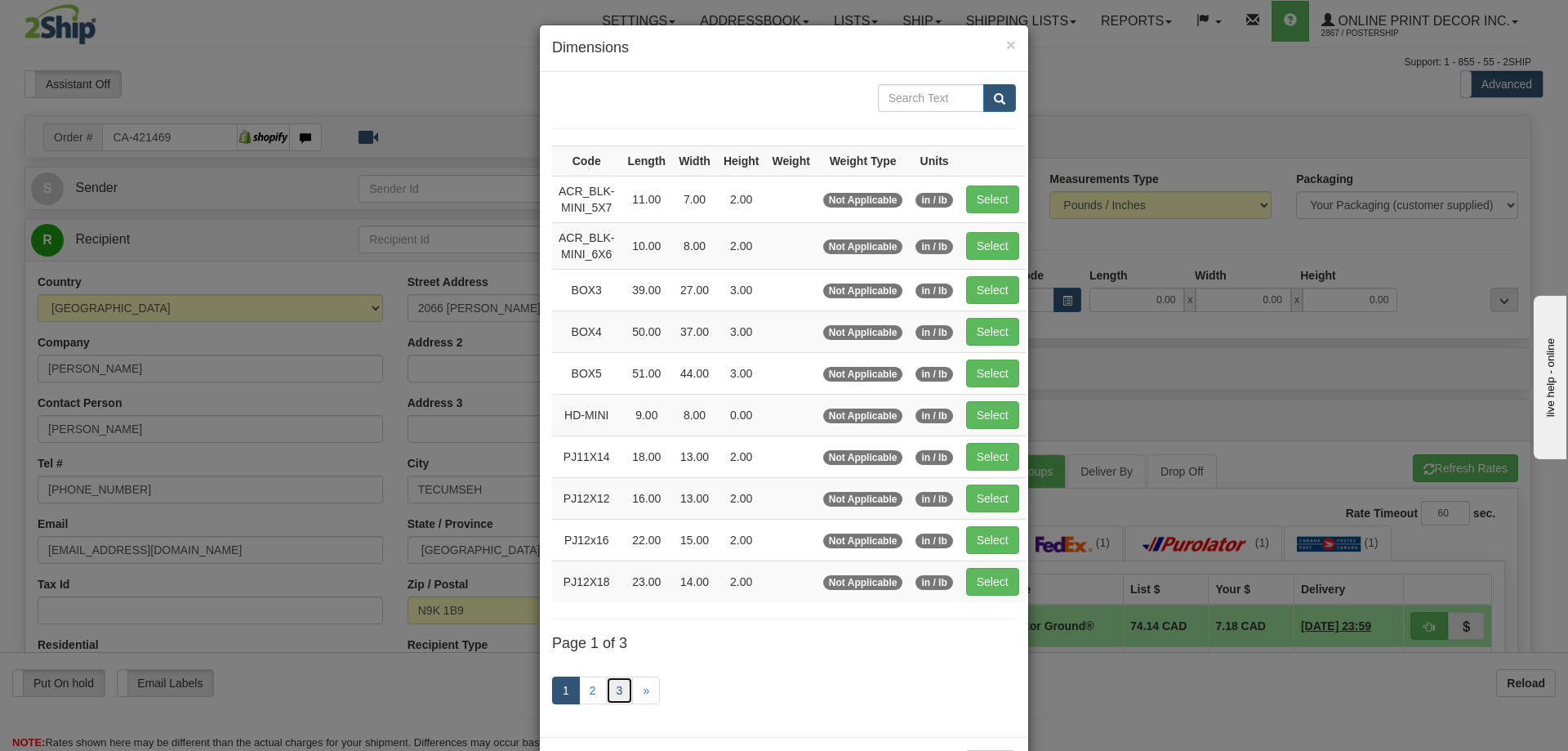
click at [612, 684] on link "3" at bounding box center [619, 690] width 27 height 27
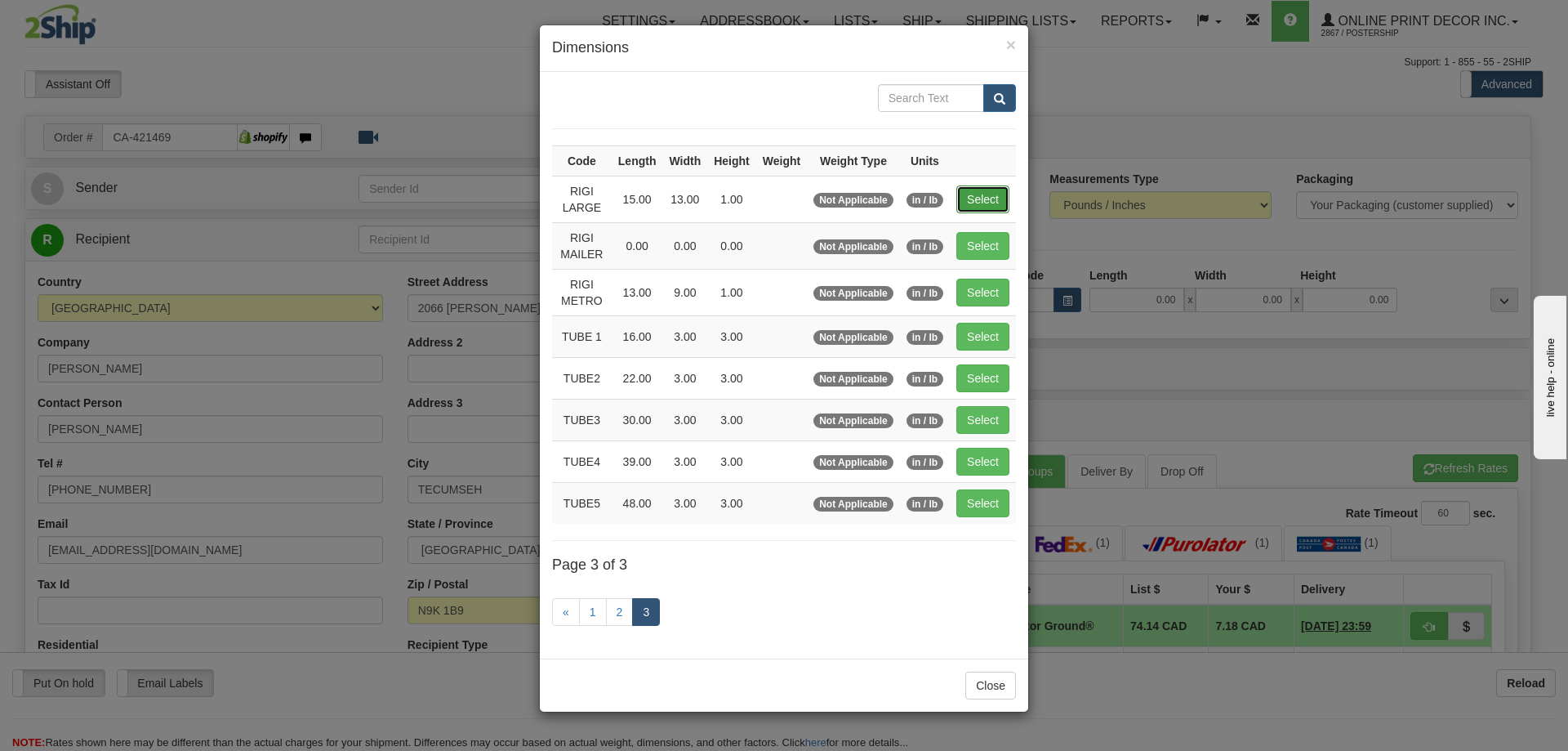
click at [992, 193] on button "Select" at bounding box center [983, 199] width 53 height 27
type input "RIGI LARGE"
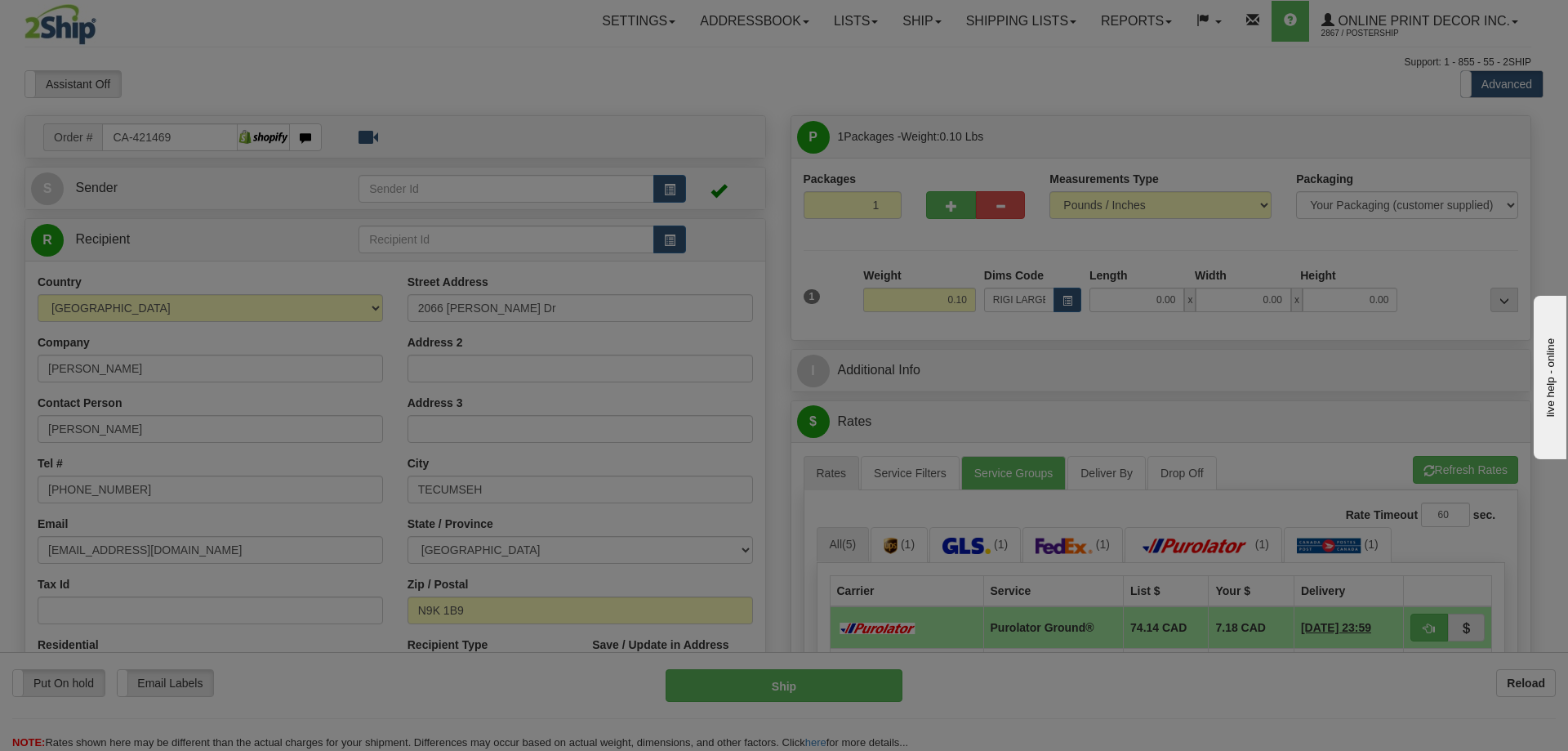
type input "15.00"
type input "13.00"
type input "1.00"
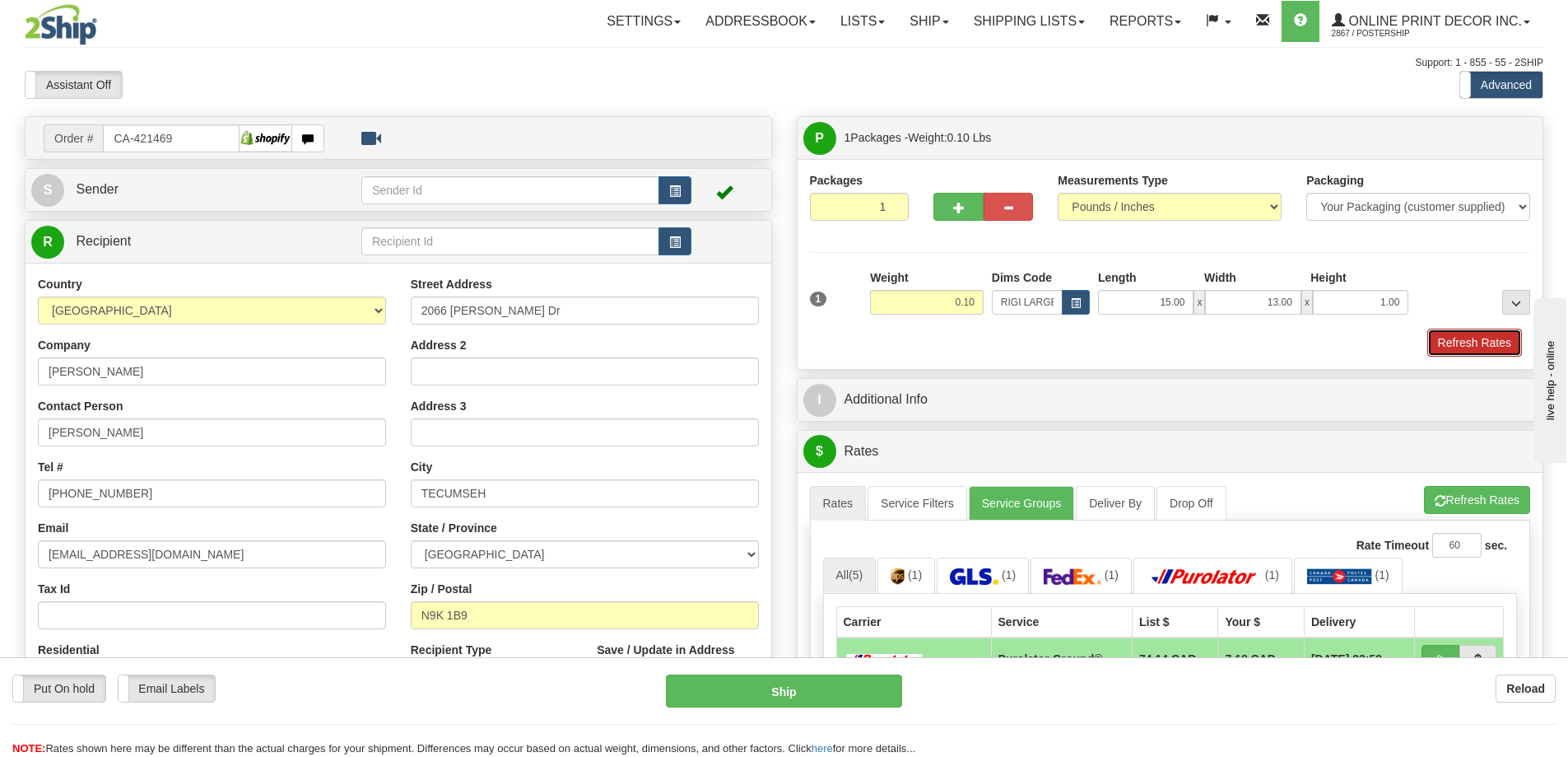
click at [1510, 348] on button "Refresh Rates" at bounding box center [1475, 342] width 95 height 28
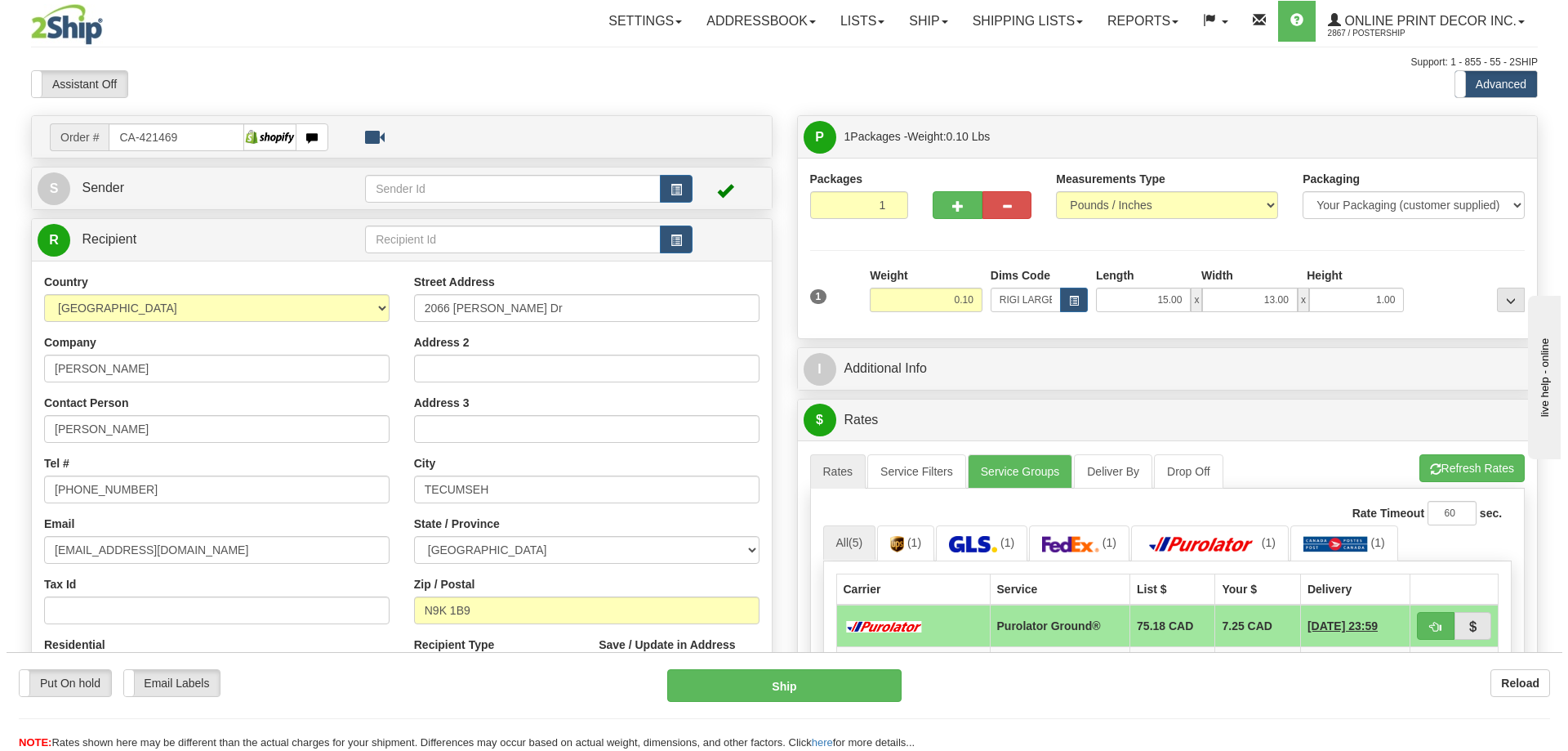
scroll to position [164, 0]
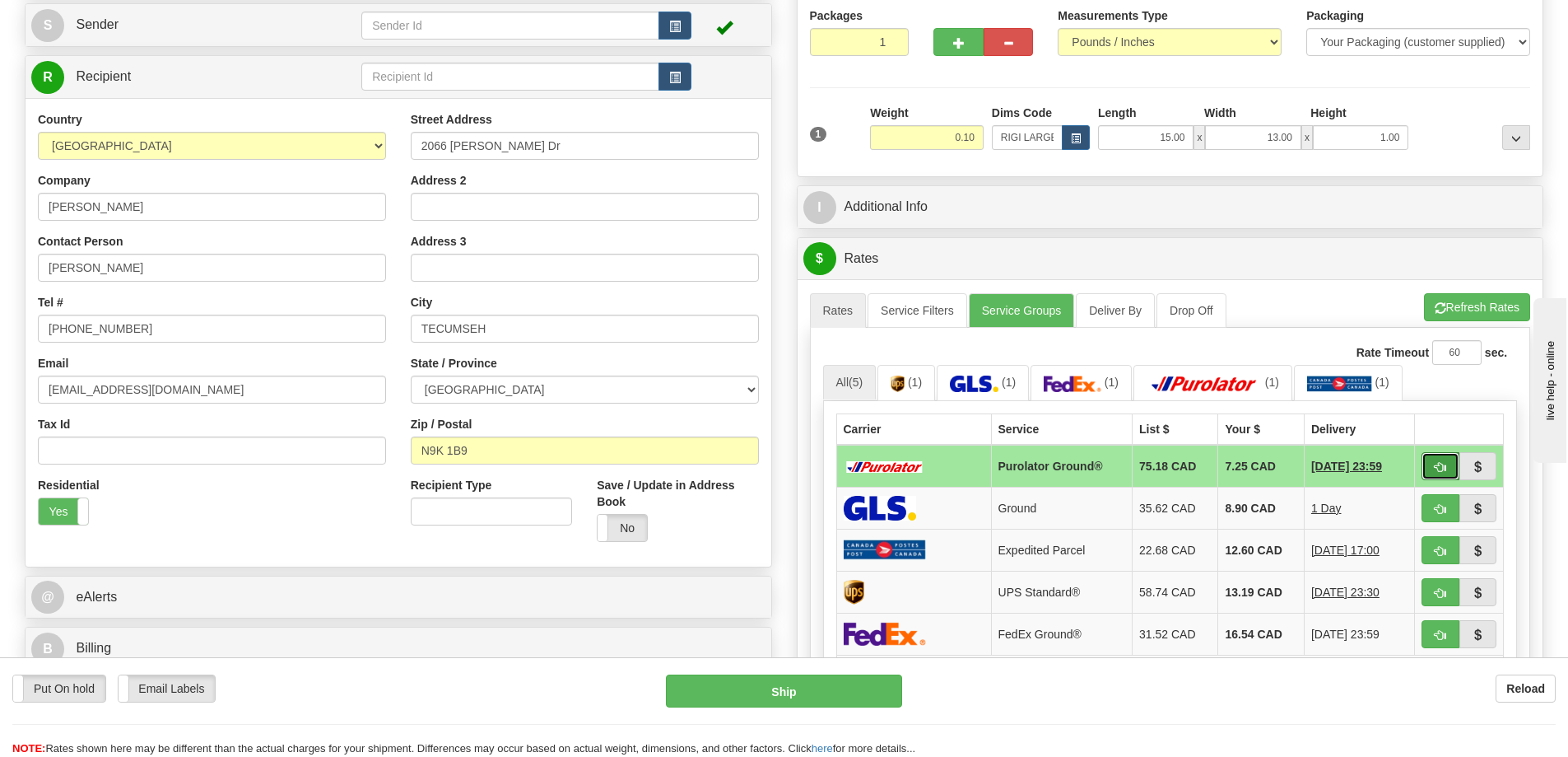
drag, startPoint x: 1438, startPoint y: 462, endPoint x: 1426, endPoint y: 463, distance: 12.0
click at [1439, 462] on button "button" at bounding box center [1441, 465] width 38 height 28
type input "260"
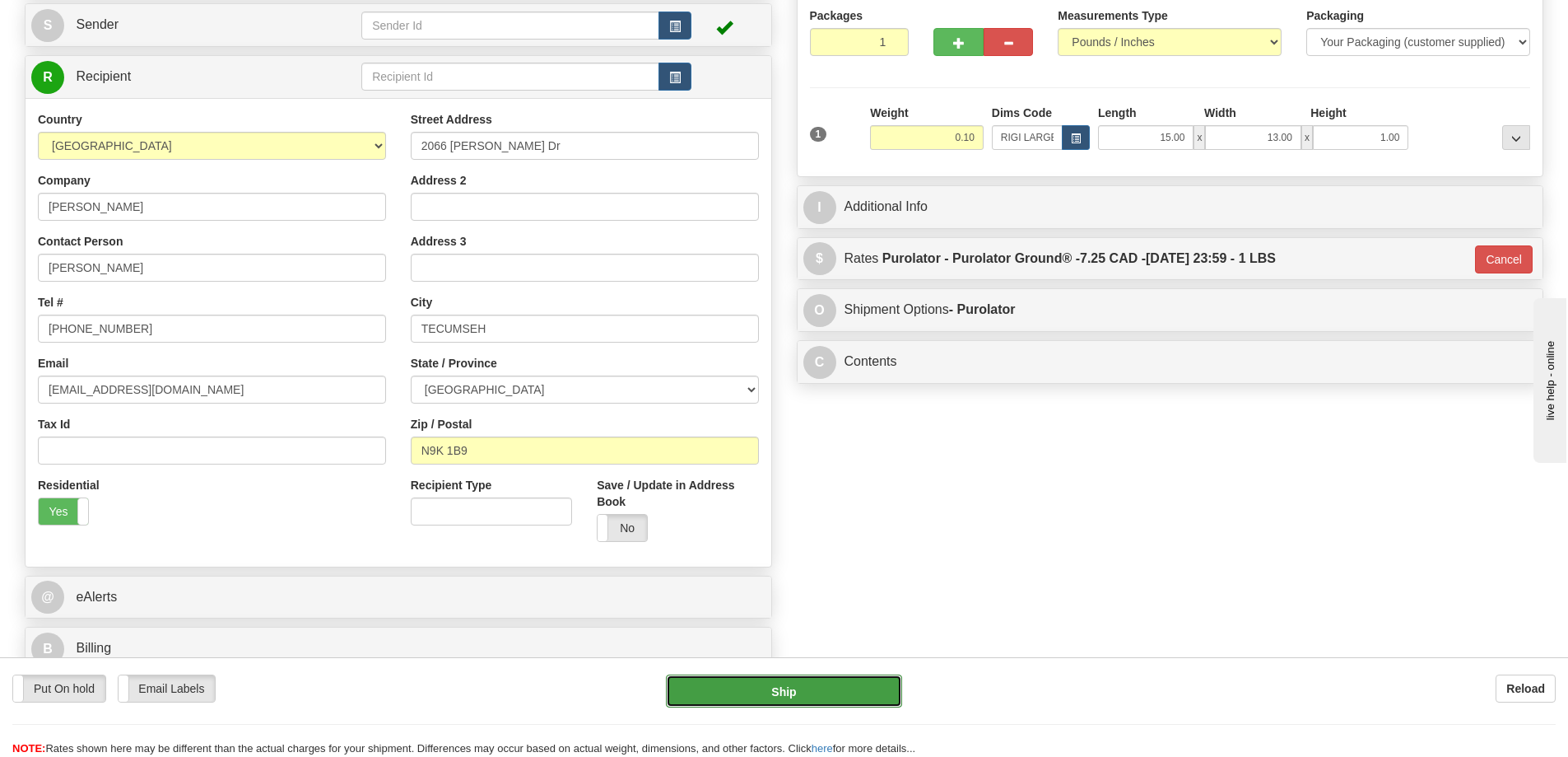
click at [821, 688] on button "Ship" at bounding box center [784, 690] width 236 height 33
